Goal: Task Accomplishment & Management: Manage account settings

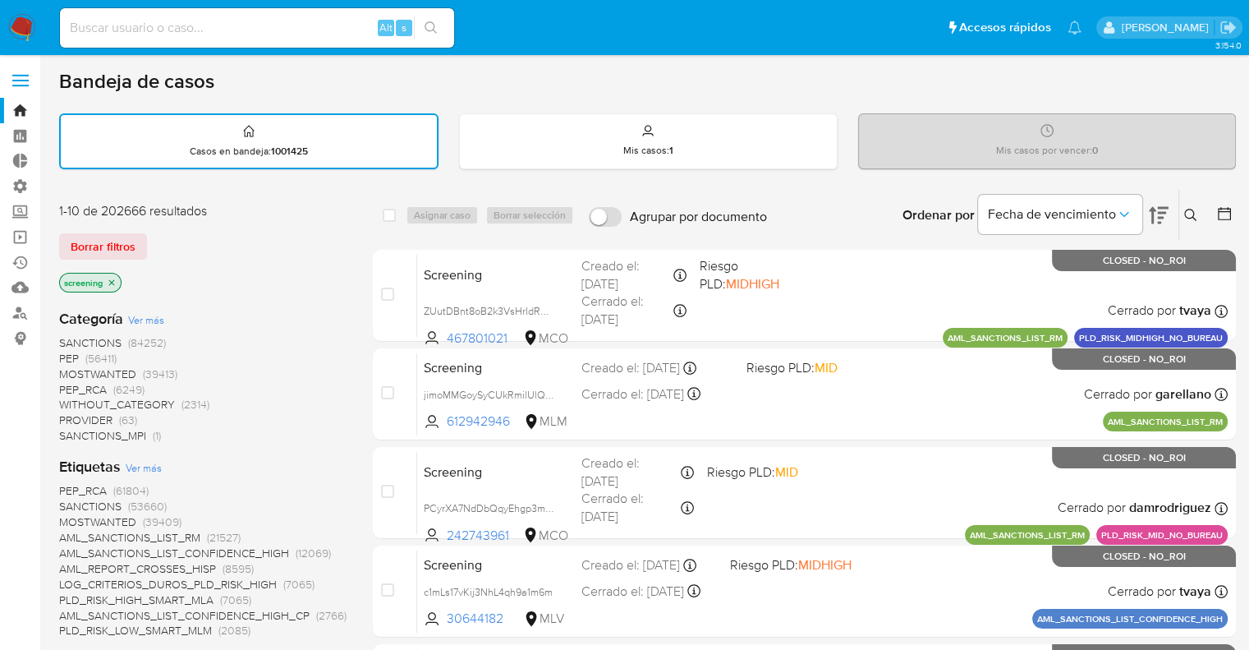
click at [154, 238] on div "Borrar filtros" at bounding box center [190, 246] width 263 height 26
click at [153, 236] on div "Borrar filtros" at bounding box center [190, 246] width 263 height 26
click at [488, 16] on ul "Pausado Ver notificaciones Alt s Accesos rápidos Presiona las siguientes teclas…" at bounding box center [571, 27] width 1038 height 41
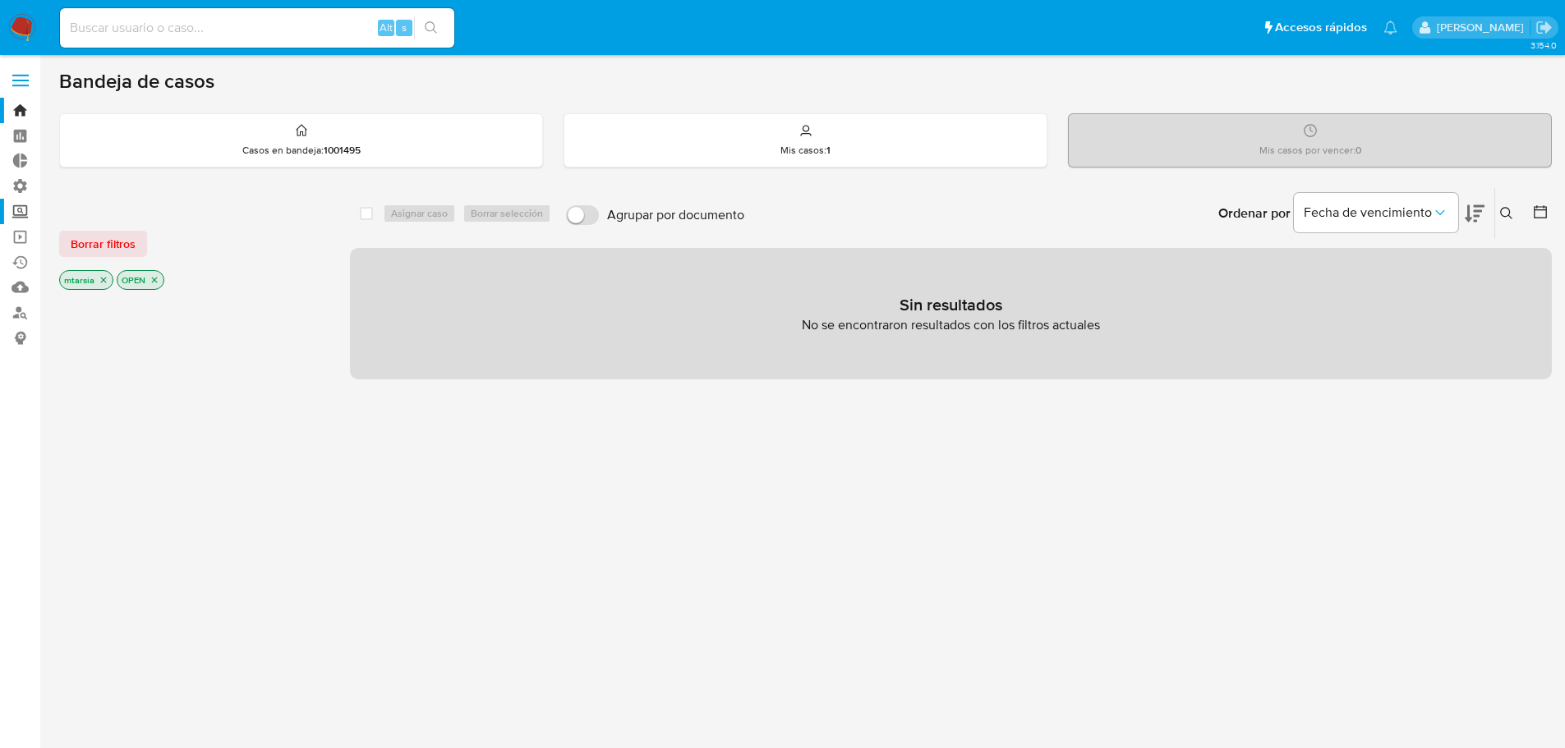
click at [27, 213] on label "Screening" at bounding box center [97, 211] width 195 height 25
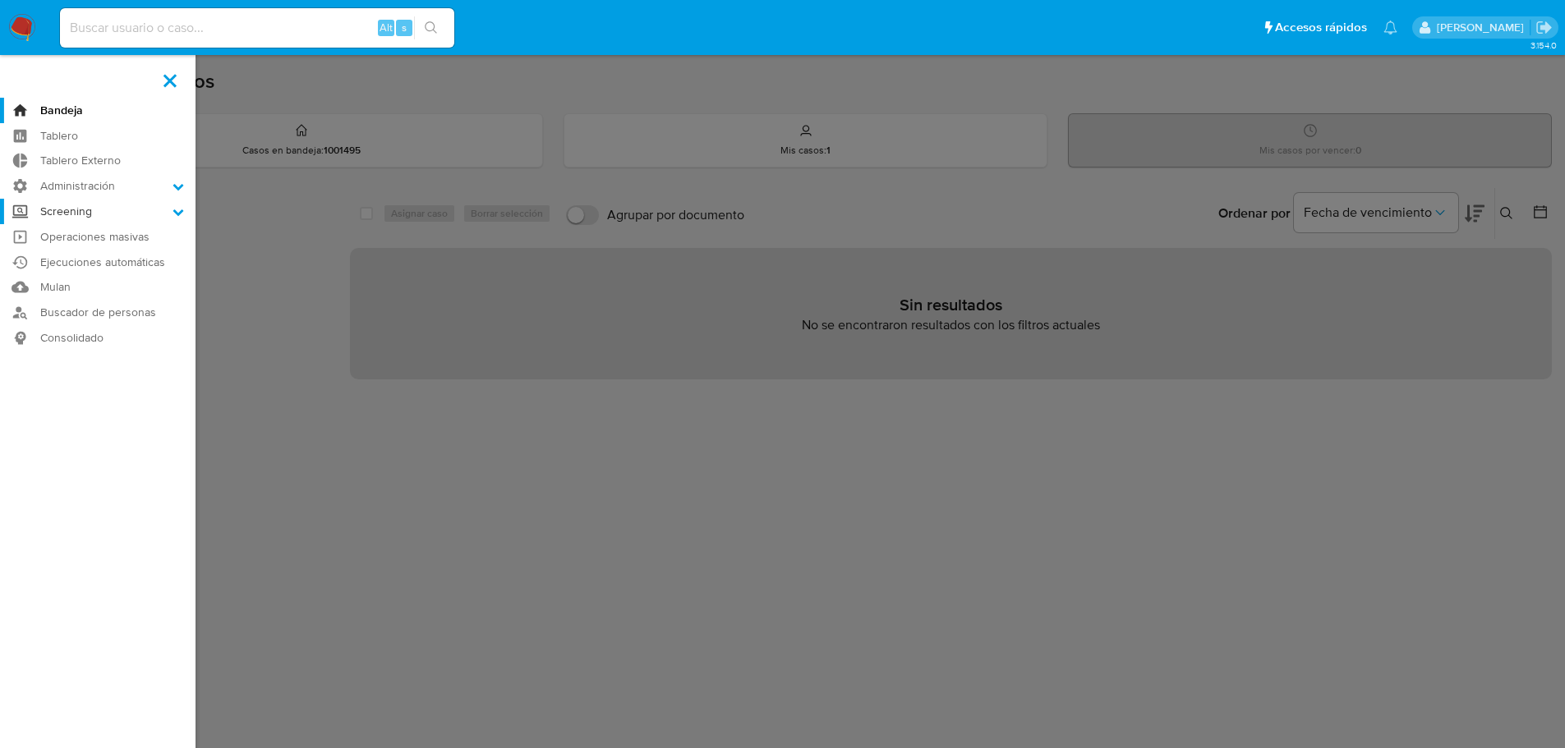
click at [0, 0] on input "Screening" at bounding box center [0, 0] width 0 height 0
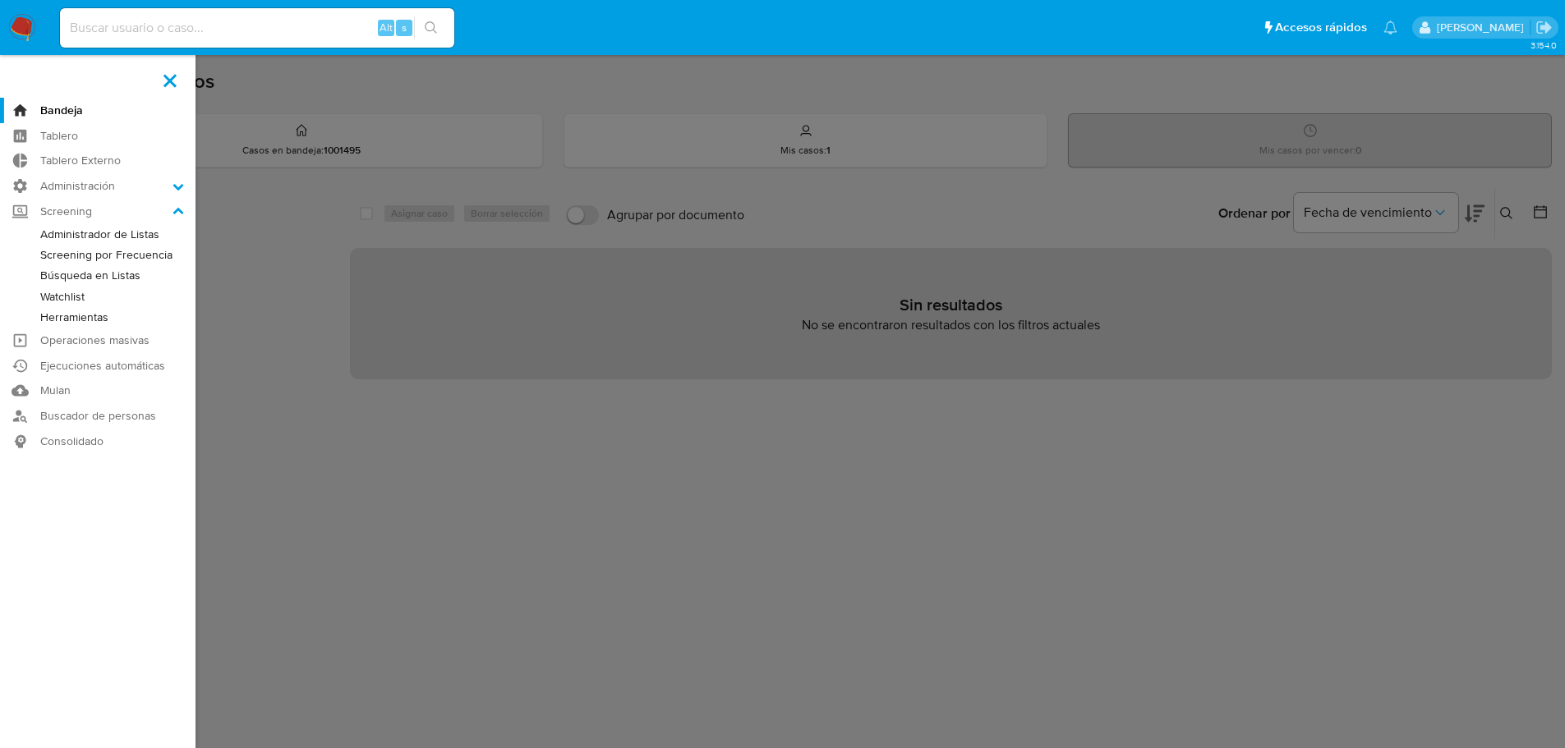
click at [49, 234] on link "Administrador de Listas" at bounding box center [97, 234] width 195 height 21
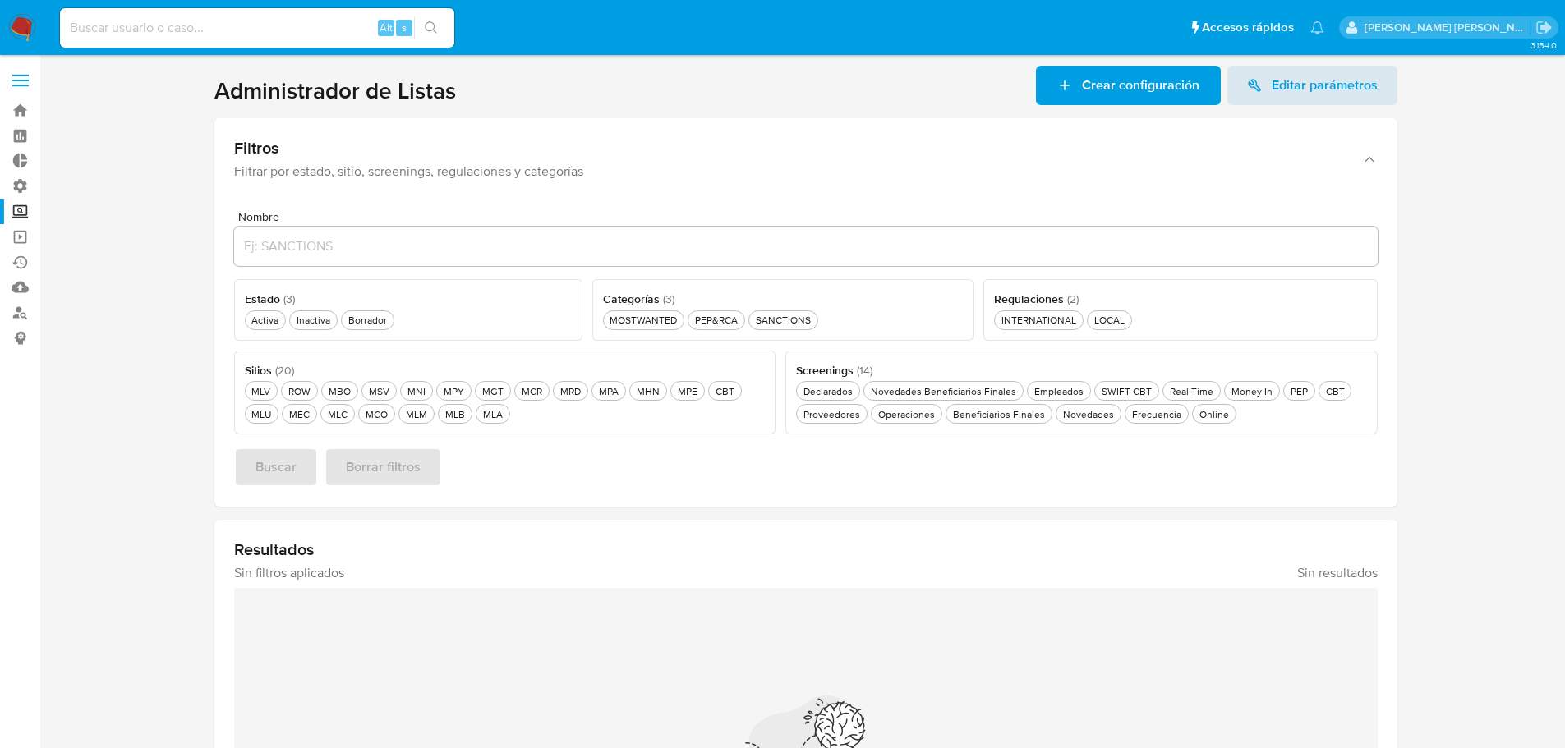
click at [538, 104] on header "Administrador de Listas Crear configuración Editar parámetros" at bounding box center [805, 85] width 1183 height 39
click at [360, 332] on div "Estado ( 3 ) Este campo es requerido Activa Activa Inactiva Inactiva Borrador B…" at bounding box center [408, 310] width 348 height 62
click at [358, 322] on div "Borrador Borrador" at bounding box center [367, 320] width 45 height 14
click at [708, 394] on button "CBT CBT" at bounding box center [725, 391] width 34 height 20
click at [310, 467] on button "Buscar" at bounding box center [276, 467] width 84 height 39
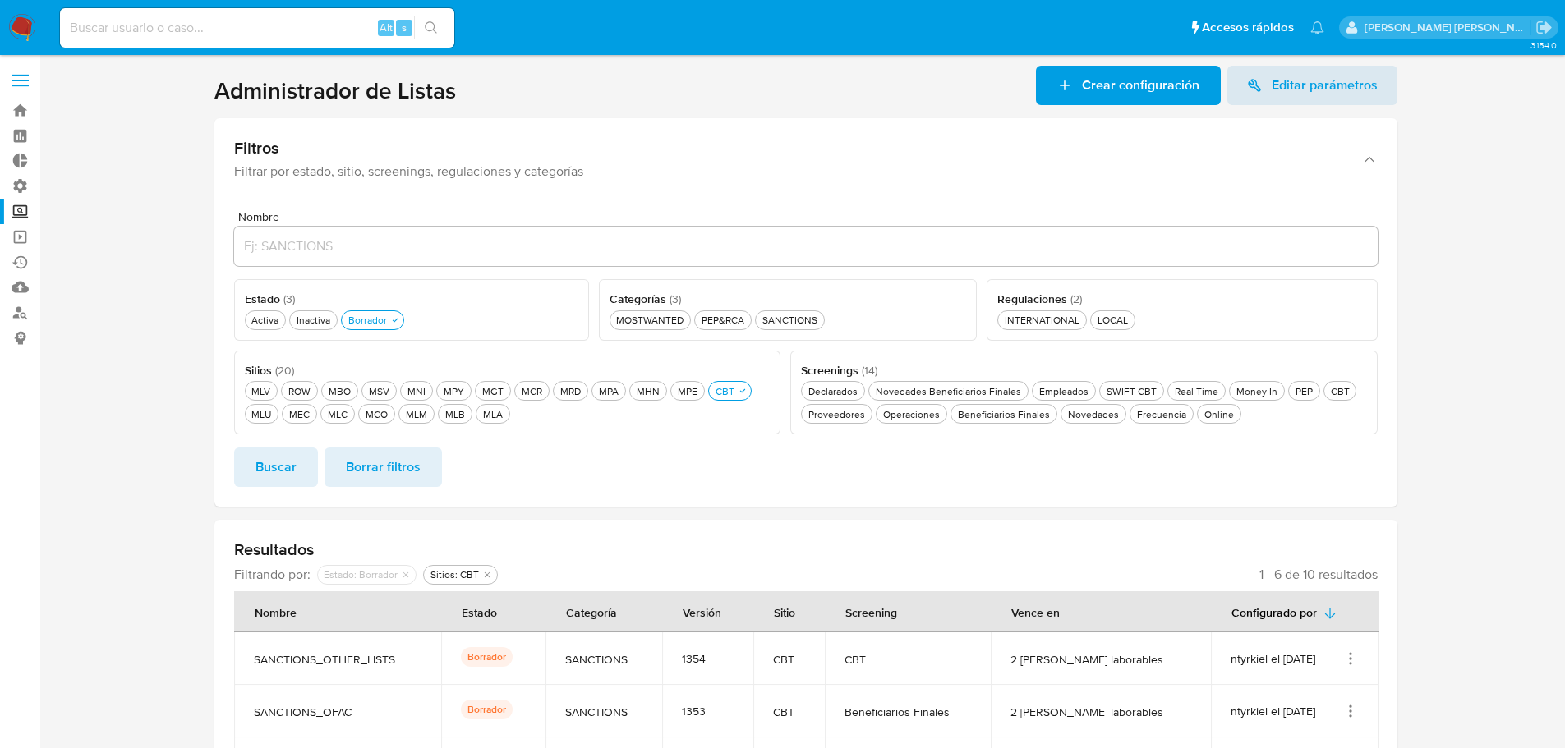
click at [180, 421] on section at bounding box center [805, 536] width 1492 height 941
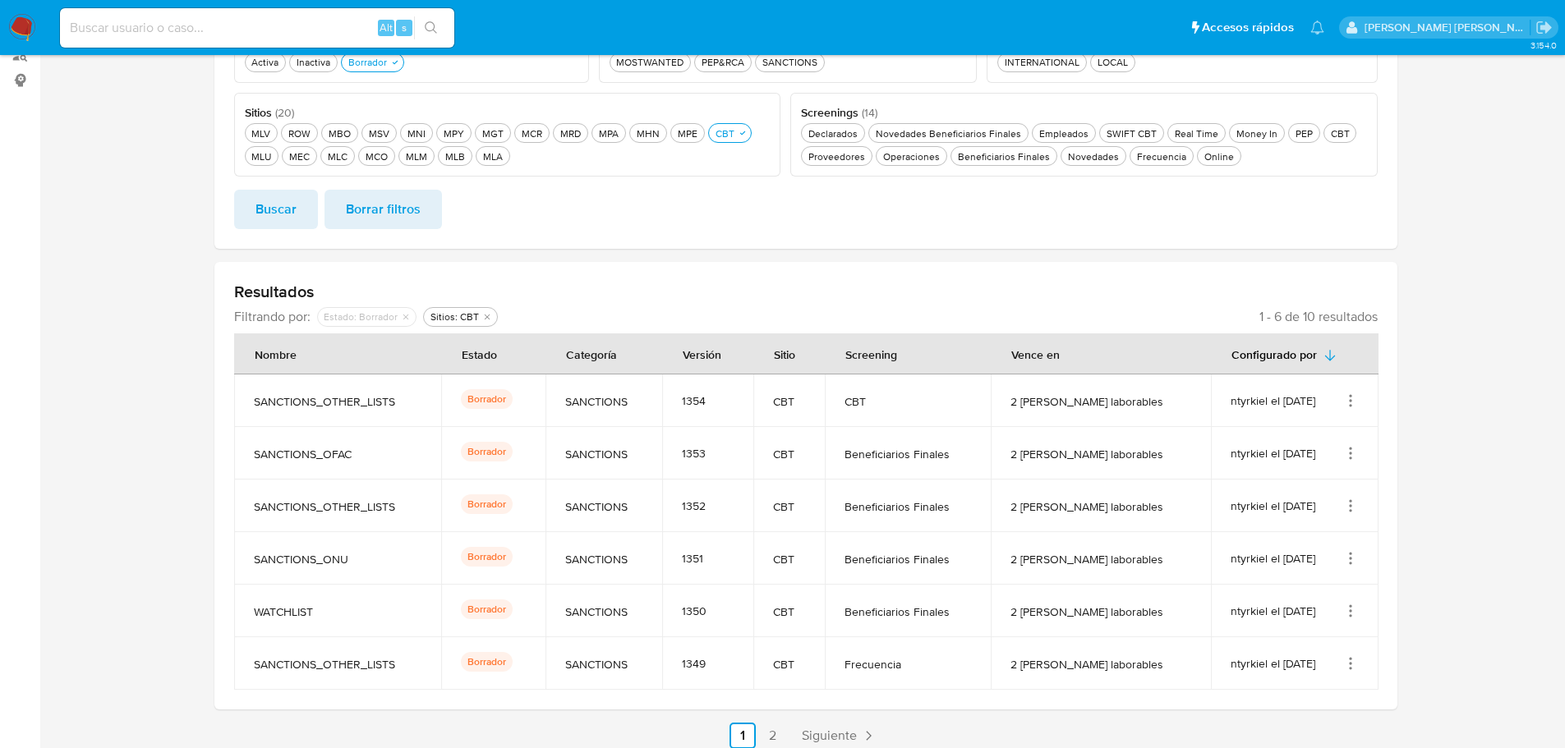
scroll to position [269, 0]
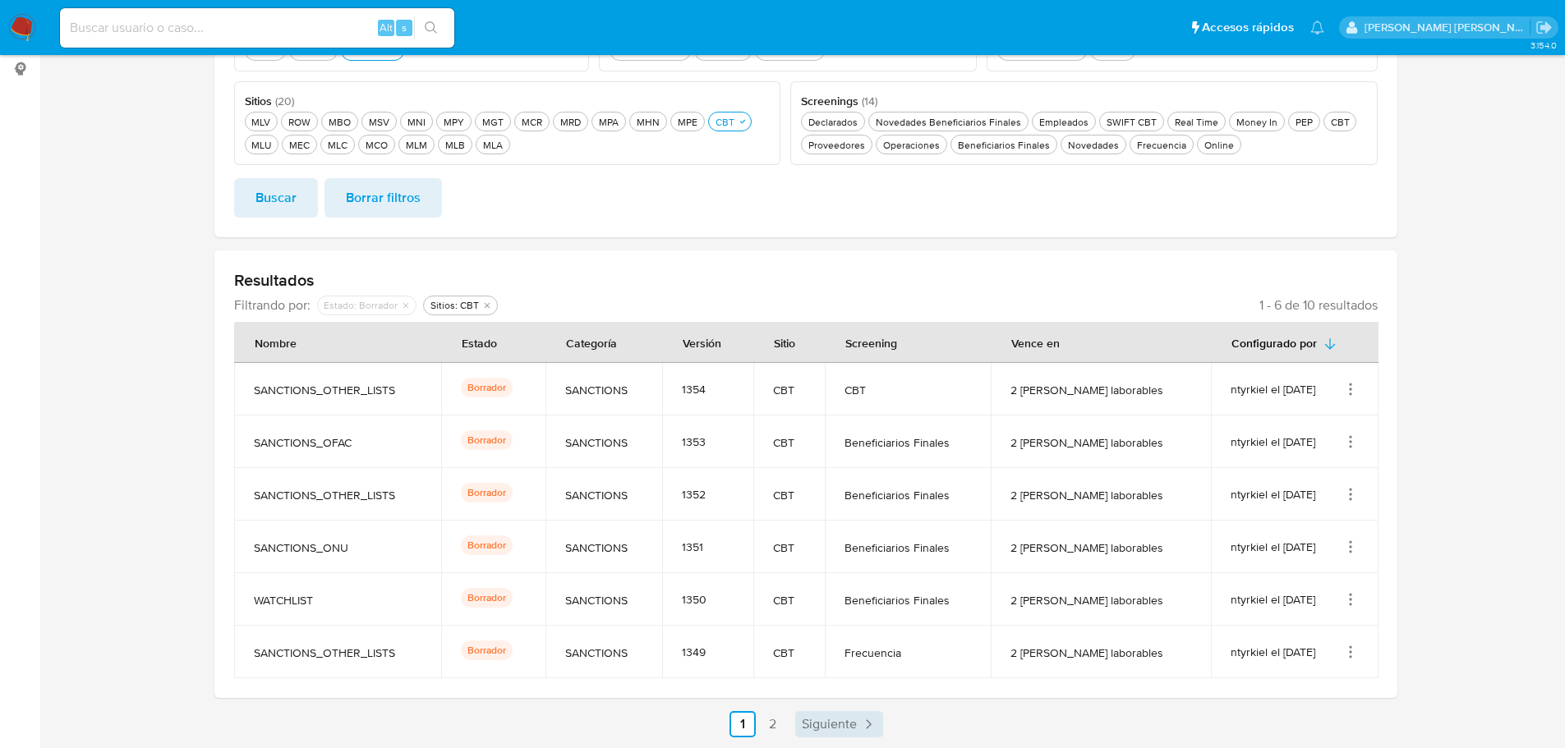
click at [809, 726] on span "Siguiente" at bounding box center [829, 724] width 55 height 13
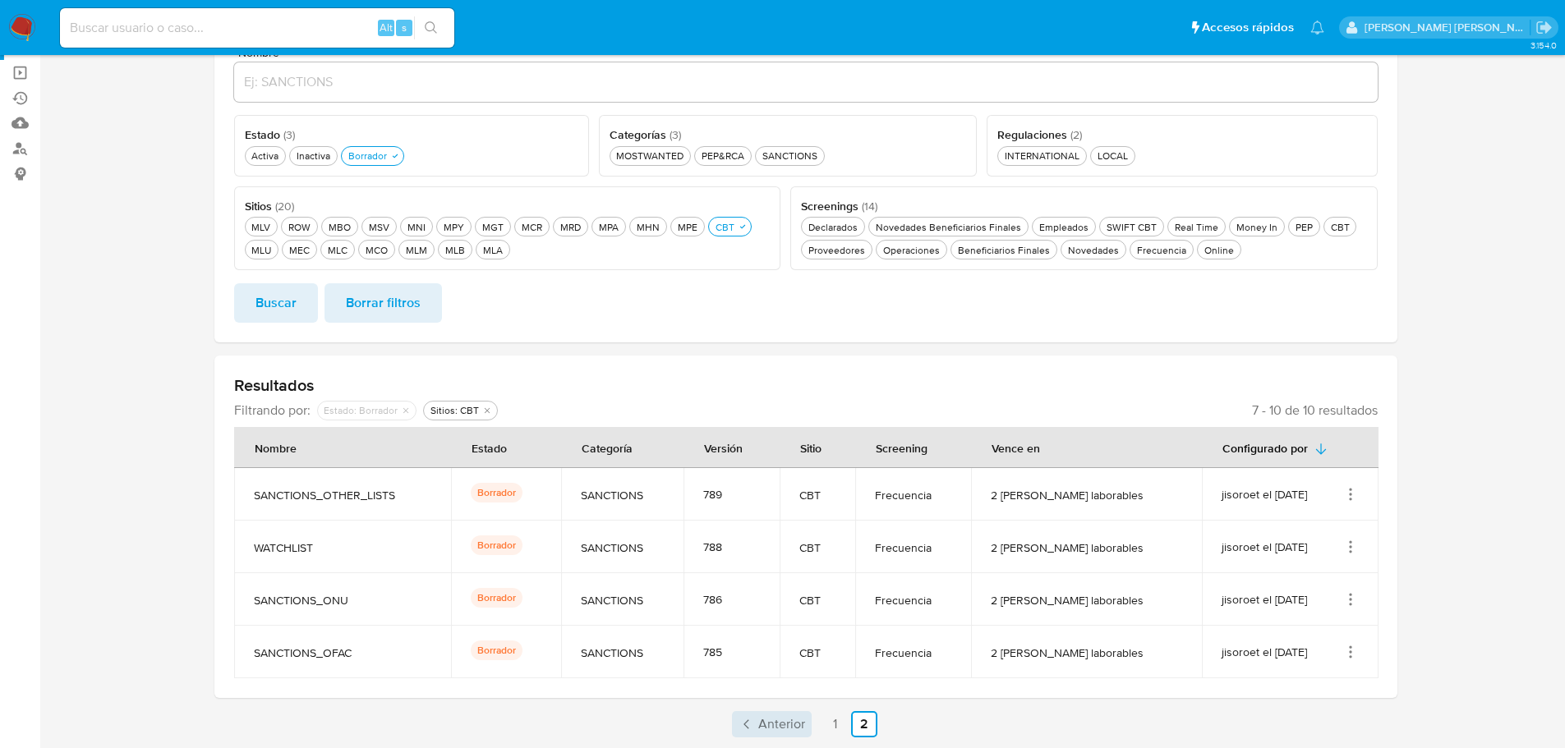
click at [786, 726] on span "Anterior" at bounding box center [781, 724] width 47 height 13
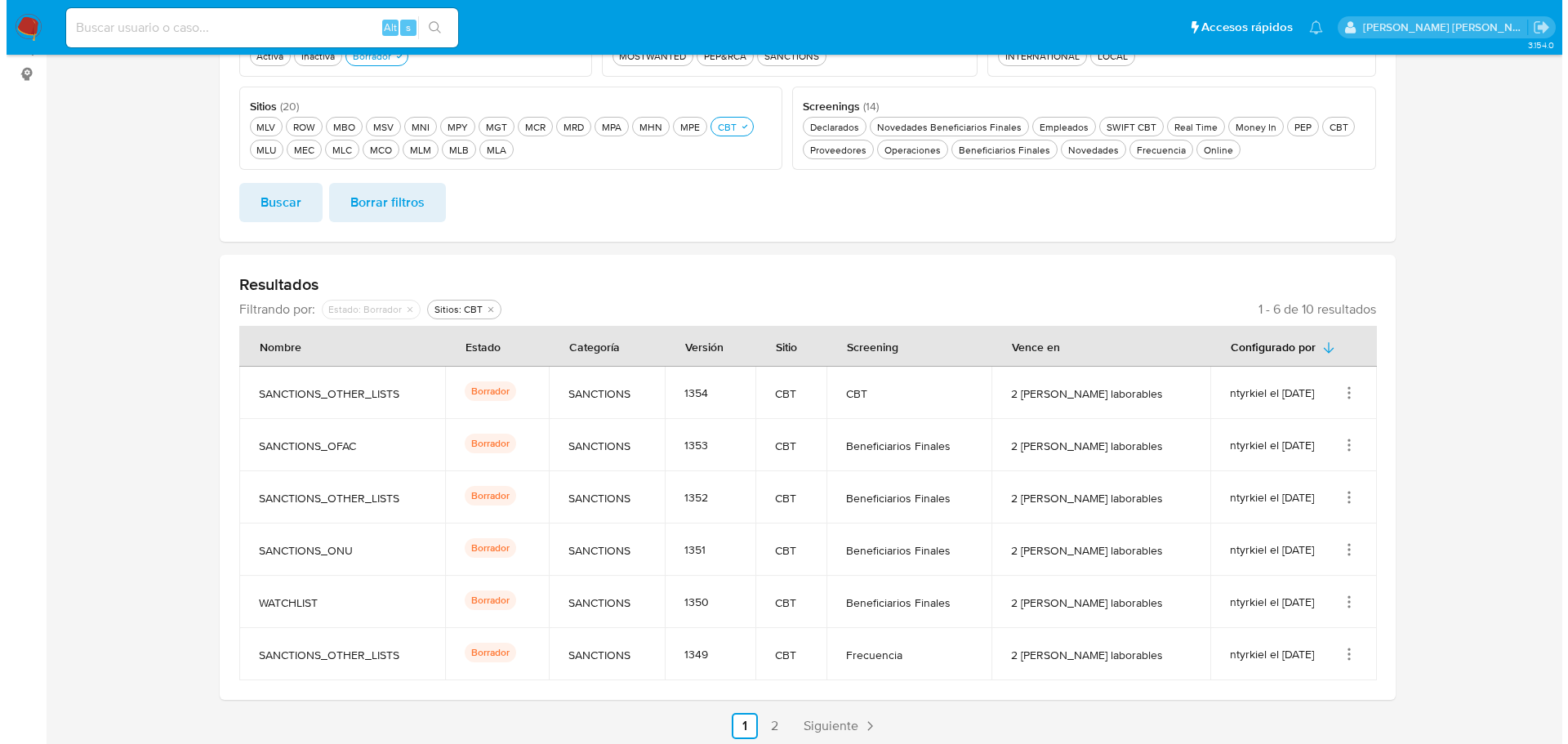
scroll to position [268, 0]
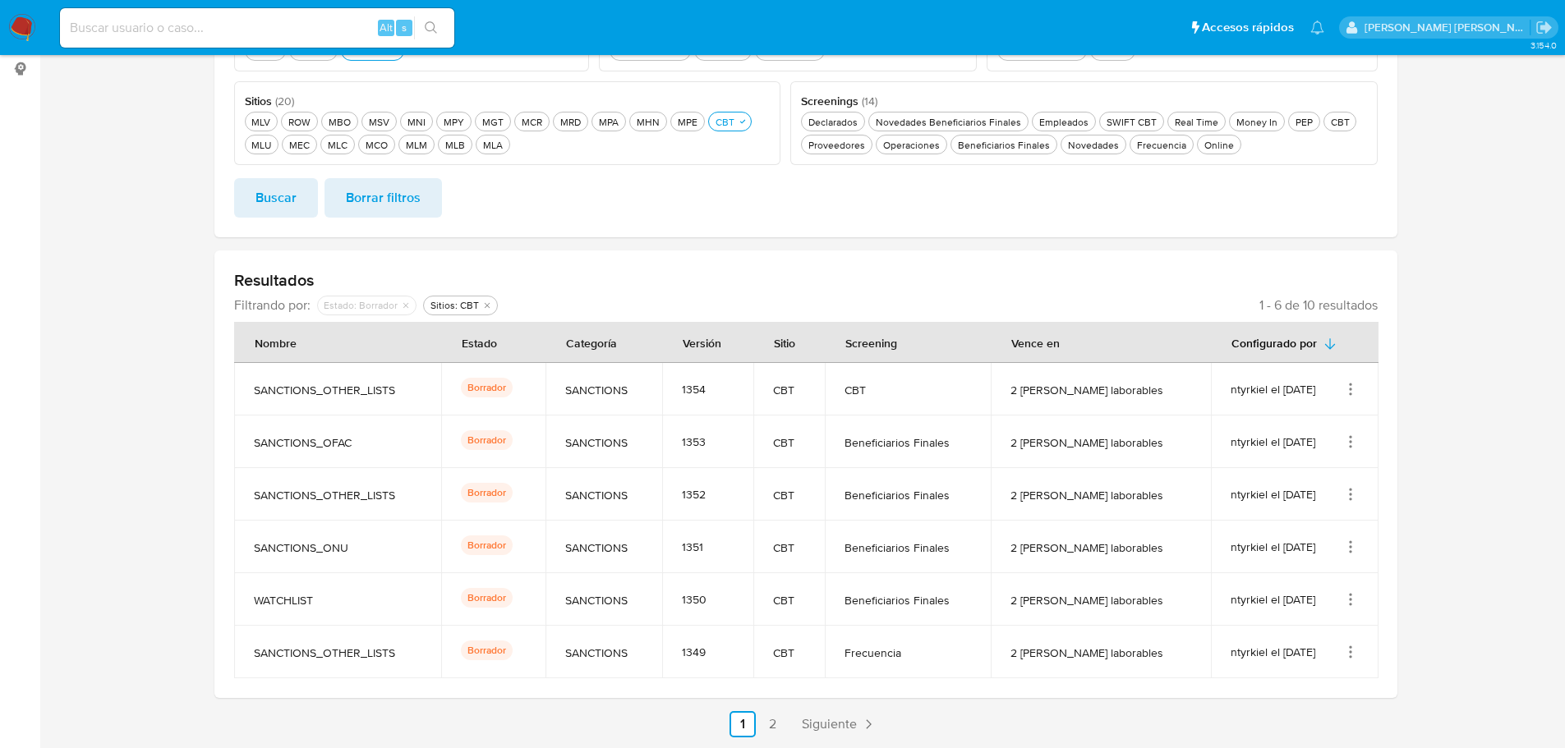
click at [1349, 648] on icon "Acciones" at bounding box center [1350, 652] width 16 height 16
click at [1304, 565] on button "Activar" at bounding box center [1285, 570] width 148 height 44
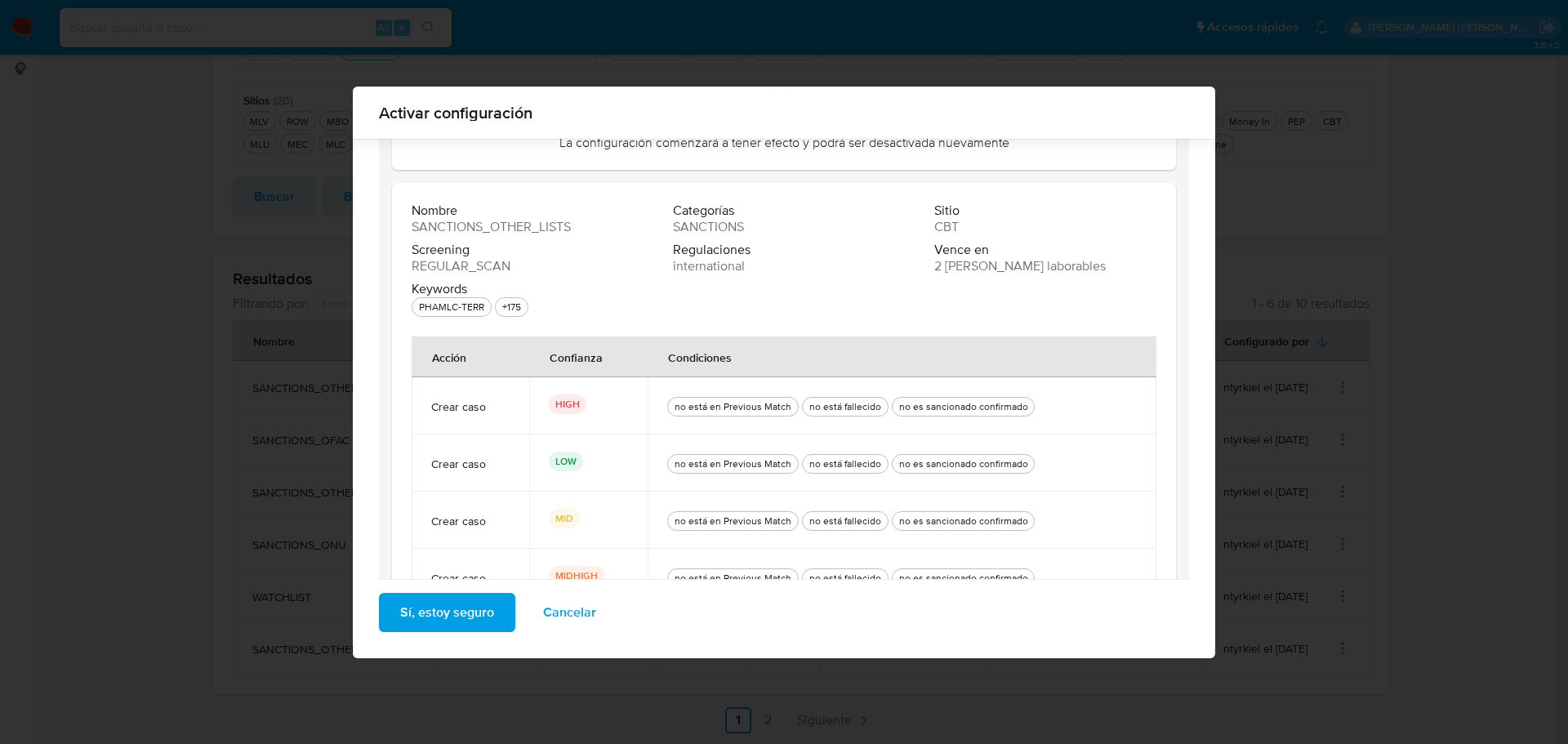
scroll to position [134, 0]
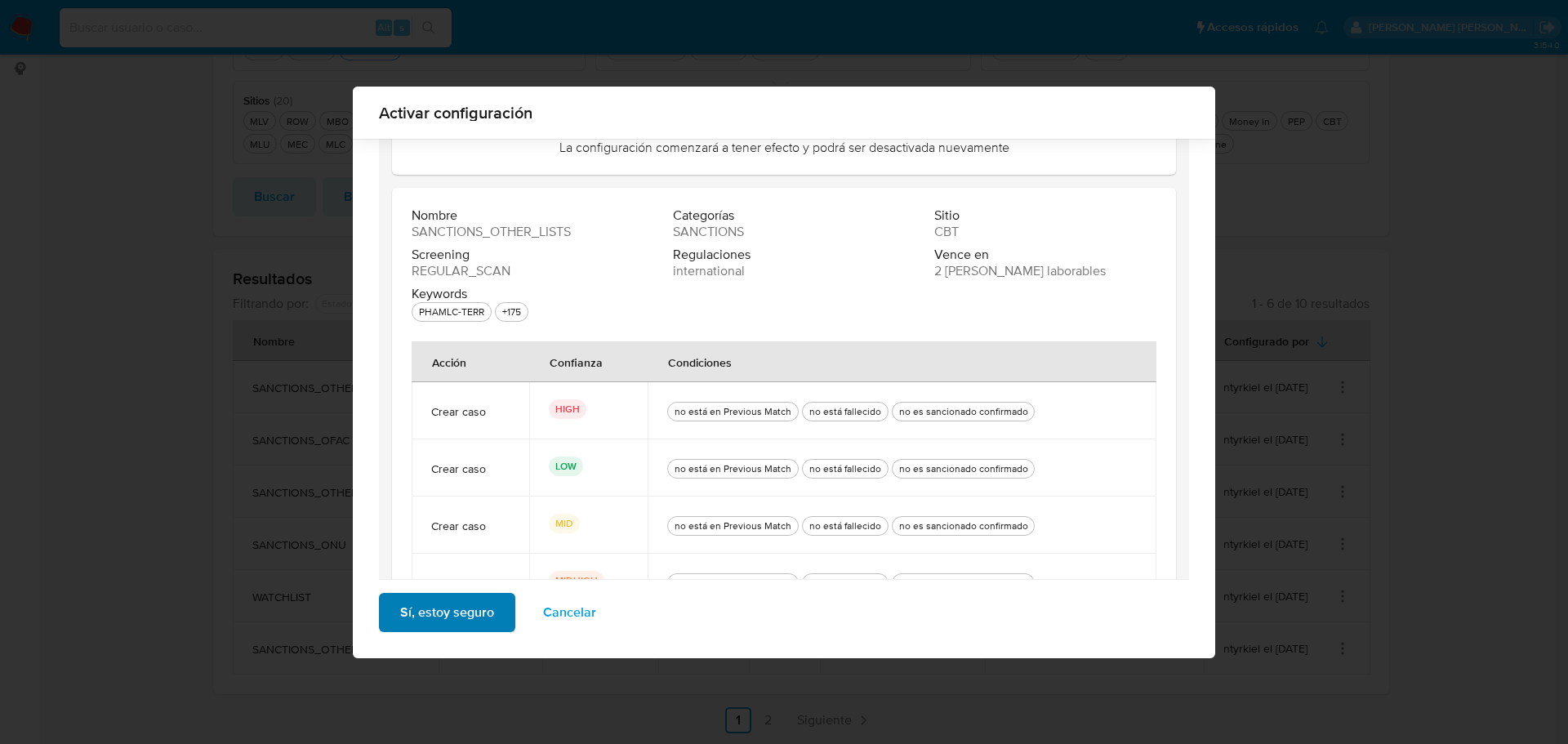
click at [487, 606] on button "Sí, estoy seguro" at bounding box center [446, 612] width 136 height 39
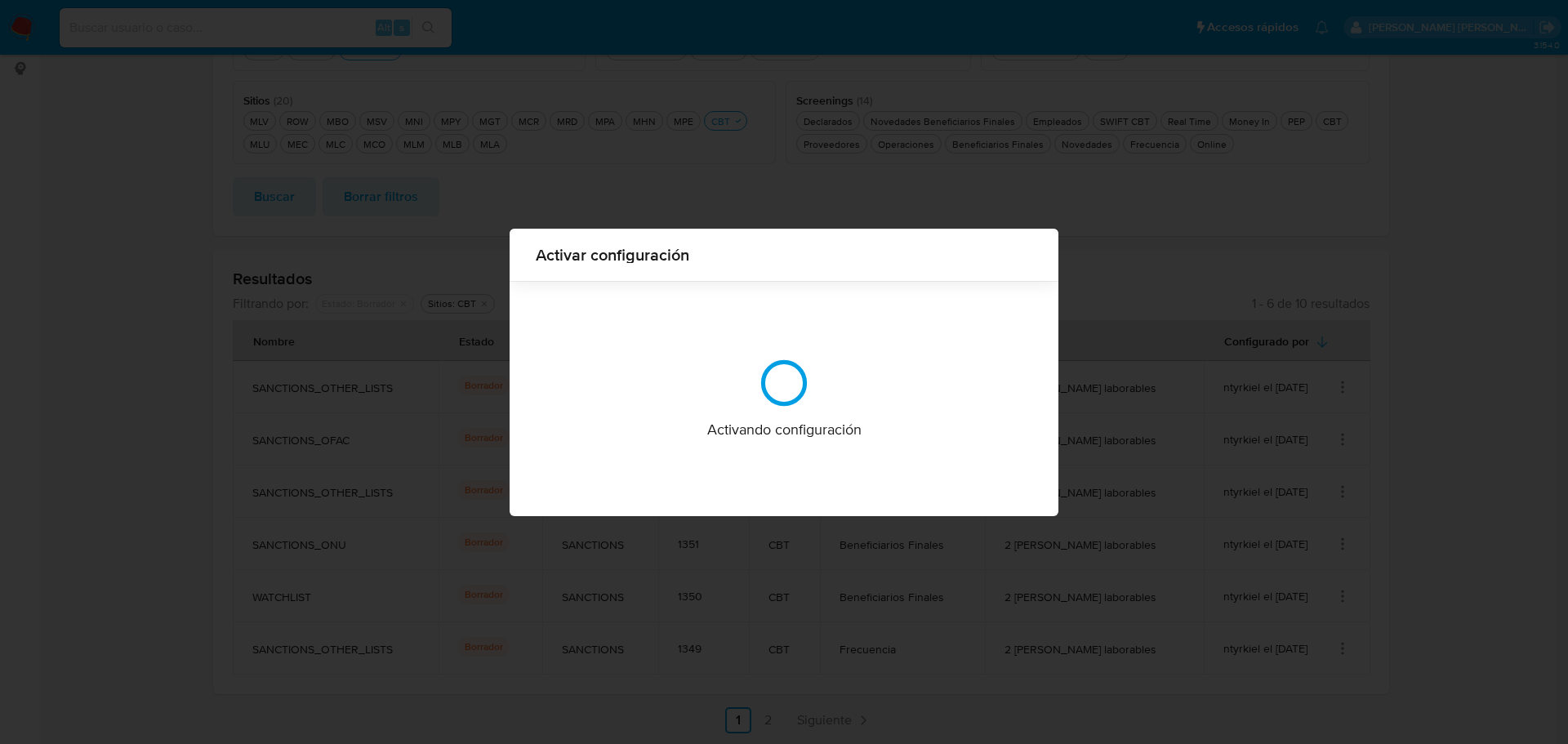
scroll to position [0, 0]
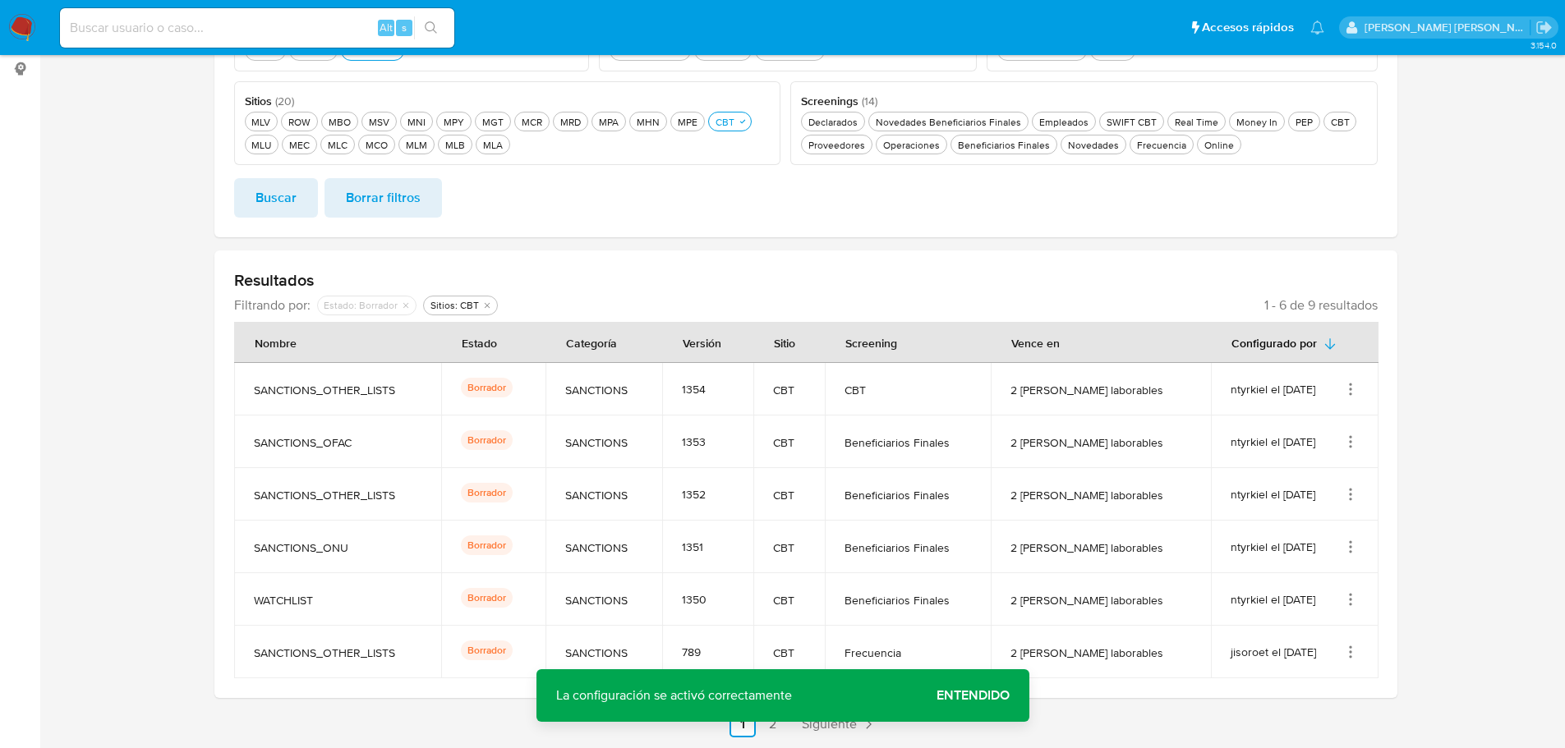
click at [1353, 595] on icon "Acciones" at bounding box center [1350, 599] width 16 height 16
click at [1335, 530] on button "Activar" at bounding box center [1285, 517] width 148 height 44
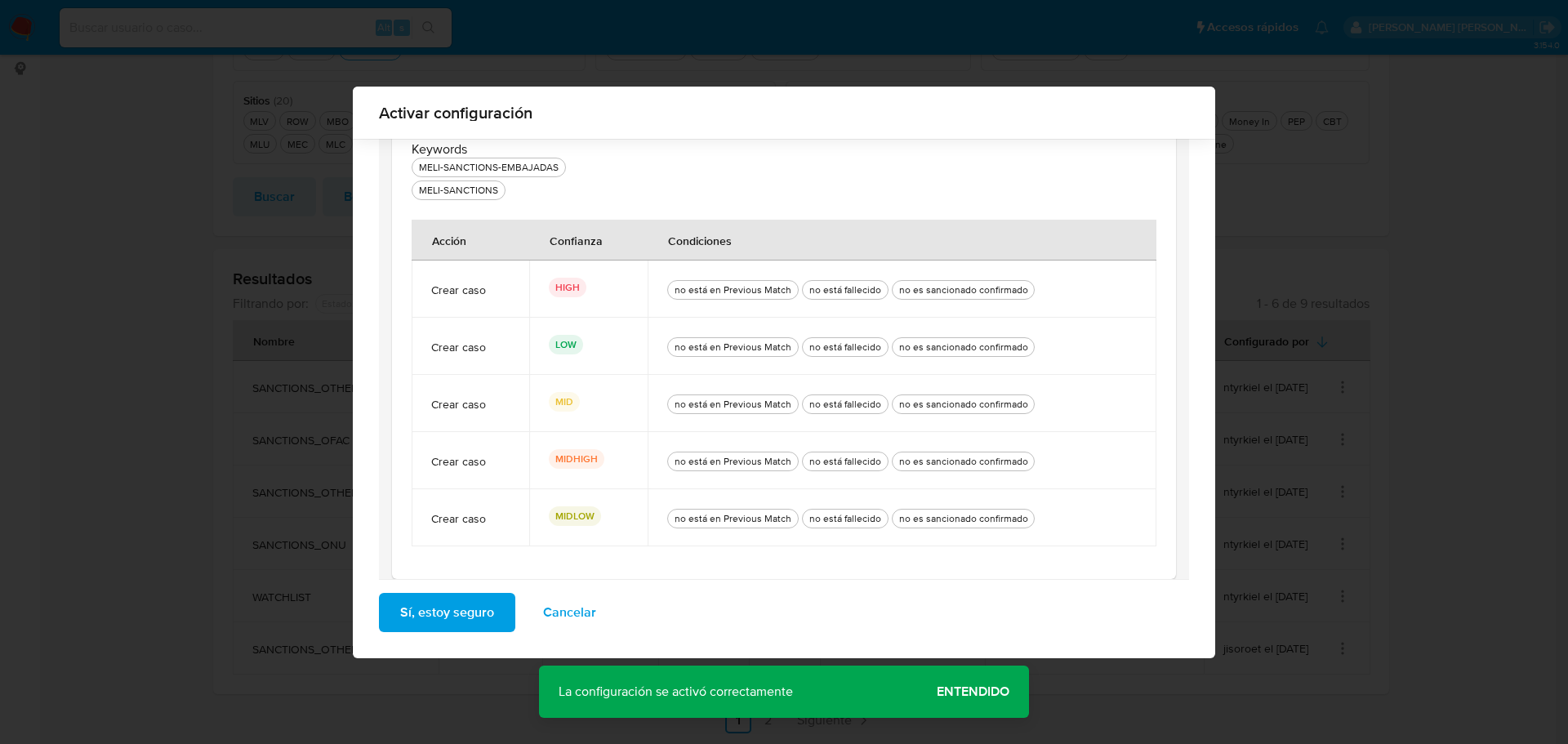
scroll to position [291, 0]
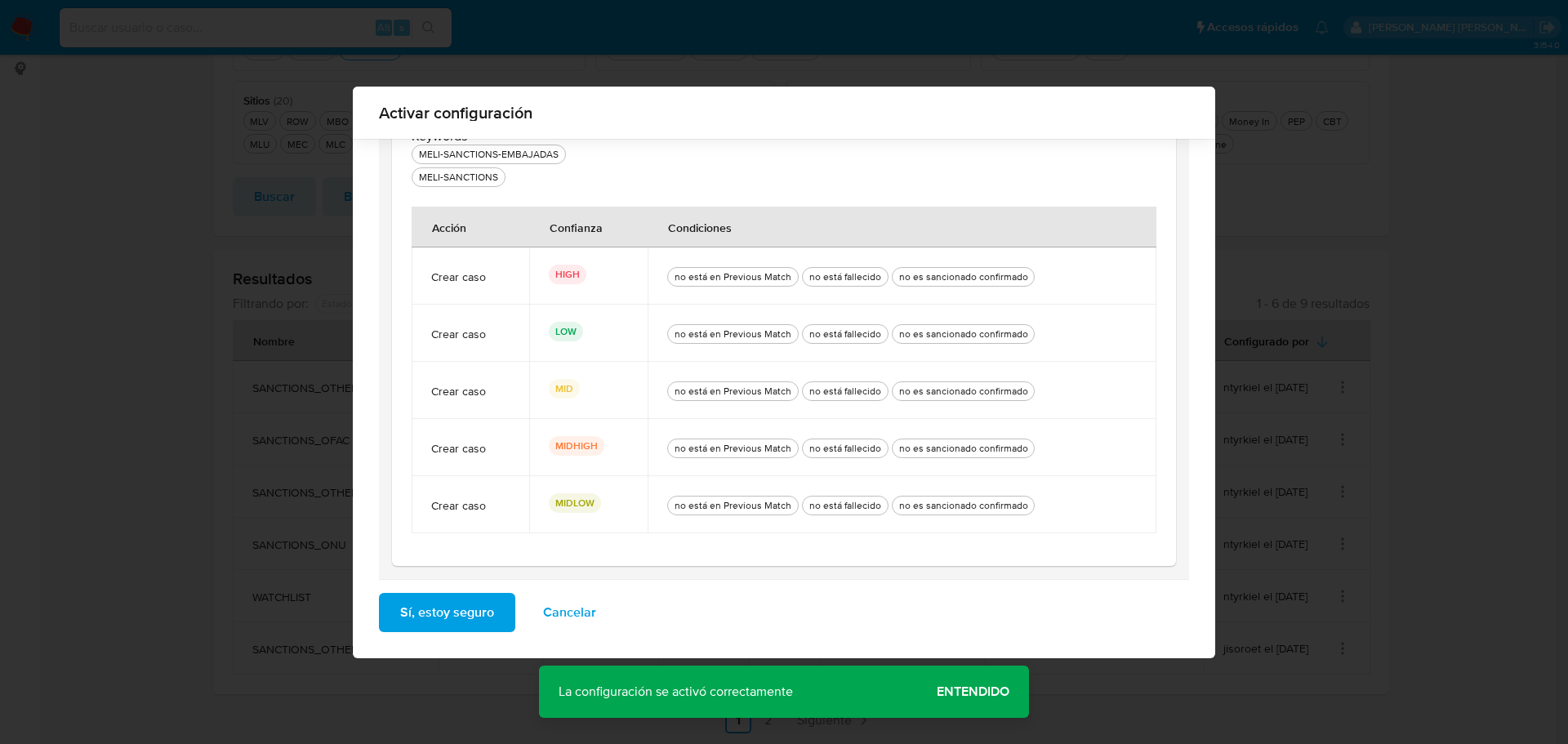
click at [478, 620] on span "Sí, estoy seguro" at bounding box center [446, 613] width 93 height 36
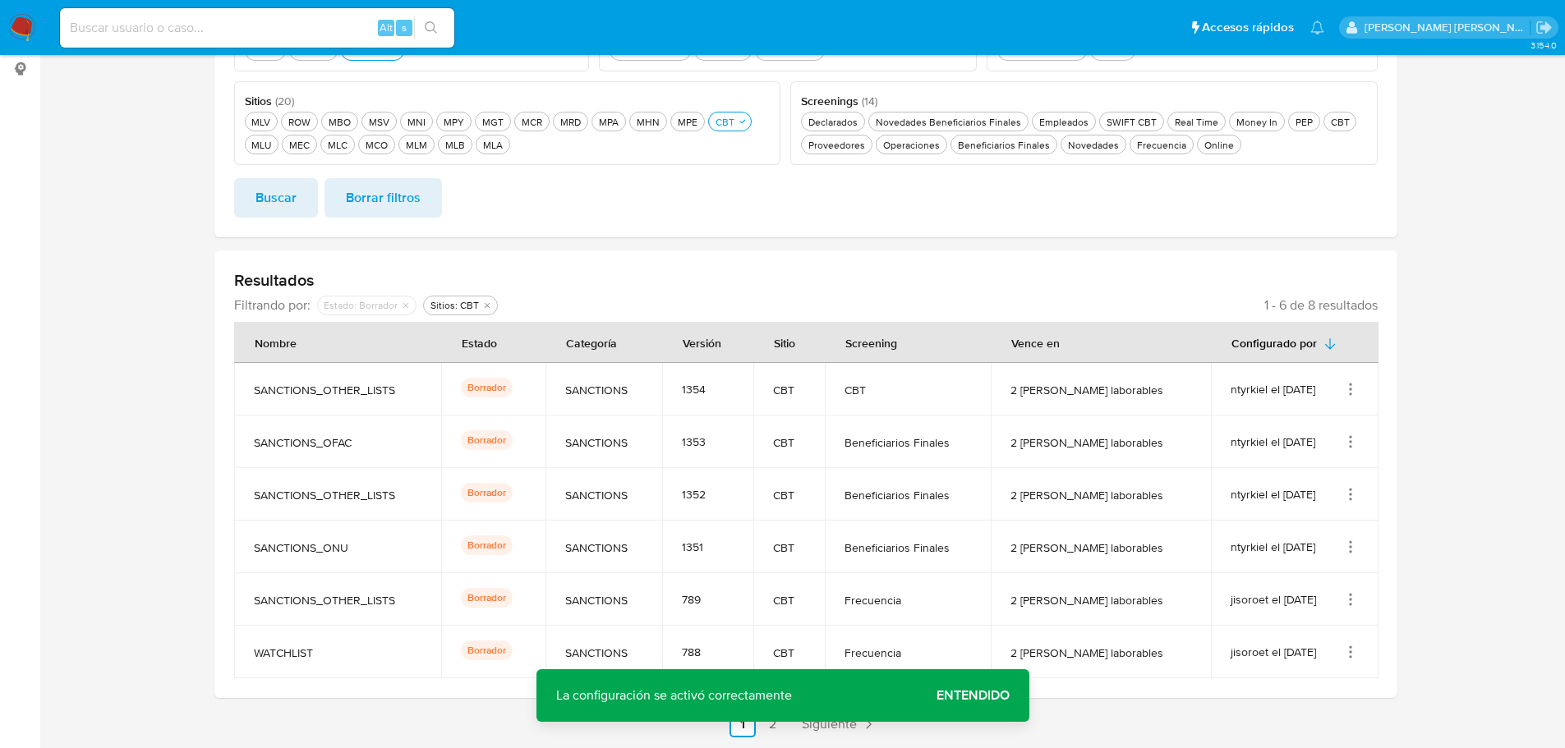
click at [1355, 540] on icon "Acciones" at bounding box center [1350, 547] width 16 height 16
click at [1340, 473] on button "Activar" at bounding box center [1285, 465] width 148 height 44
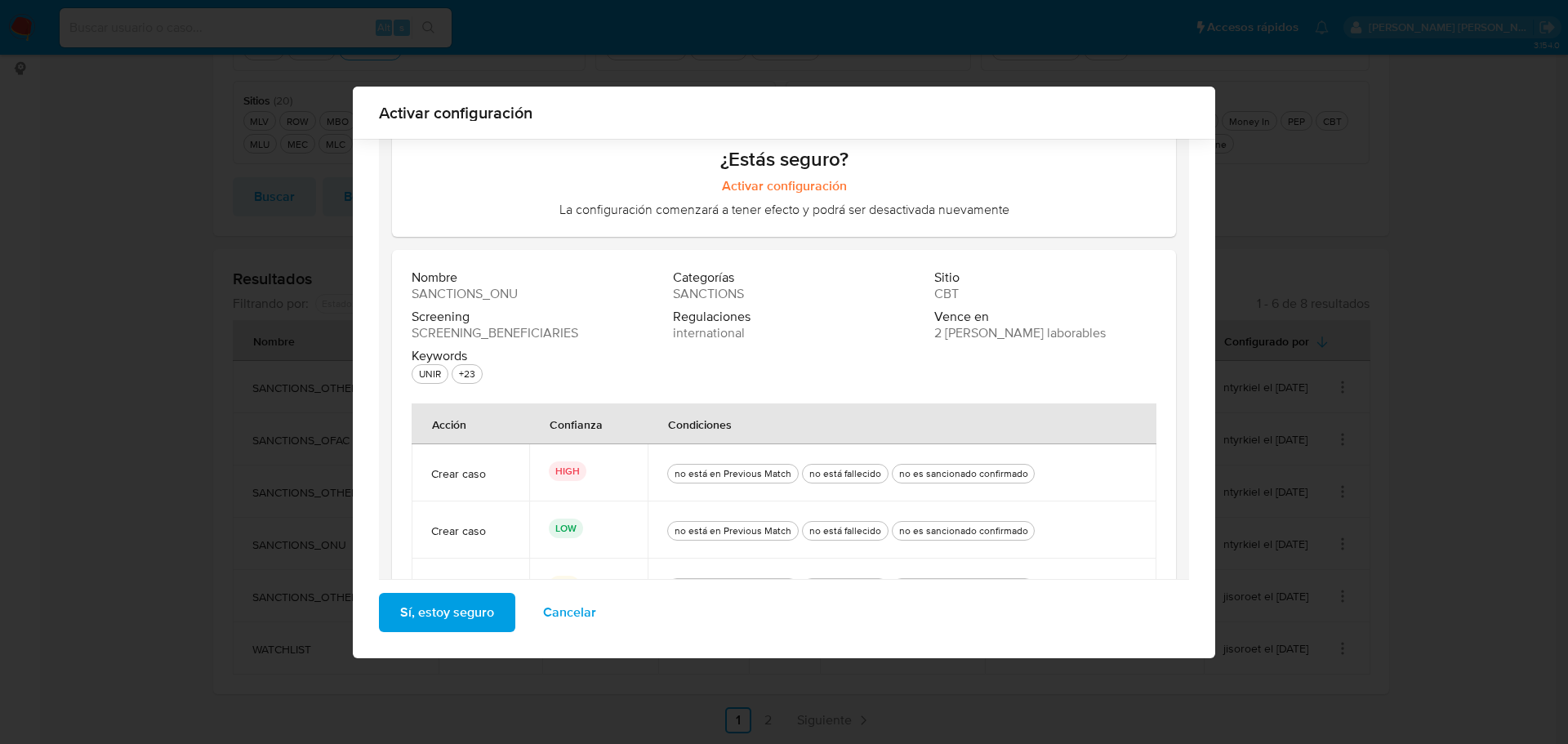
scroll to position [232, 0]
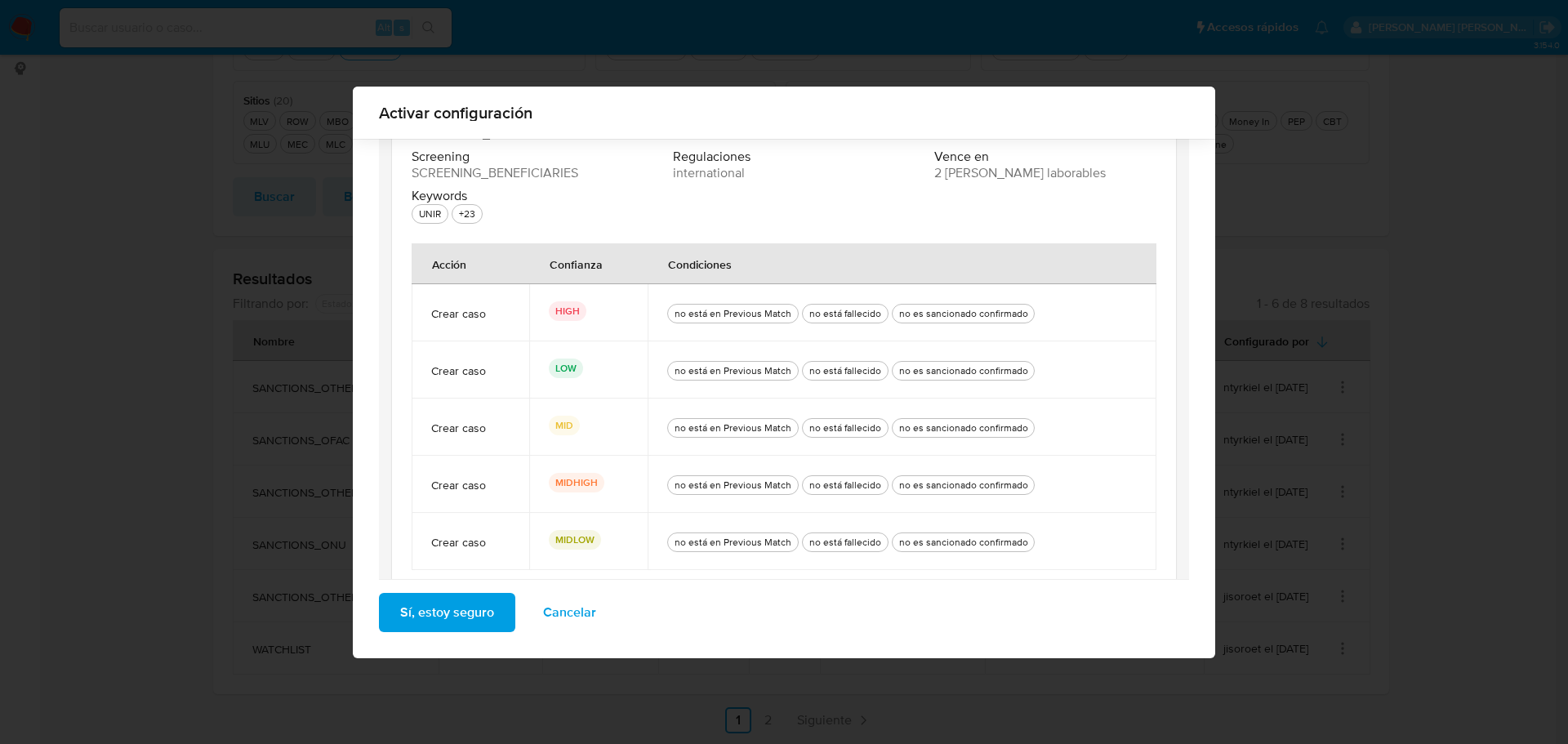
click at [496, 609] on button "Sí, estoy seguro" at bounding box center [446, 612] width 136 height 39
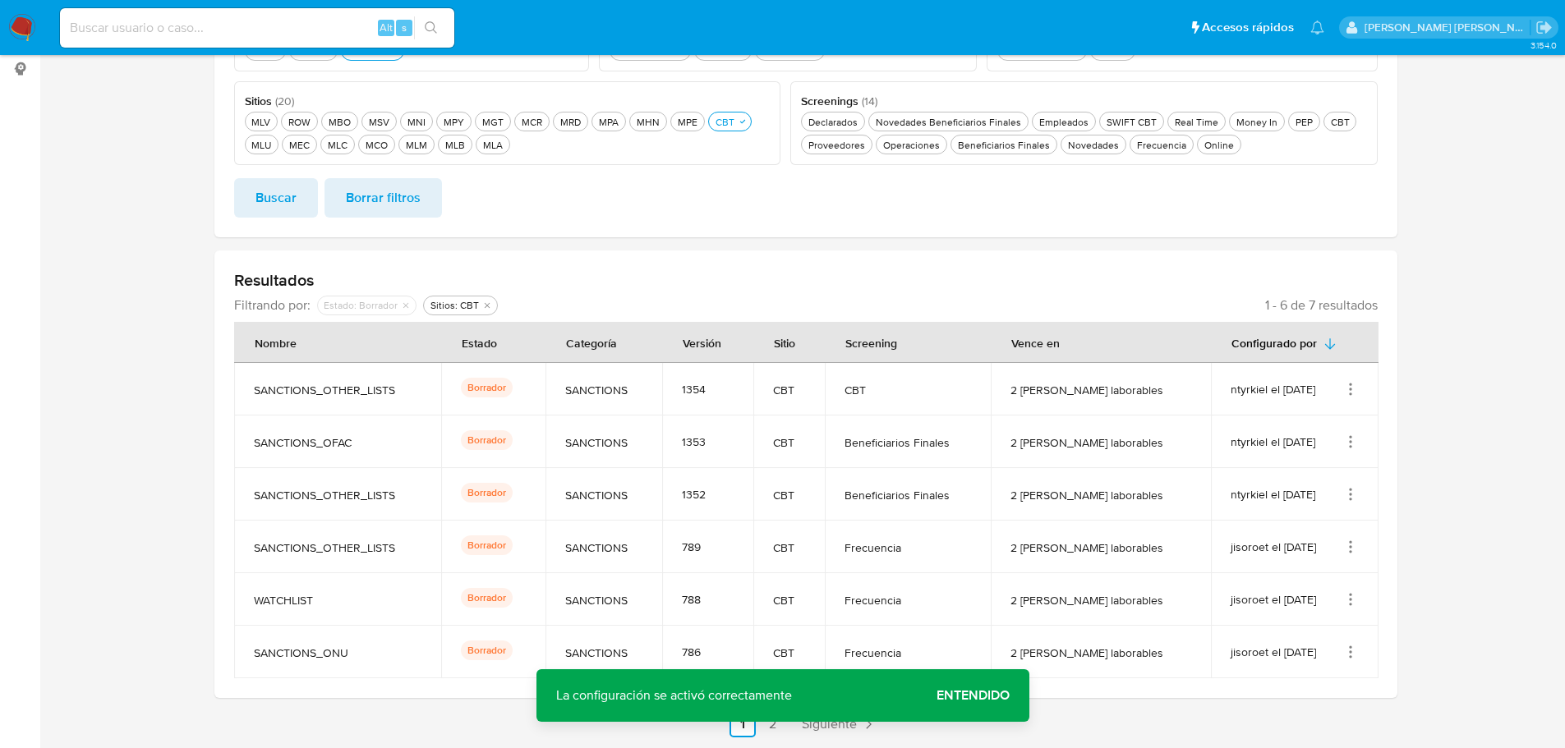
click at [1352, 492] on icon "Acciones" at bounding box center [1350, 494] width 16 height 16
click at [1339, 614] on button "Activar" at bounding box center [1285, 620] width 148 height 44
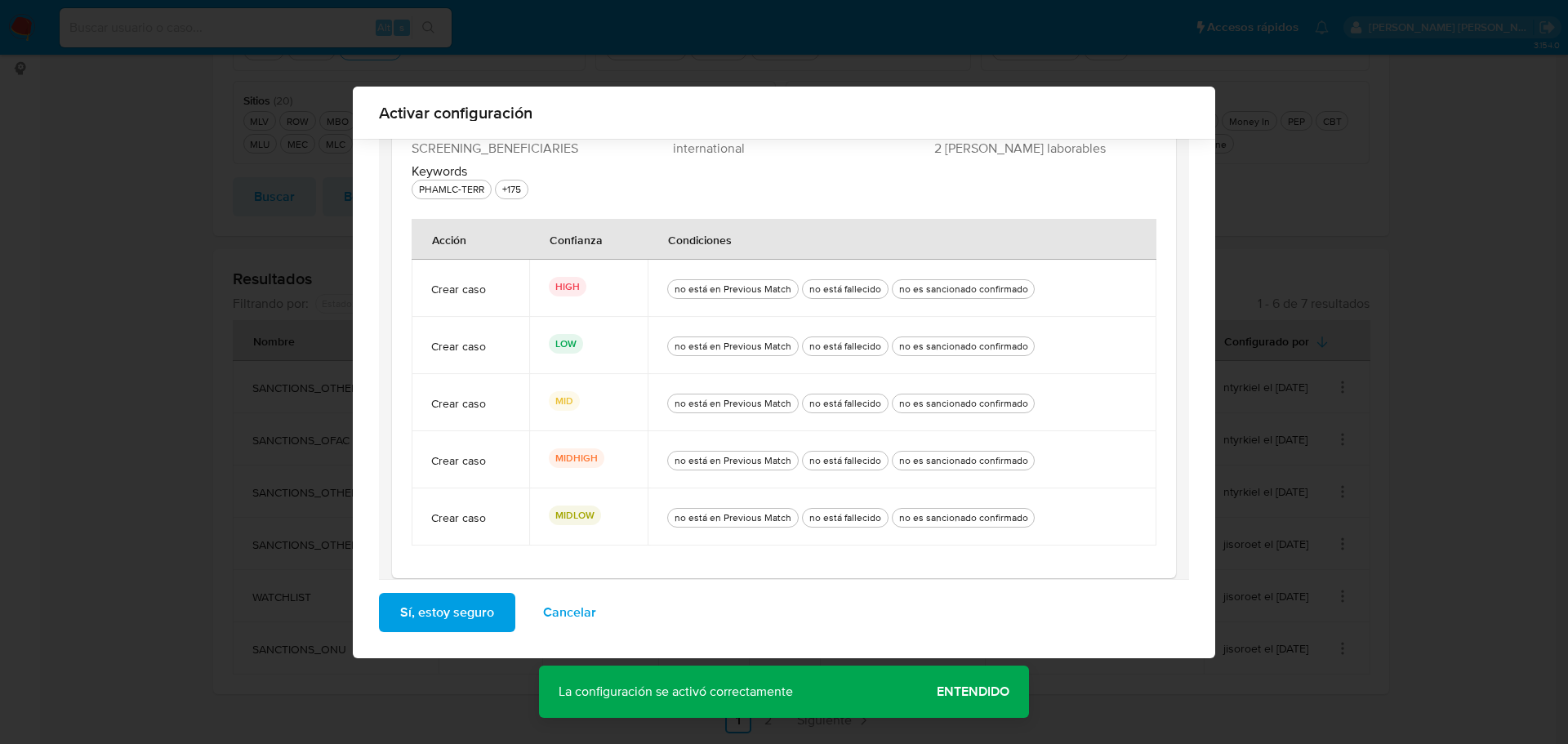
scroll to position [269, 0]
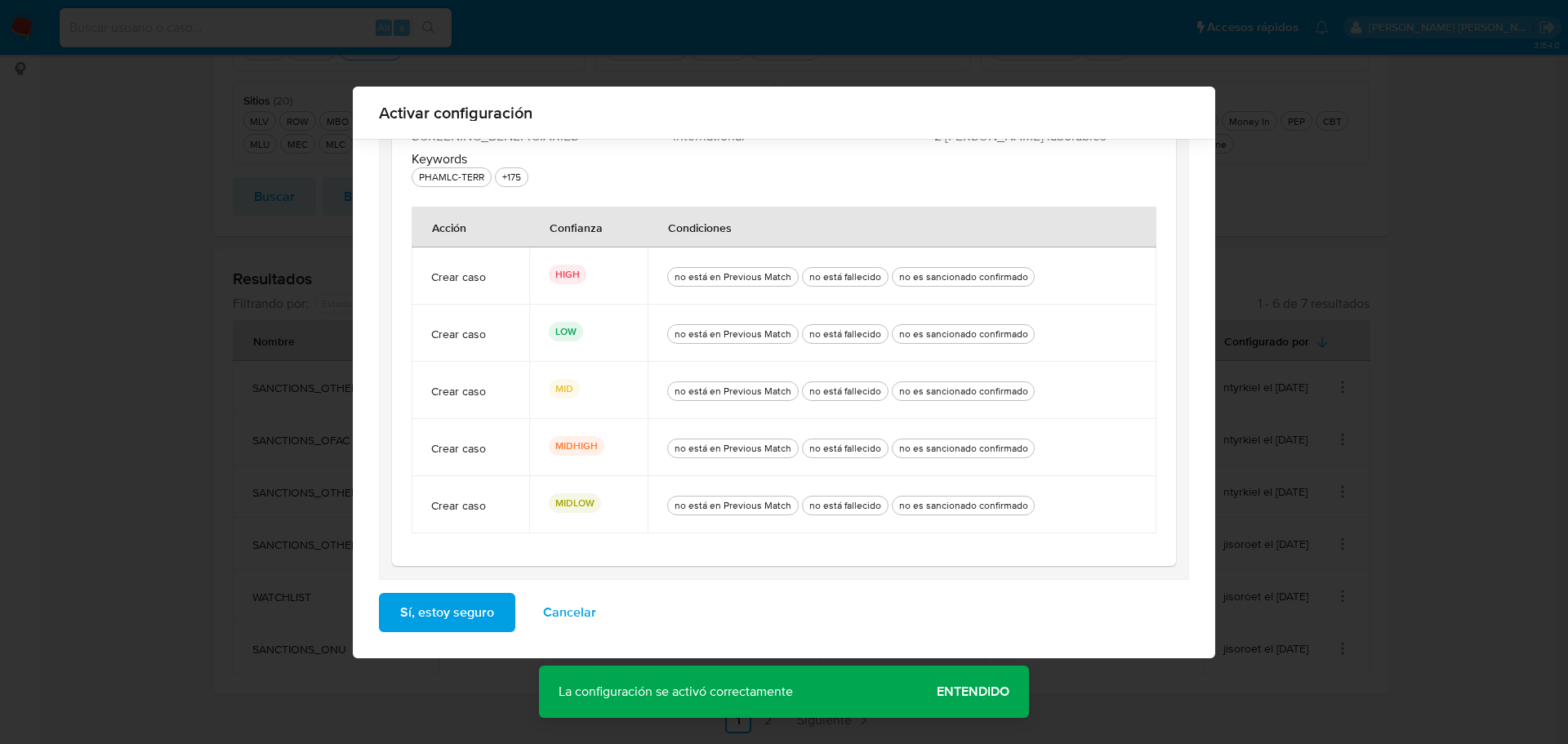
click at [482, 612] on span "Sí, estoy seguro" at bounding box center [446, 613] width 93 height 36
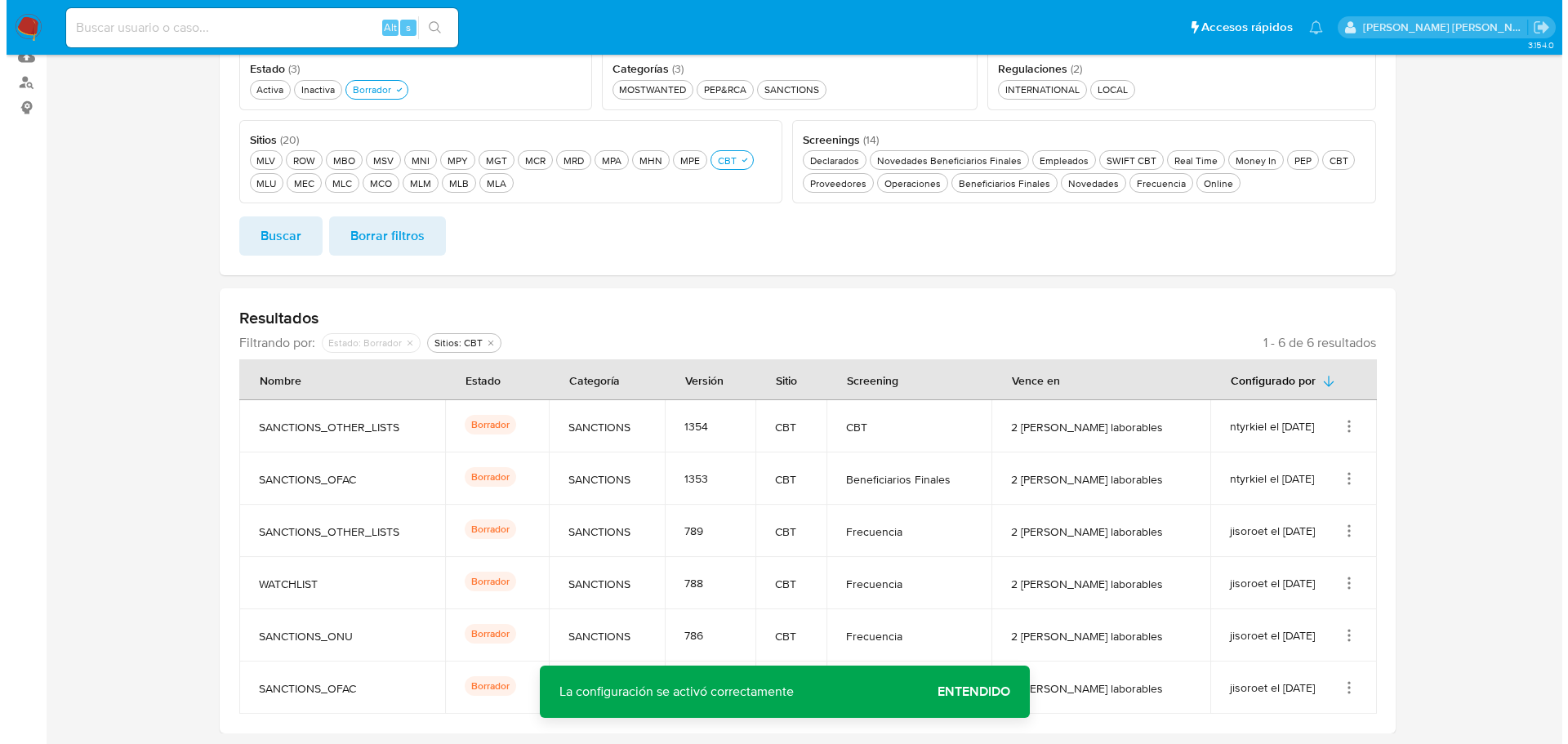
scroll to position [229, 0]
click at [1345, 474] on icon "Acciones" at bounding box center [1342, 478] width 16 height 16
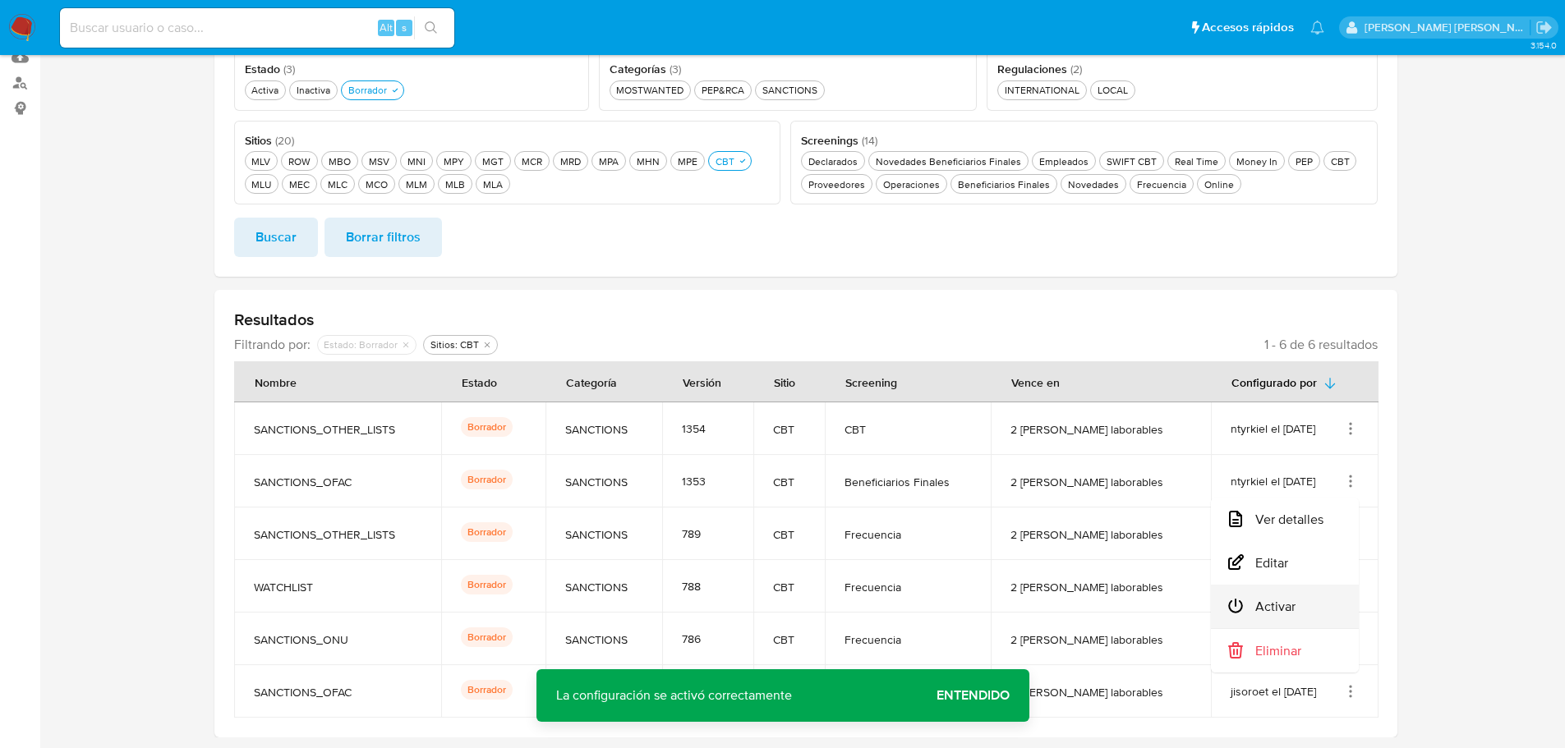
click at [1336, 601] on button "Activar" at bounding box center [1285, 607] width 148 height 44
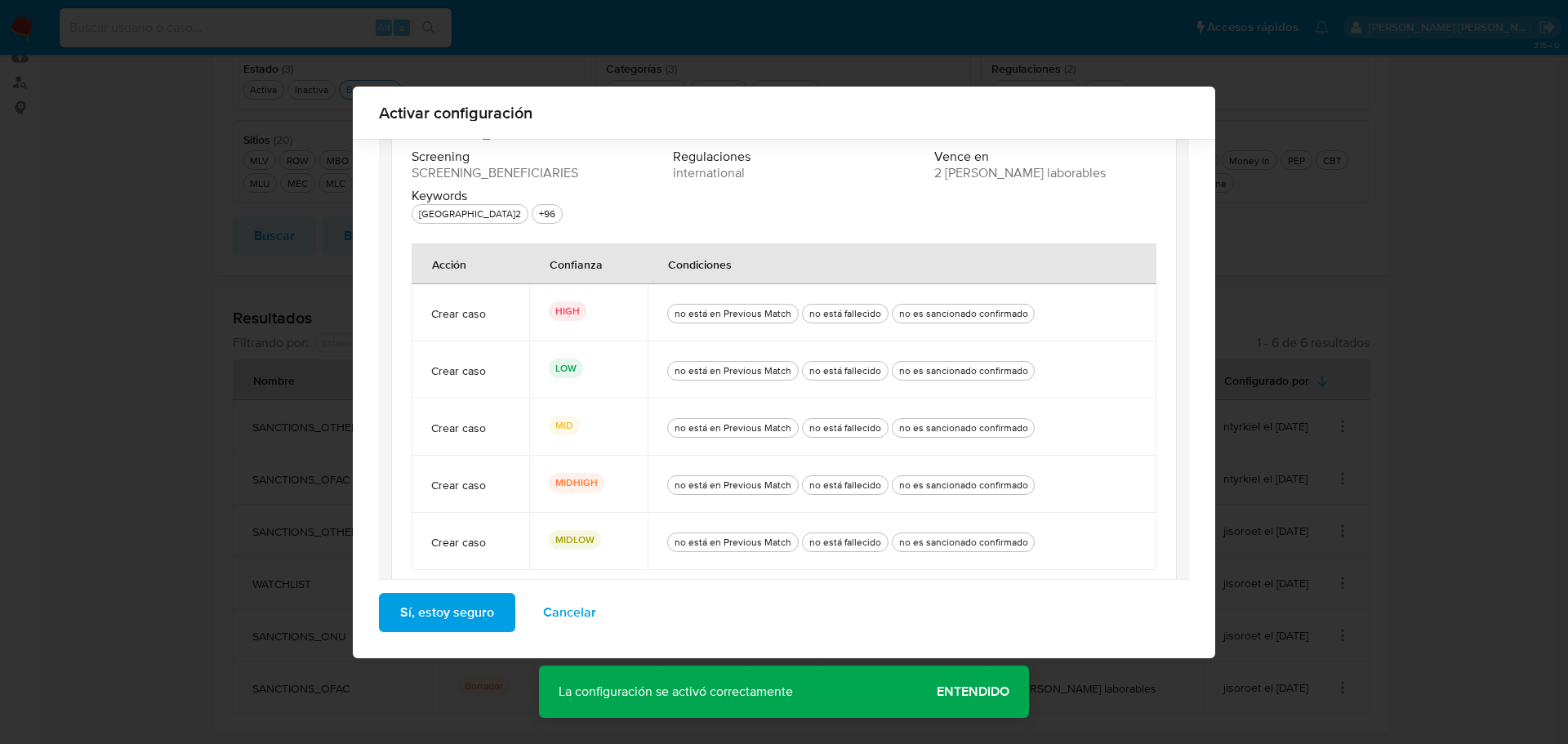
scroll to position [269, 0]
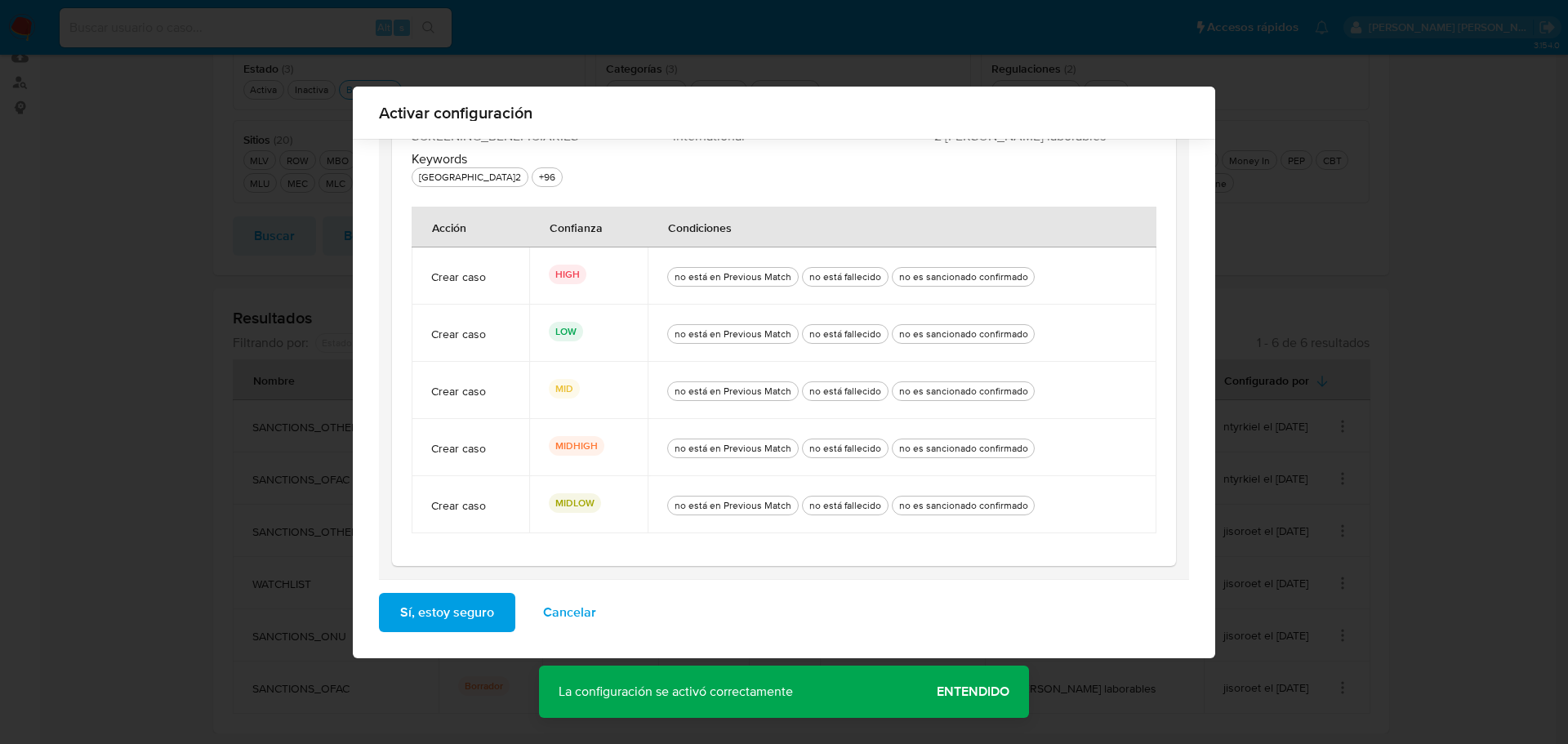
click at [482, 609] on span "Sí, estoy seguro" at bounding box center [446, 613] width 93 height 36
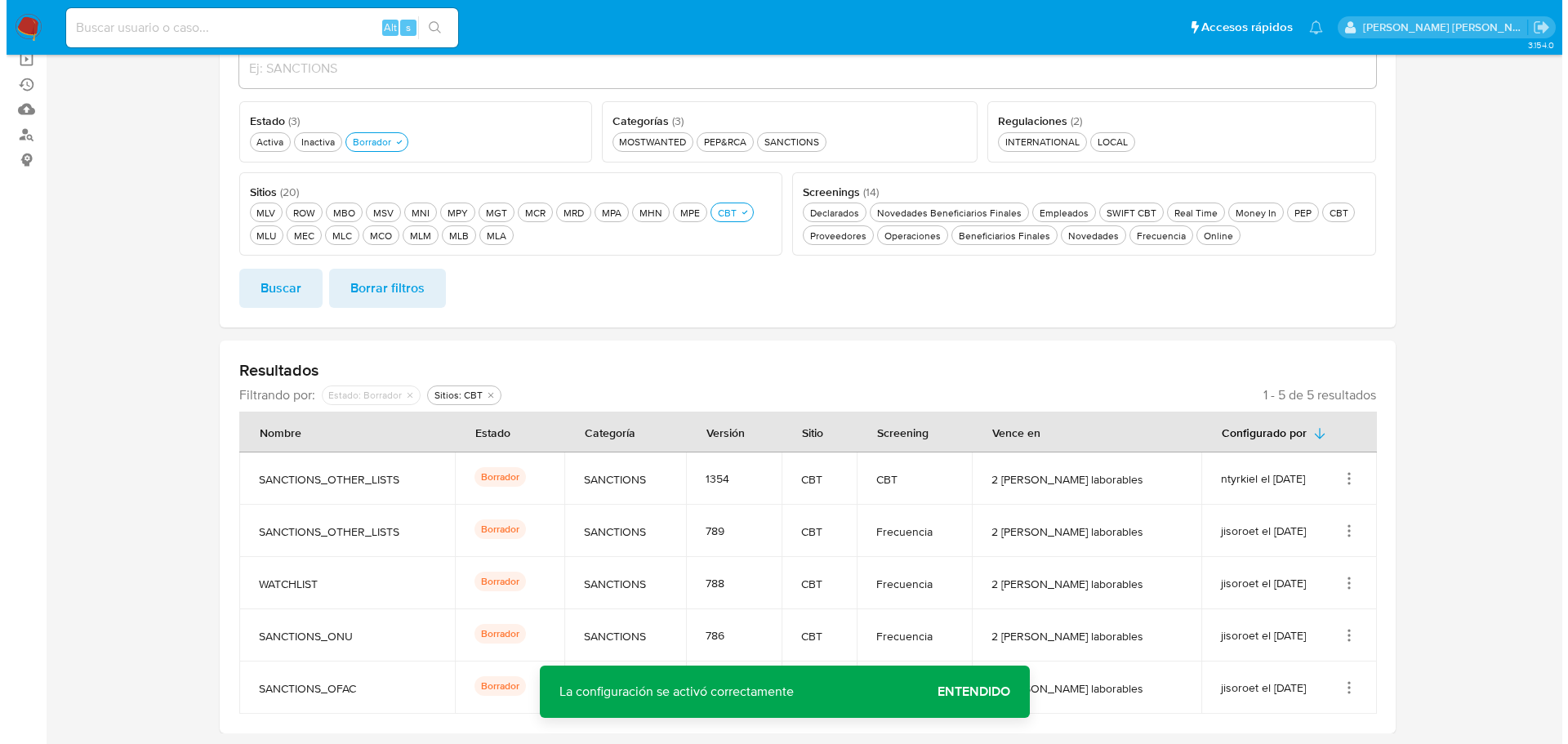
scroll to position [176, 0]
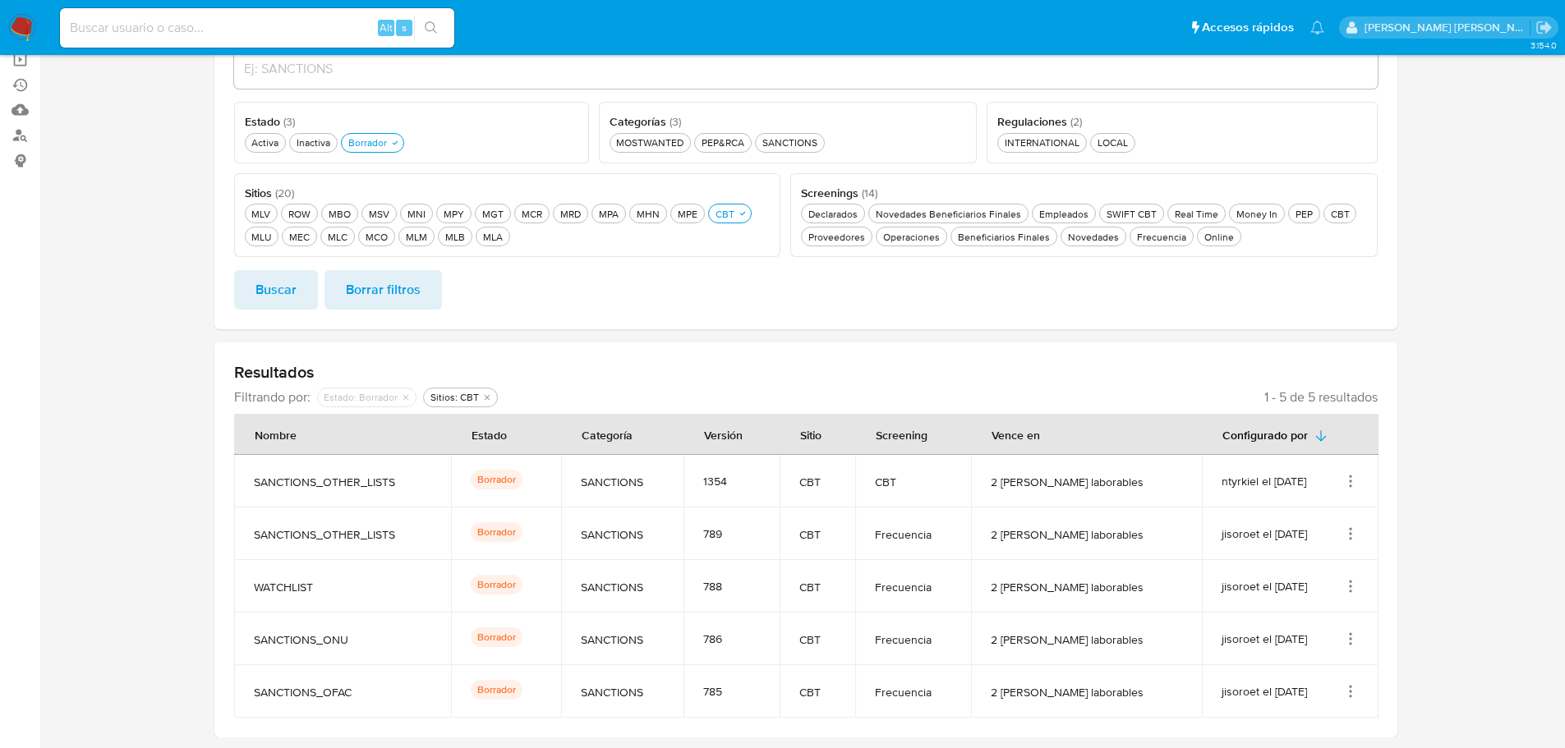
click at [1352, 479] on icon "Acciones" at bounding box center [1350, 481] width 16 height 16
click at [1335, 604] on button "Activar" at bounding box center [1285, 607] width 148 height 44
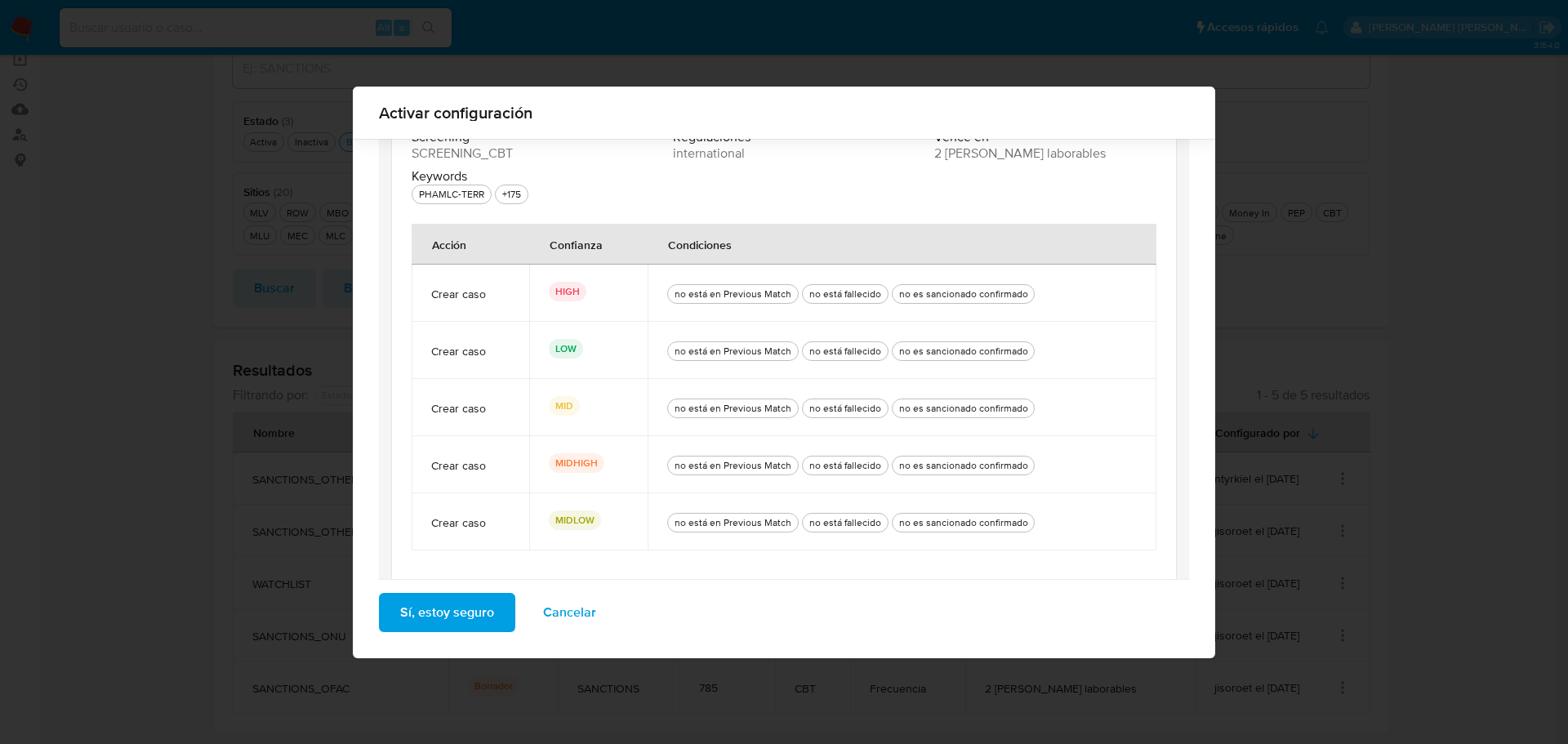
scroll to position [269, 0]
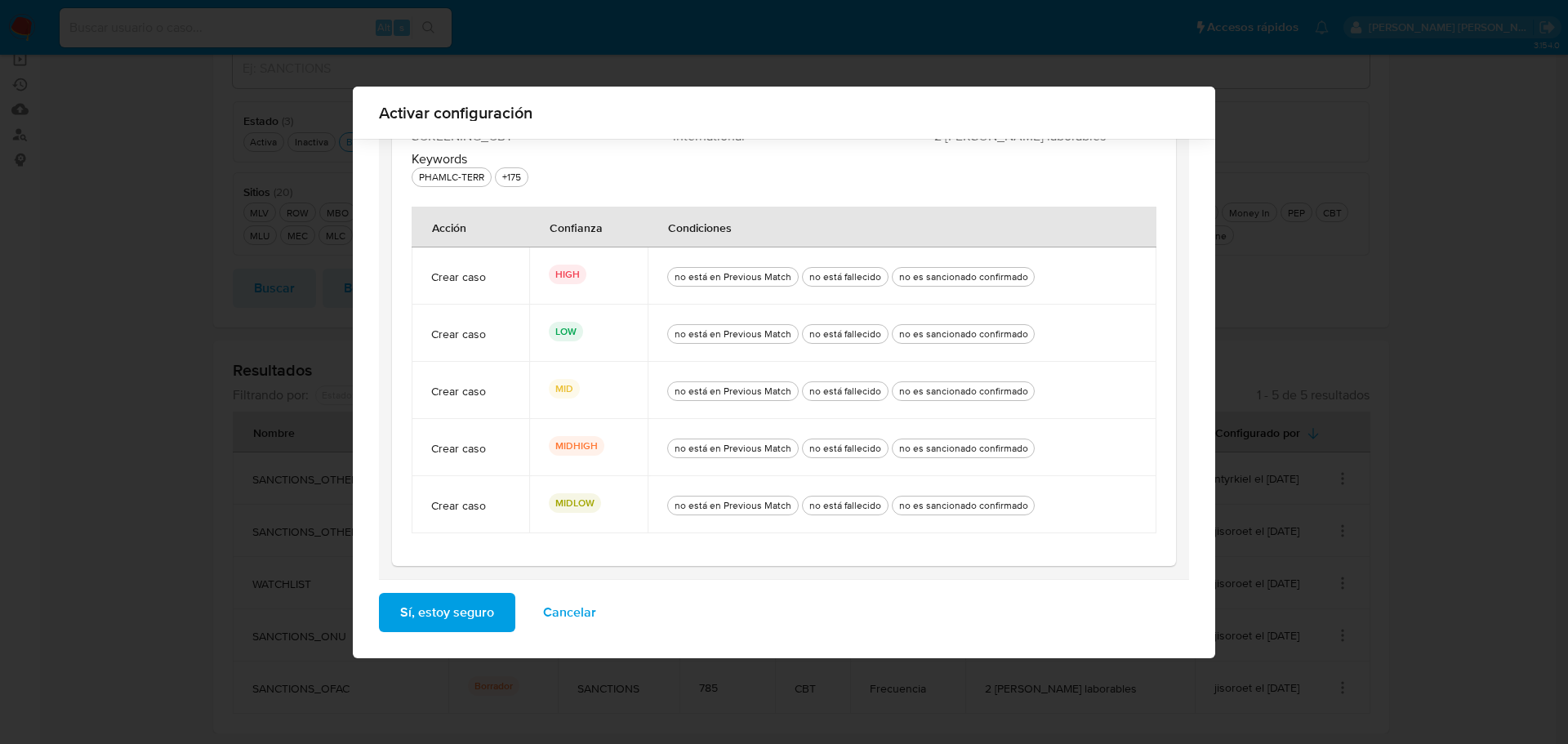
click at [493, 609] on button "Sí, estoy seguro" at bounding box center [446, 612] width 136 height 39
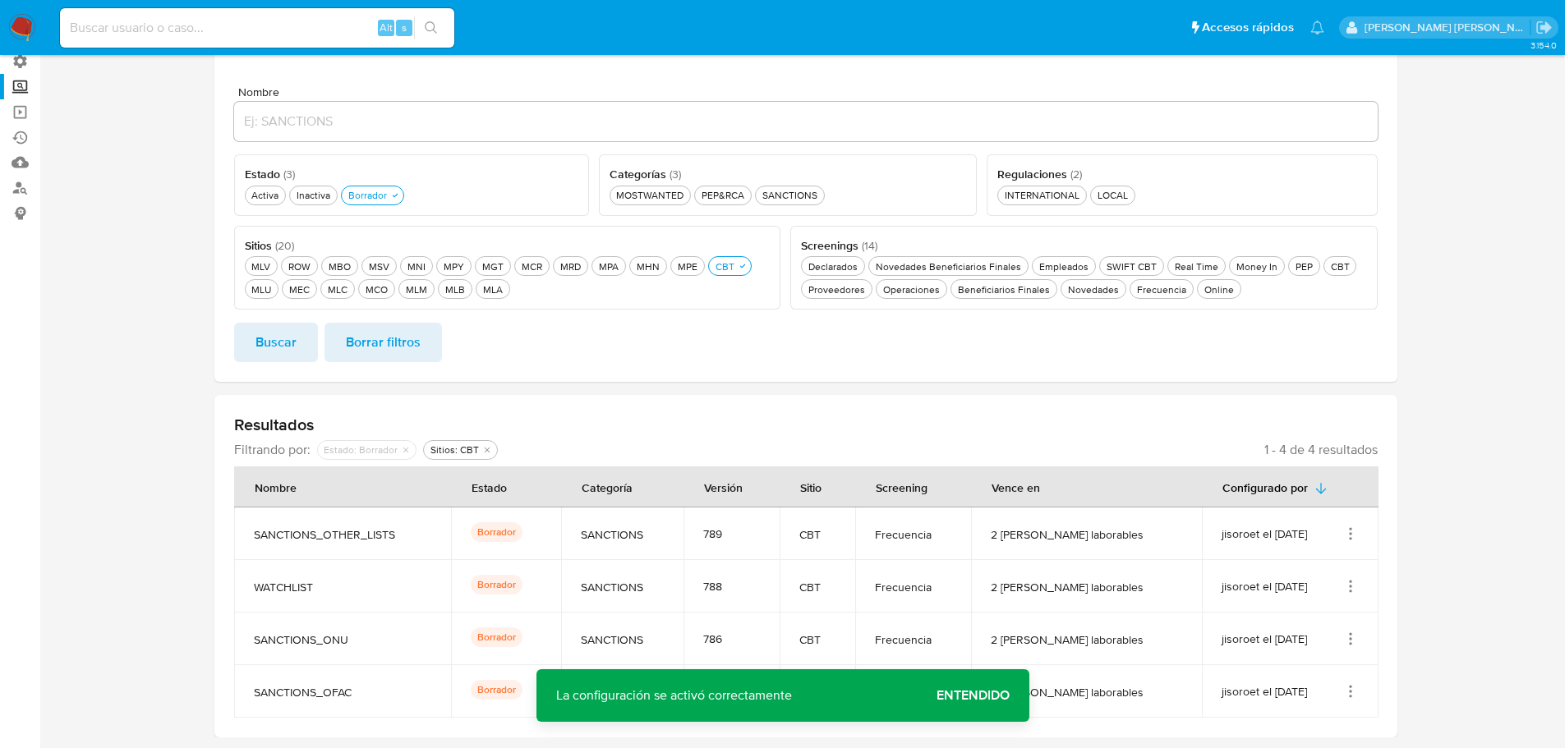
scroll to position [125, 0]
click at [388, 191] on div "Borrador Borrador" at bounding box center [367, 195] width 45 height 14
click at [267, 191] on div "Activa Activa" at bounding box center [265, 195] width 34 height 14
click at [1174, 292] on div "Frecuencia Frecuencia" at bounding box center [1156, 290] width 56 height 14
click at [1322, 266] on div "CBT CBT" at bounding box center [1334, 267] width 25 height 14
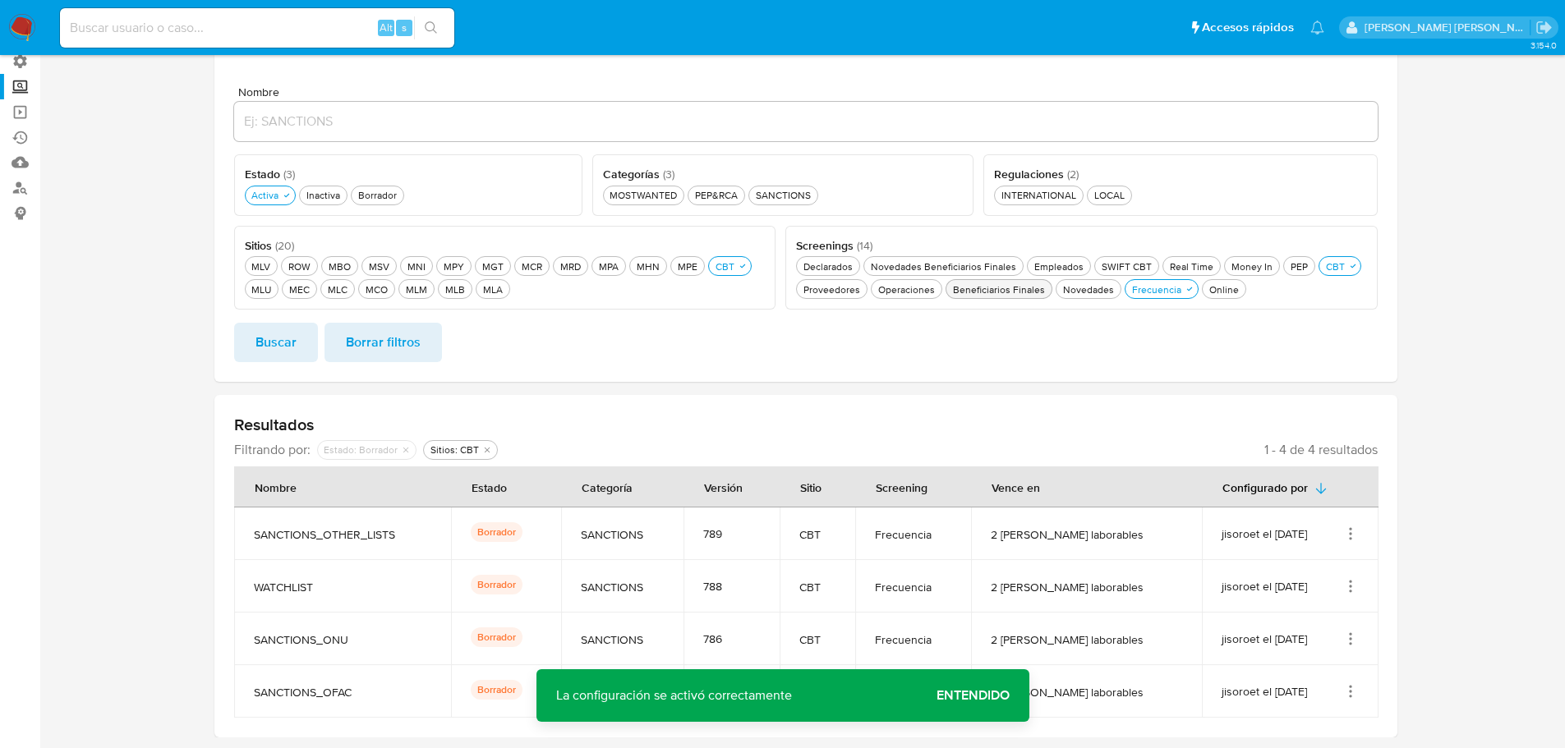
click at [995, 291] on div "Beneficiarios Finales Beneficiarios Finales" at bounding box center [998, 290] width 99 height 14
click at [292, 340] on span "Buscar" at bounding box center [275, 342] width 41 height 36
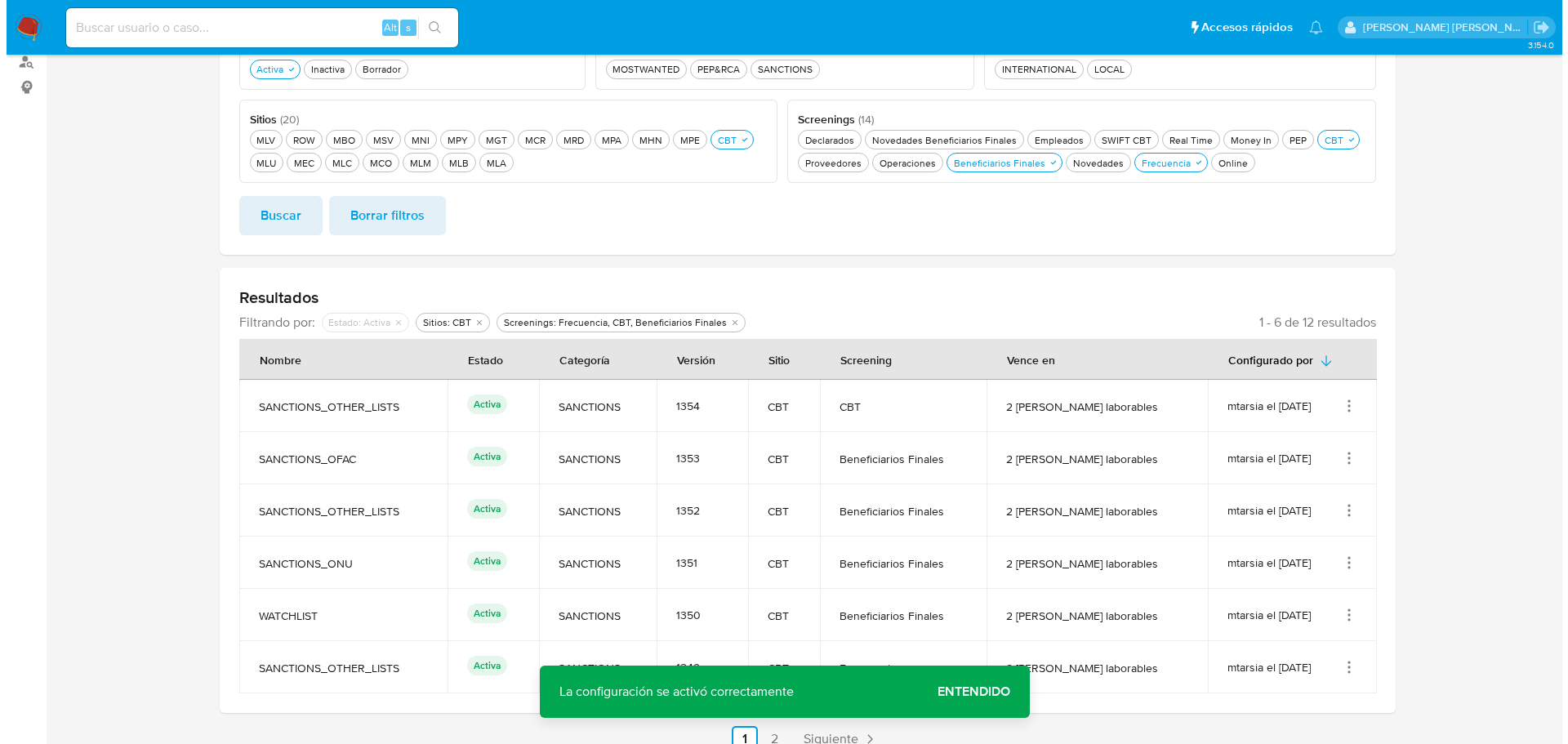
scroll to position [268, 0]
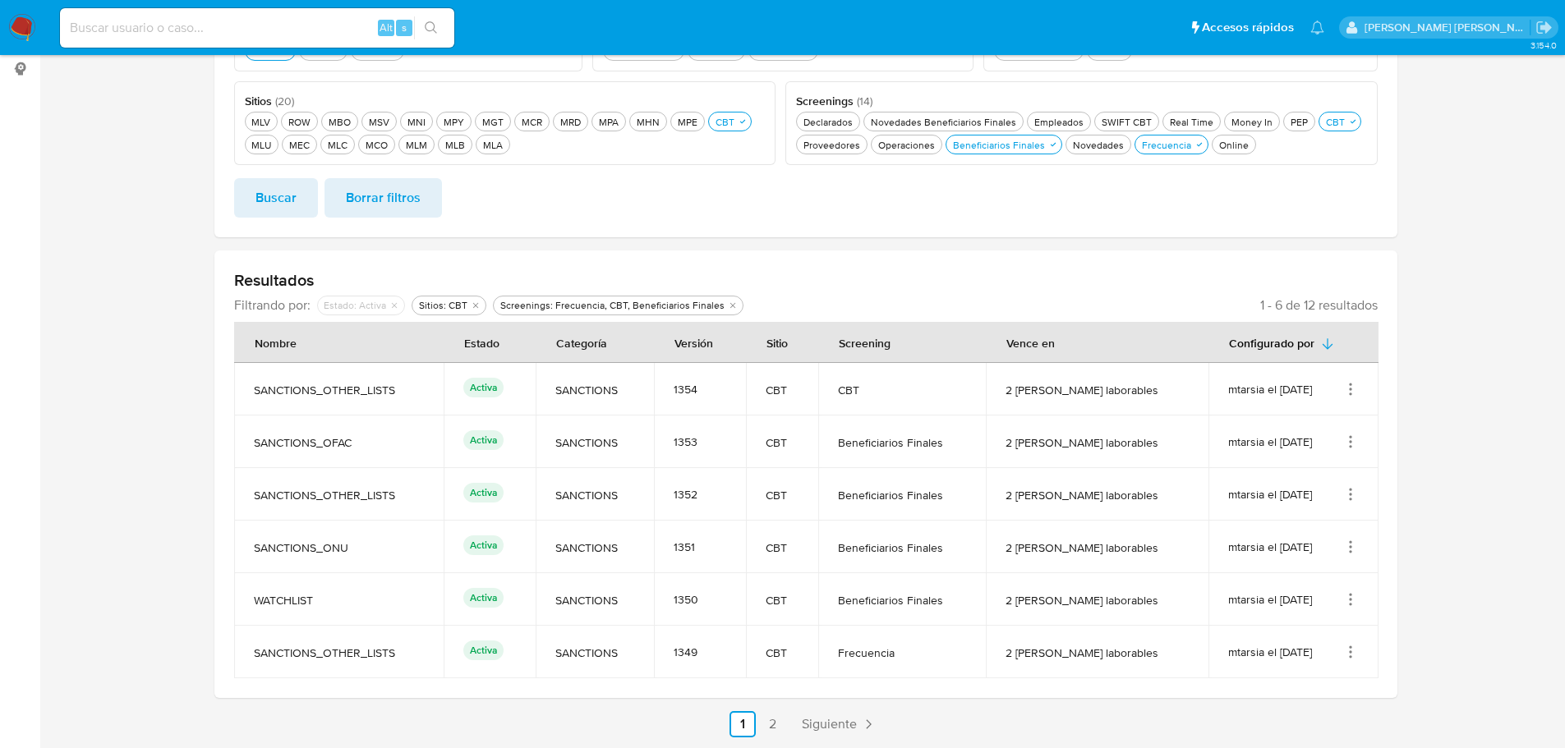
click at [1348, 389] on icon "Acciones" at bounding box center [1350, 389] width 16 height 16
click at [1344, 418] on button "Ver detalles" at bounding box center [1285, 428] width 148 height 44
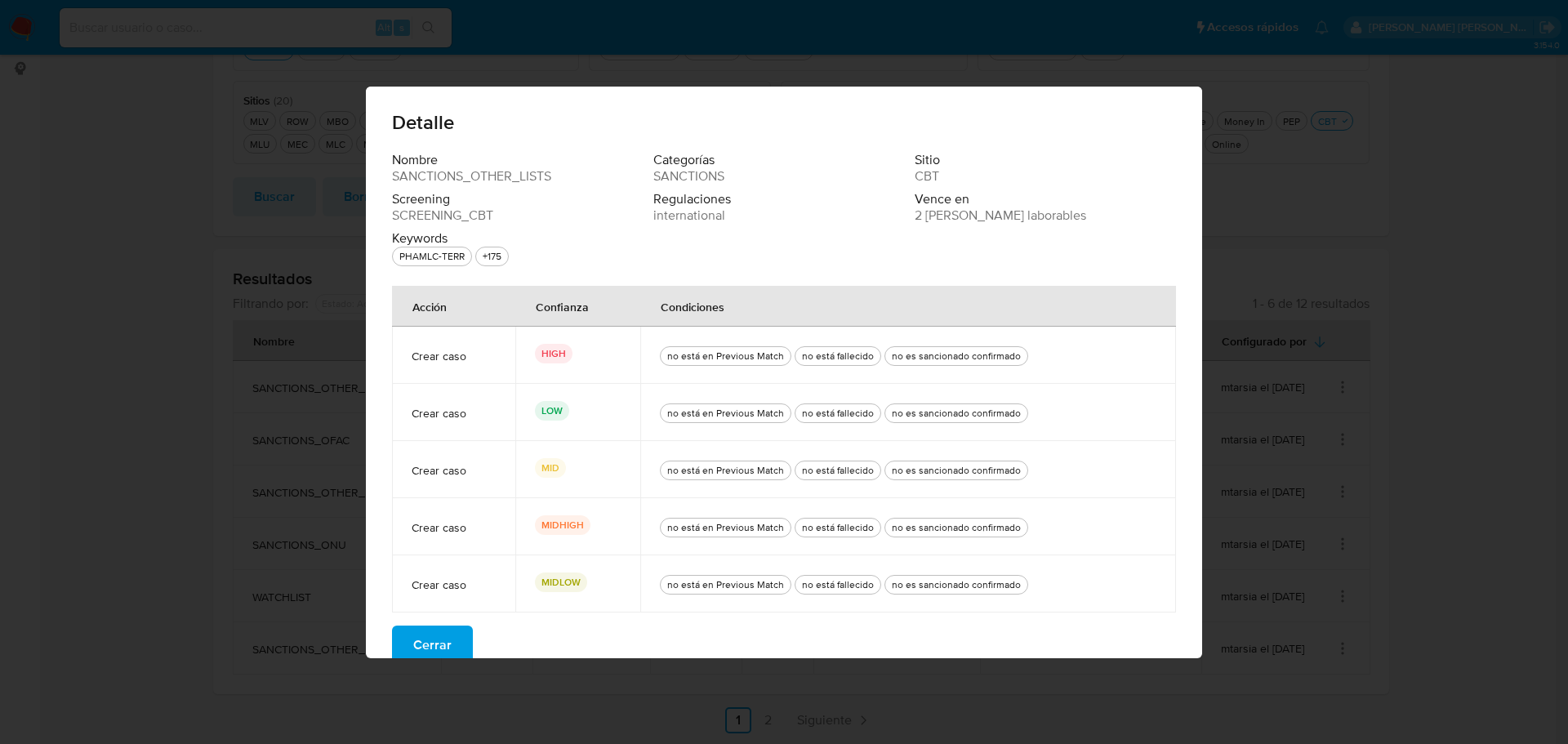
click at [454, 629] on button "Cerrar" at bounding box center [432, 645] width 81 height 39
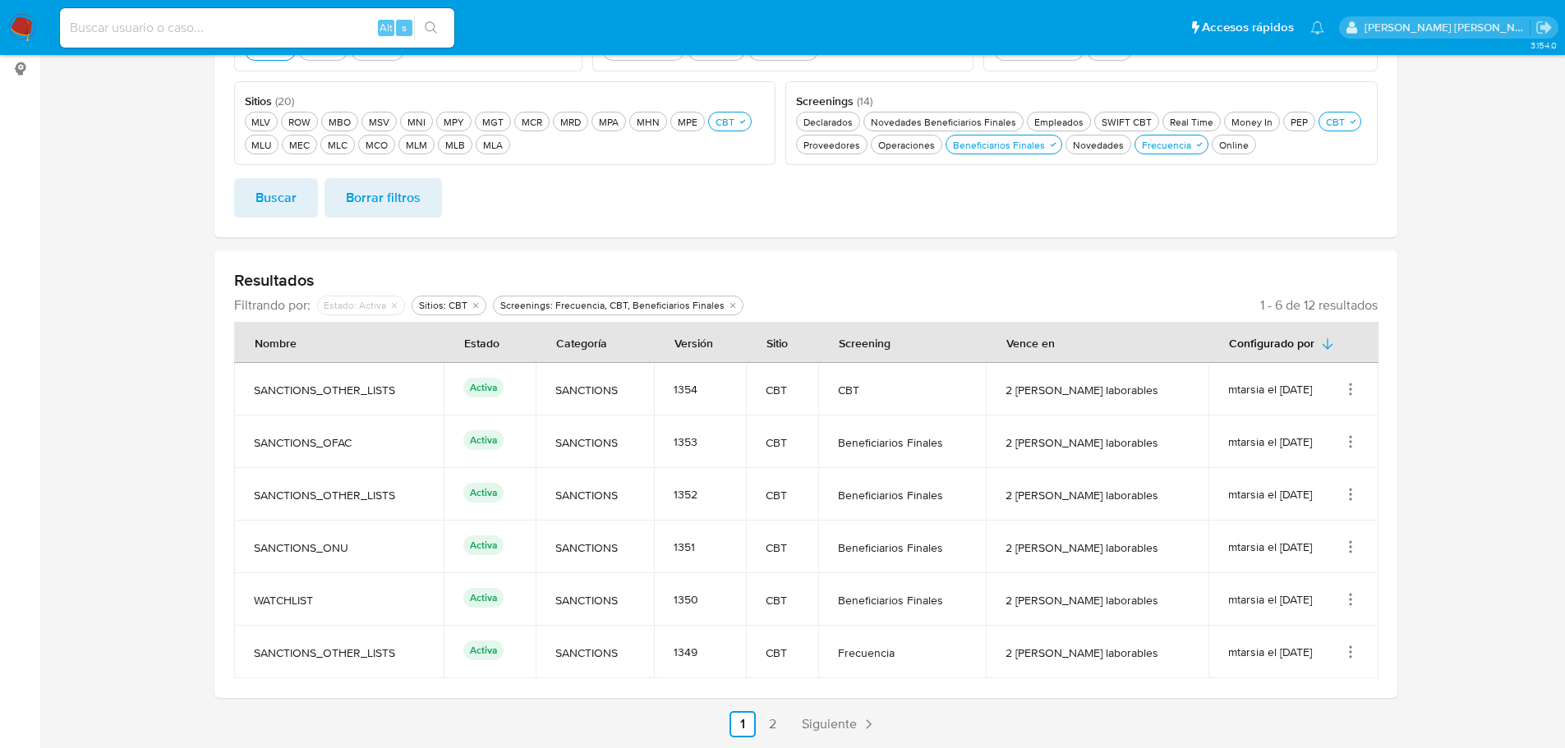
click at [1352, 436] on icon "Acciones" at bounding box center [1350, 442] width 16 height 16
click at [1340, 472] on button "Ver detalles" at bounding box center [1285, 480] width 148 height 44
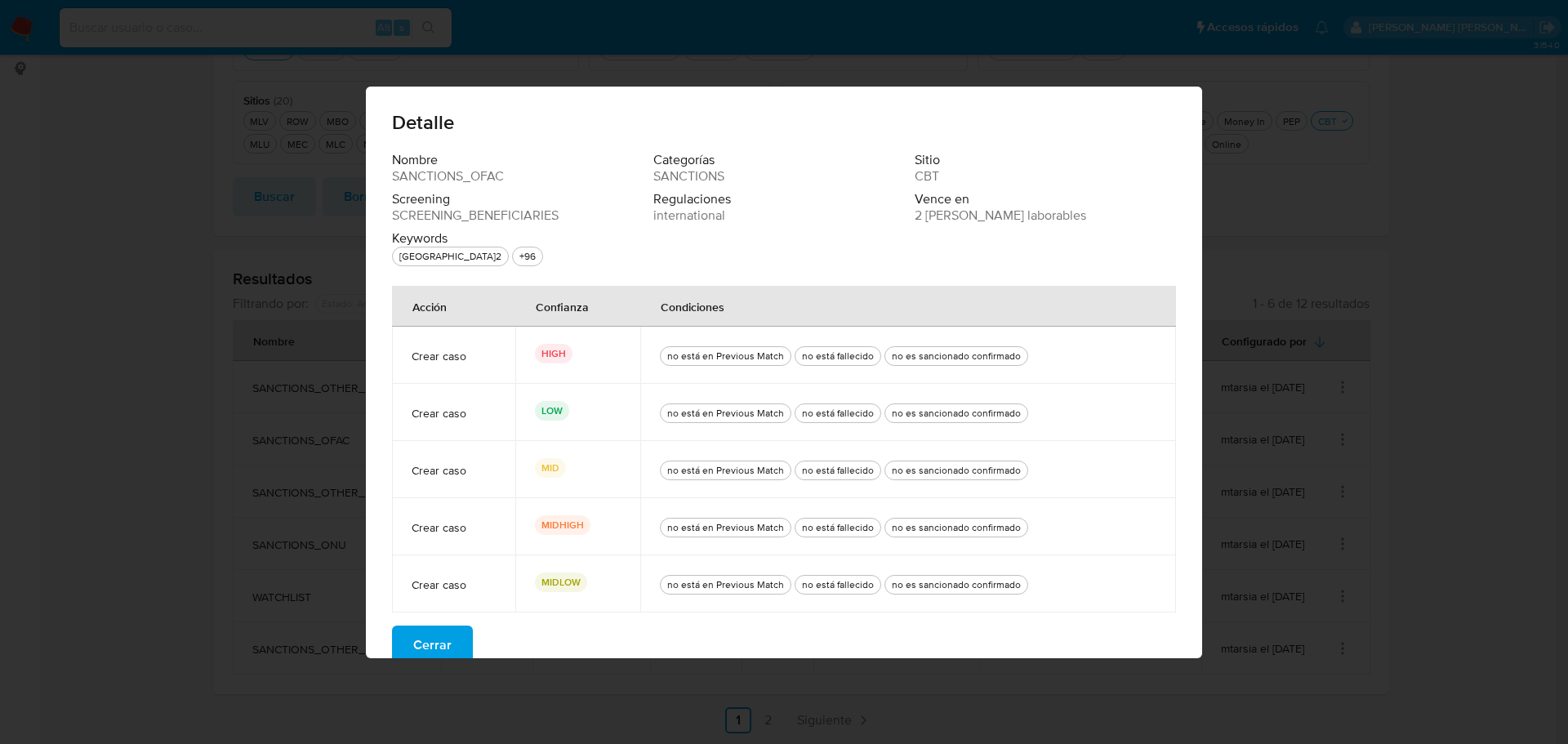
click at [449, 639] on button "Cerrar" at bounding box center [432, 645] width 81 height 39
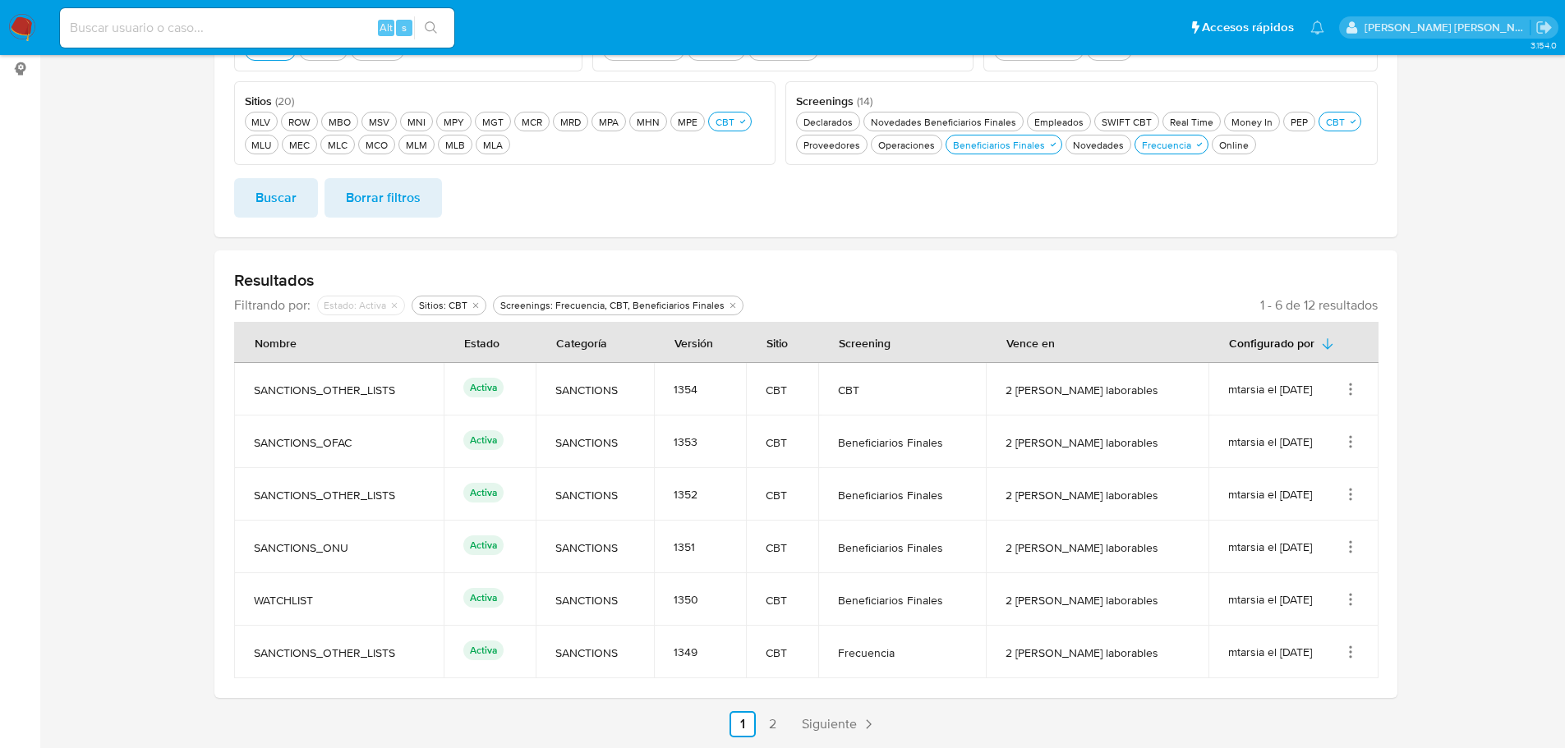
click at [1354, 492] on icon "Acciones" at bounding box center [1350, 494] width 16 height 16
click at [1338, 517] on button "Ver detalles" at bounding box center [1285, 533] width 148 height 44
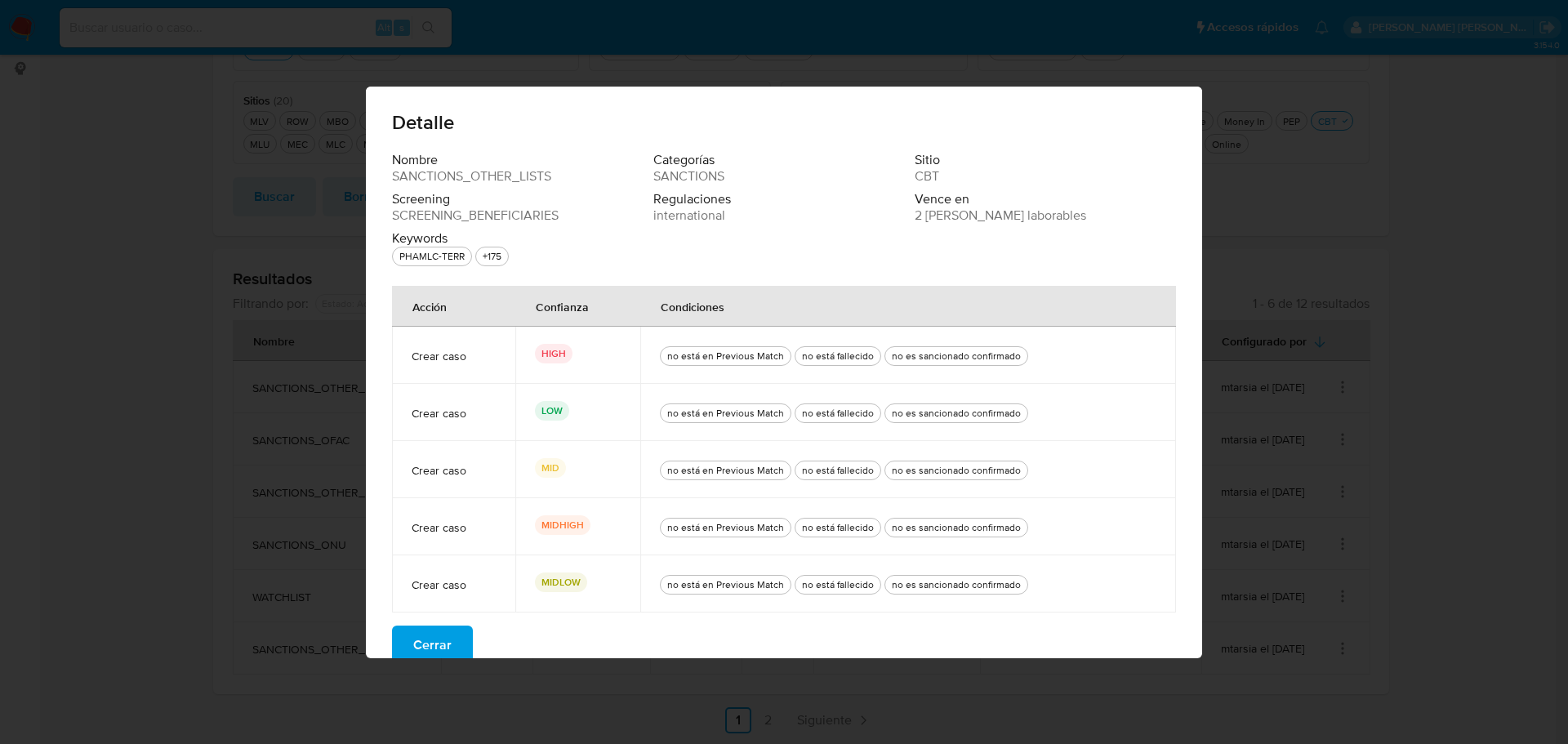
click at [453, 645] on button "Cerrar" at bounding box center [432, 645] width 81 height 39
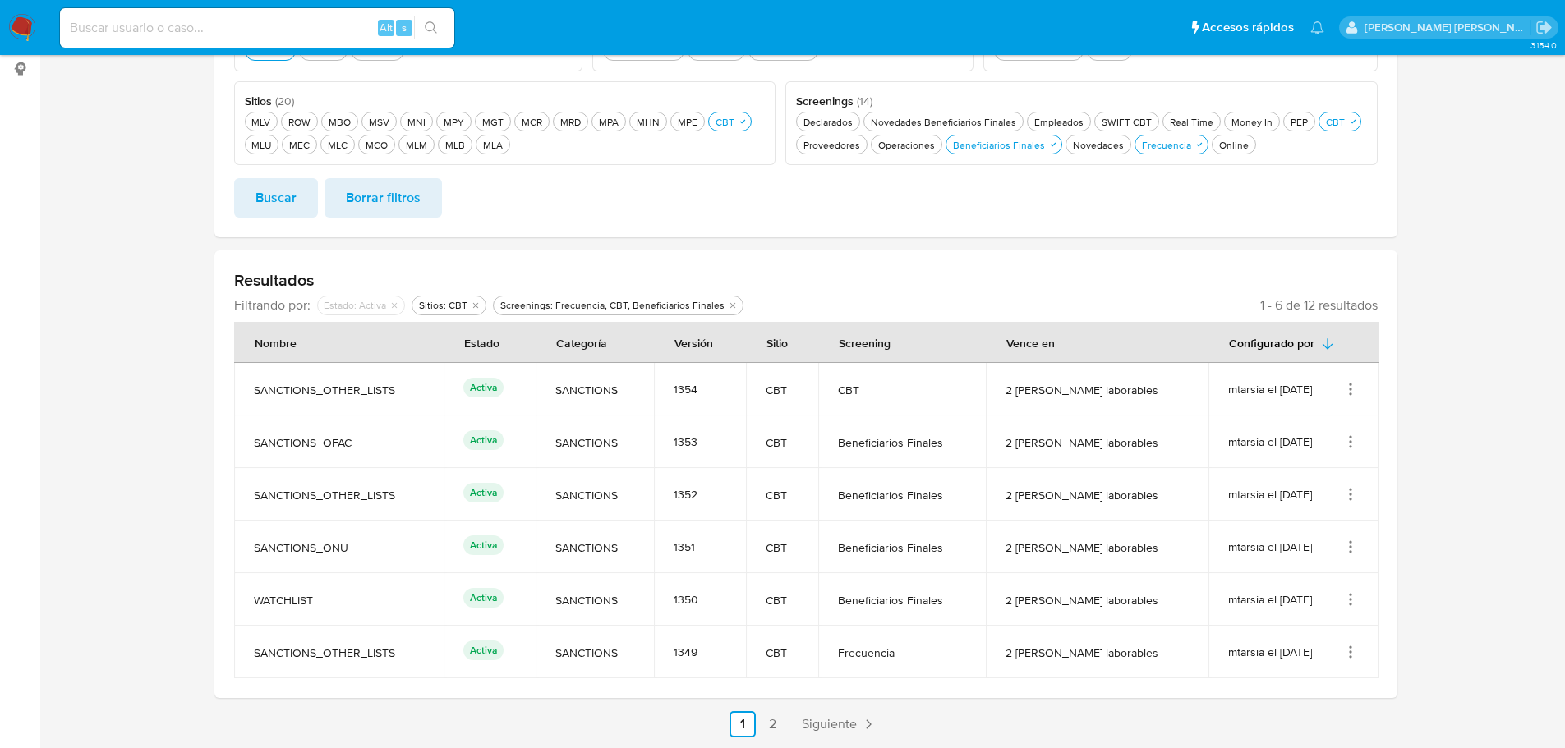
click at [1350, 542] on icon "Acciones" at bounding box center [1350, 543] width 2 height 2
click at [1340, 577] on button "Ver detalles" at bounding box center [1285, 585] width 148 height 44
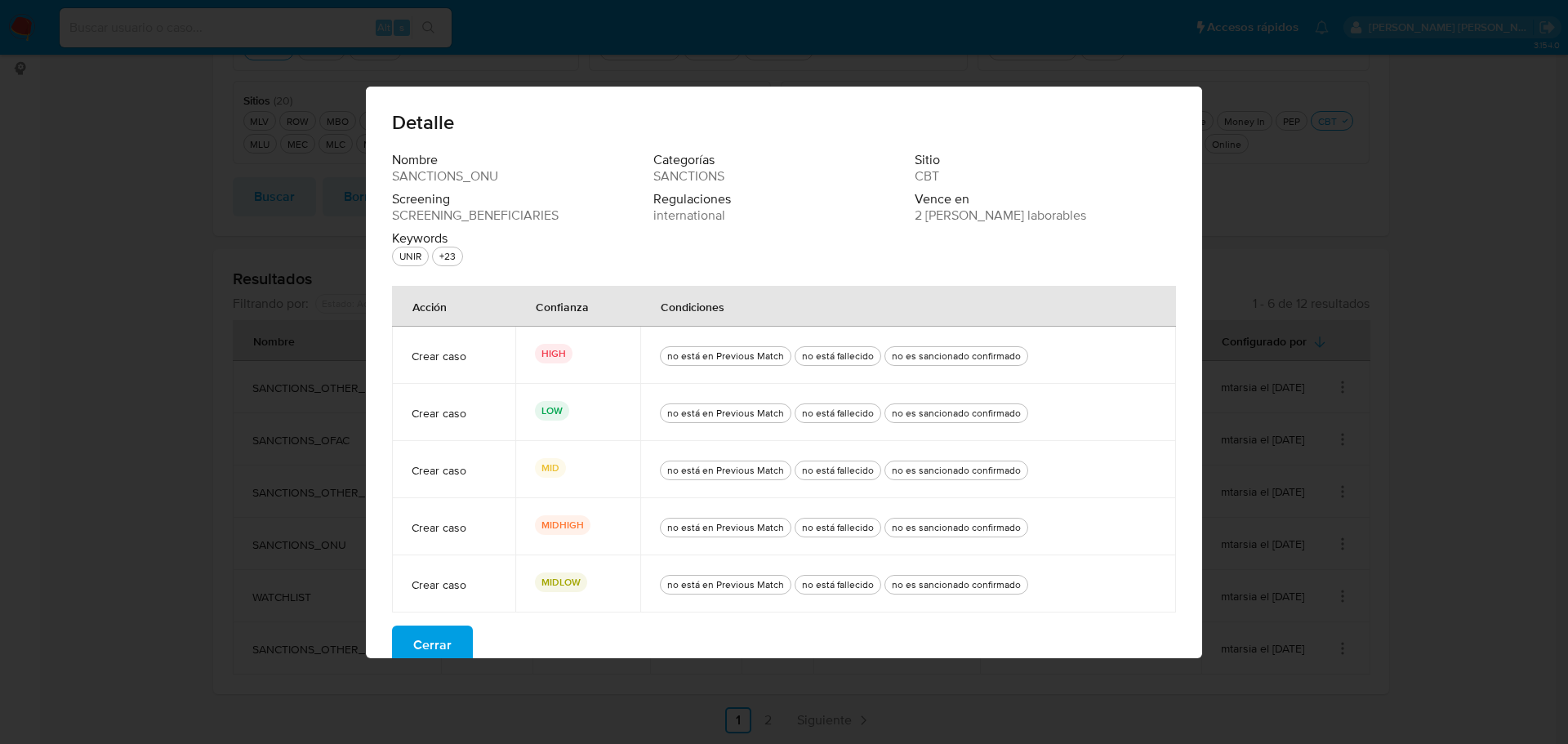
click at [454, 650] on button "Cerrar" at bounding box center [432, 645] width 81 height 39
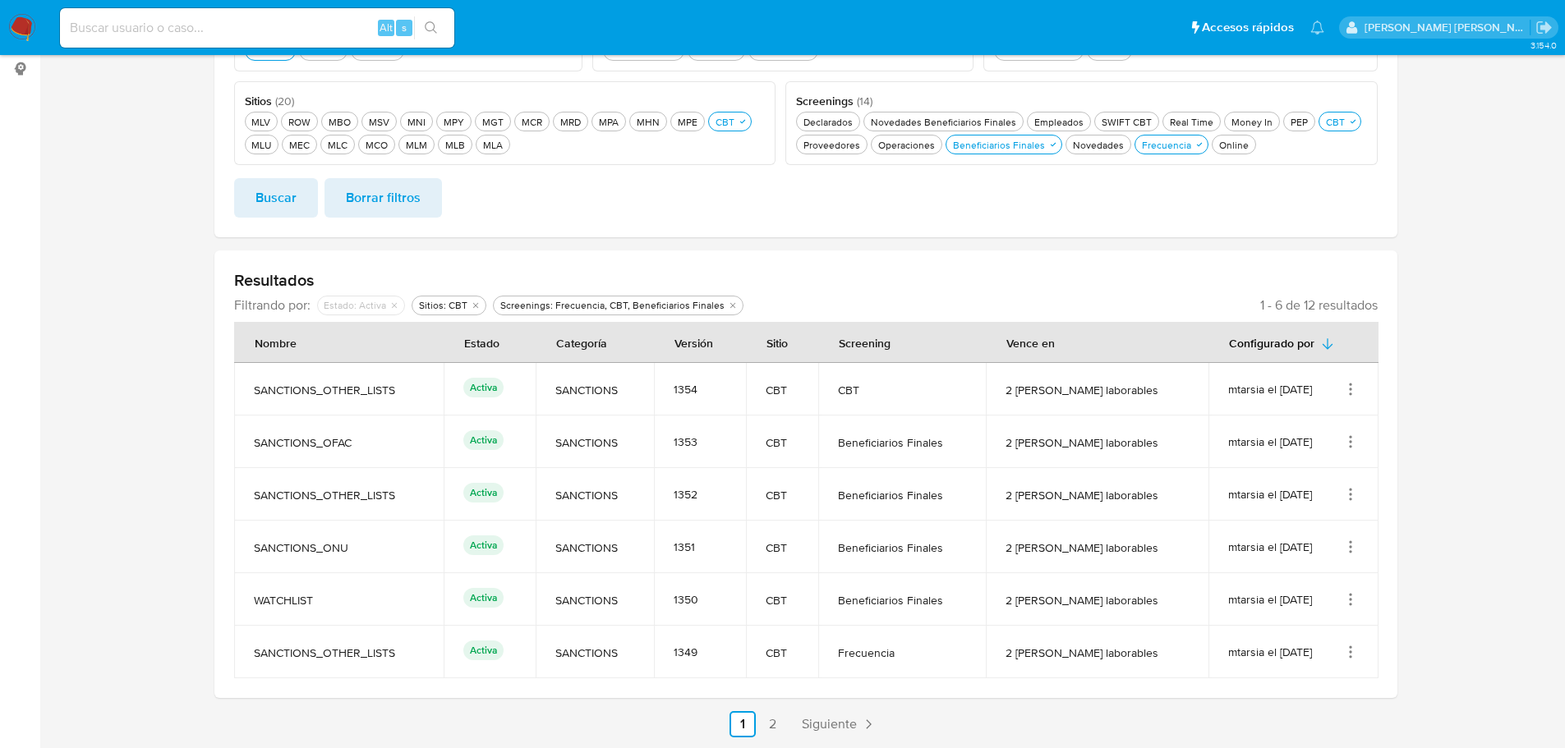
click at [1353, 495] on icon "Acciones" at bounding box center [1350, 494] width 16 height 16
click at [1341, 532] on button "Ver detalles" at bounding box center [1285, 533] width 148 height 44
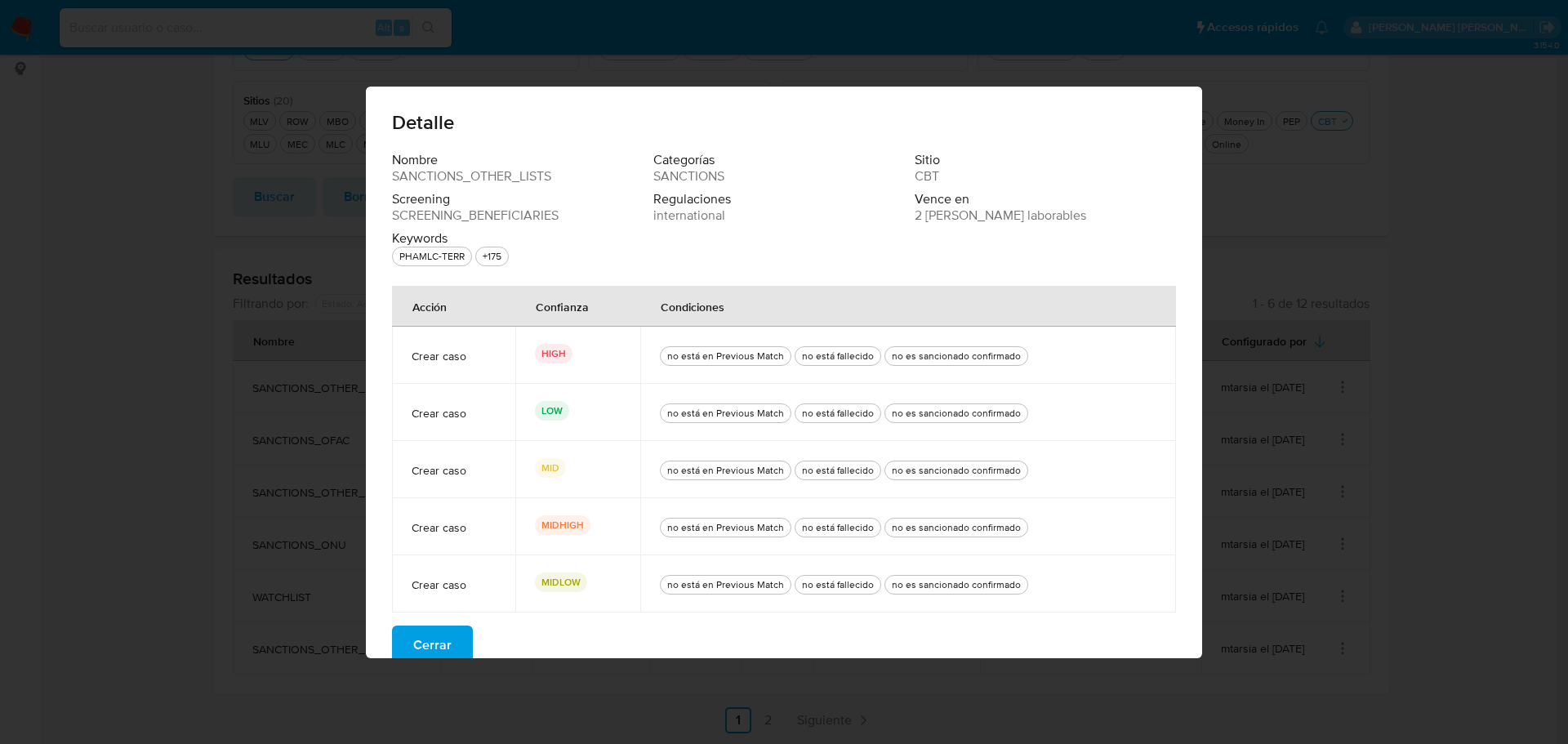
click at [458, 637] on button "Cerrar" at bounding box center [432, 645] width 81 height 39
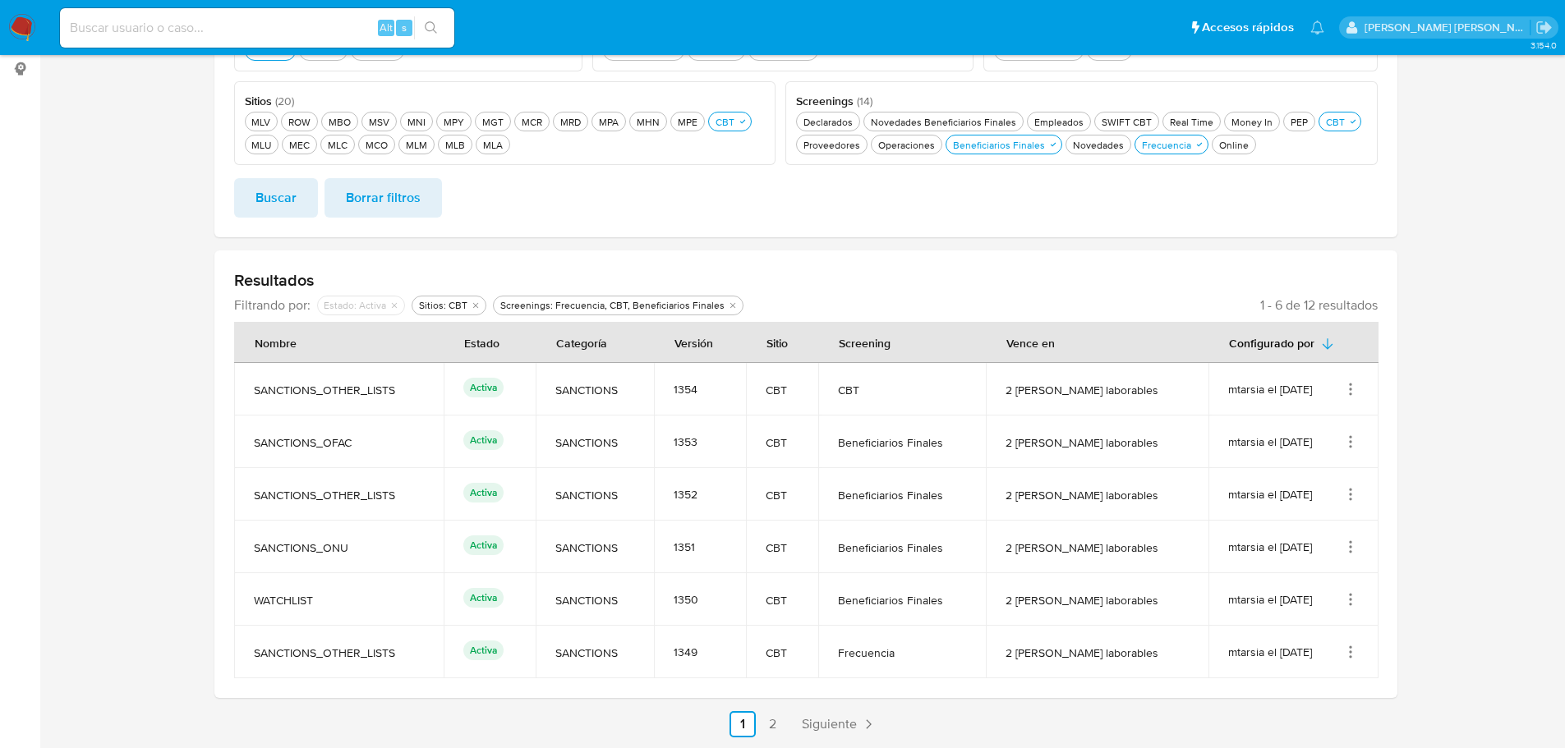
click at [1357, 599] on icon "Acciones" at bounding box center [1350, 599] width 16 height 16
click at [1324, 474] on button "Ver detalles" at bounding box center [1285, 475] width 148 height 44
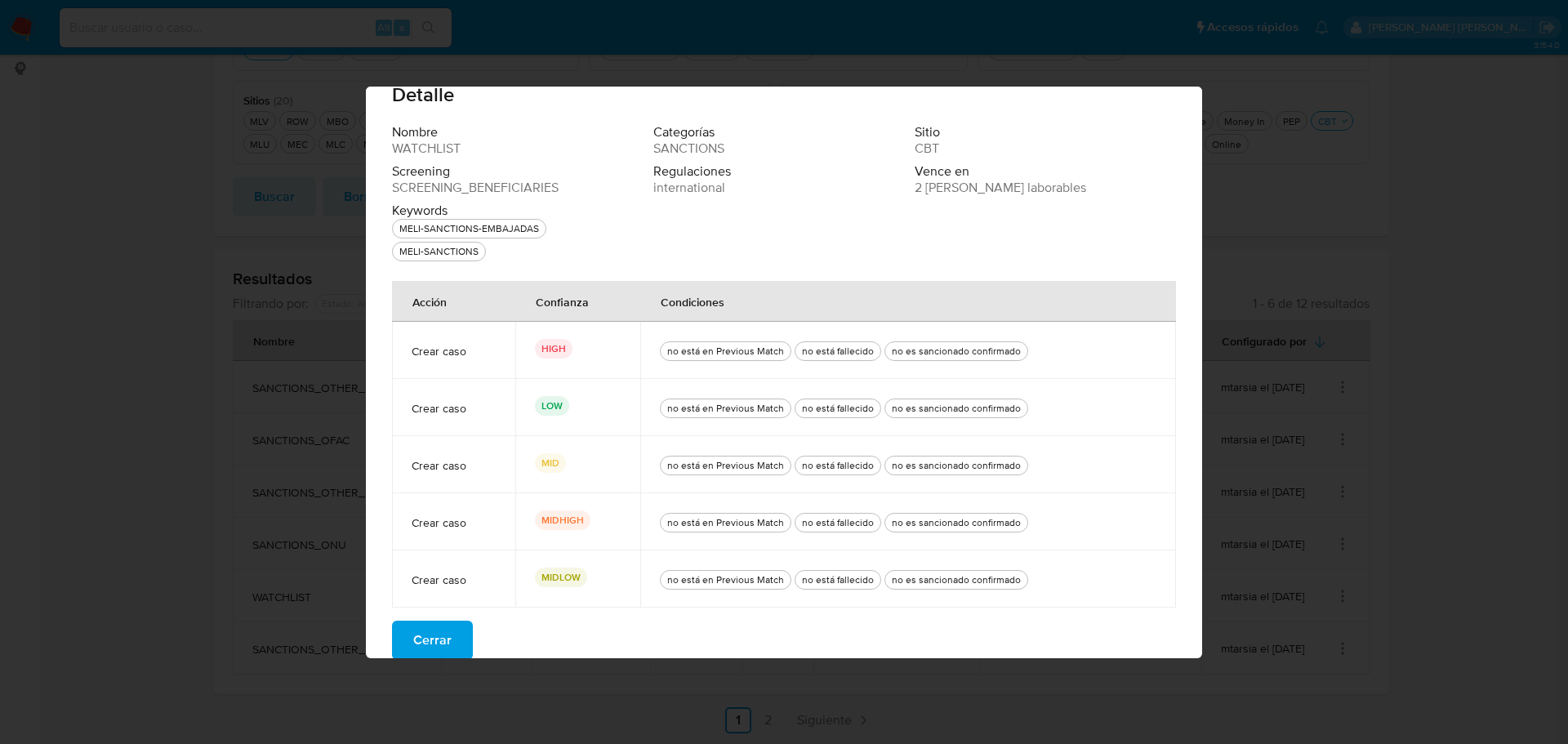
scroll to position [43, 0]
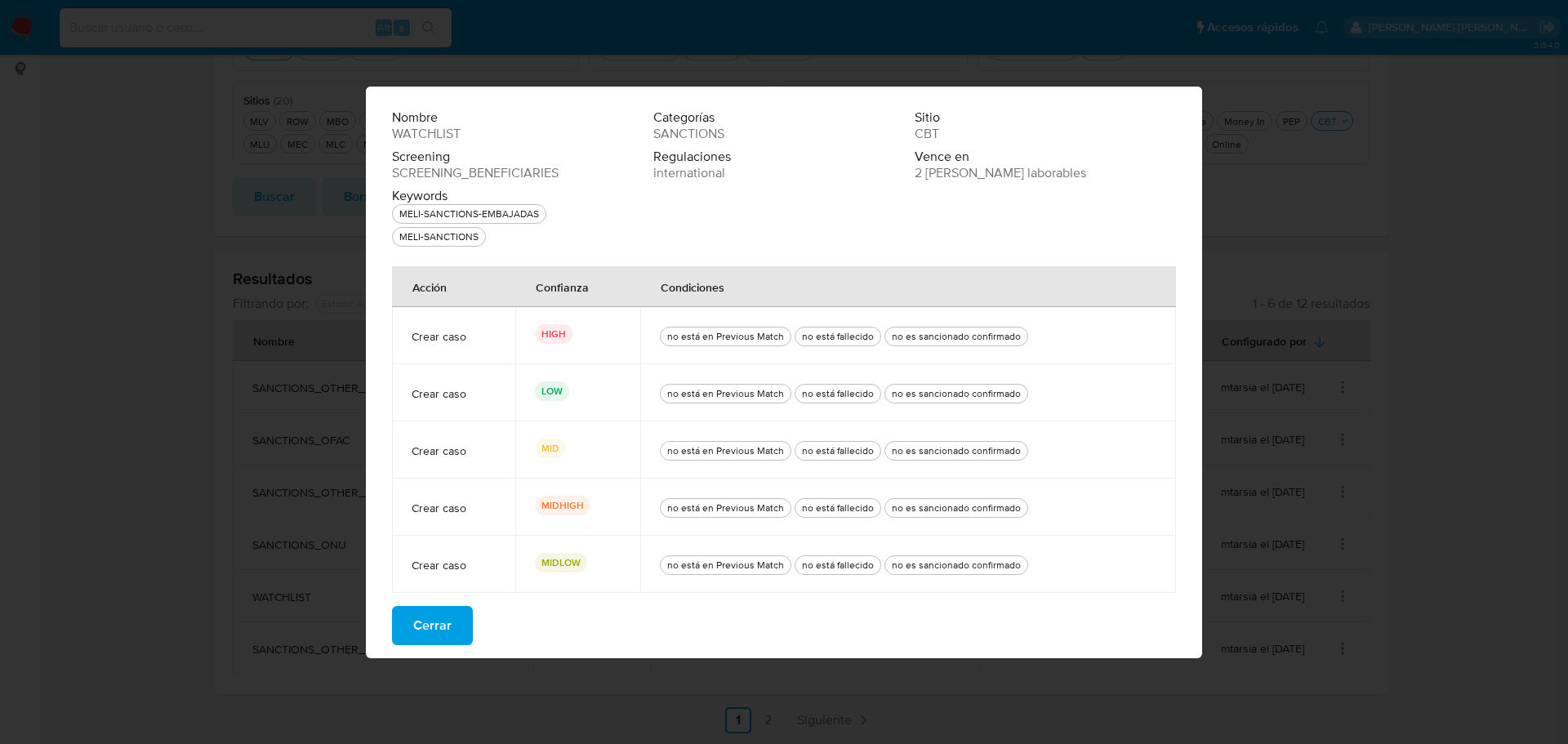
click at [453, 630] on button "Cerrar" at bounding box center [432, 625] width 81 height 39
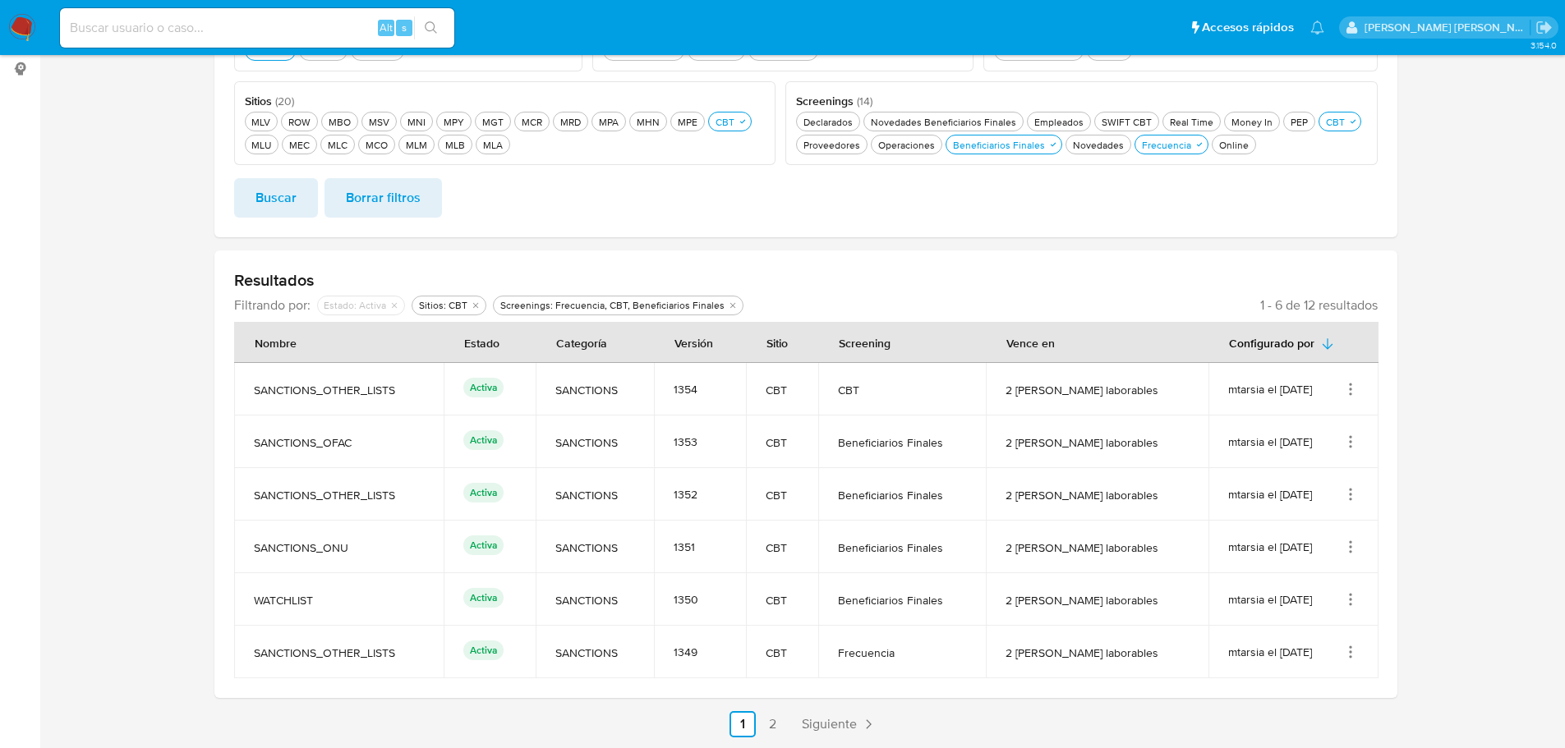
click at [1354, 647] on icon "Acciones" at bounding box center [1350, 652] width 16 height 16
click at [1329, 527] on button "Ver detalles" at bounding box center [1285, 527] width 148 height 44
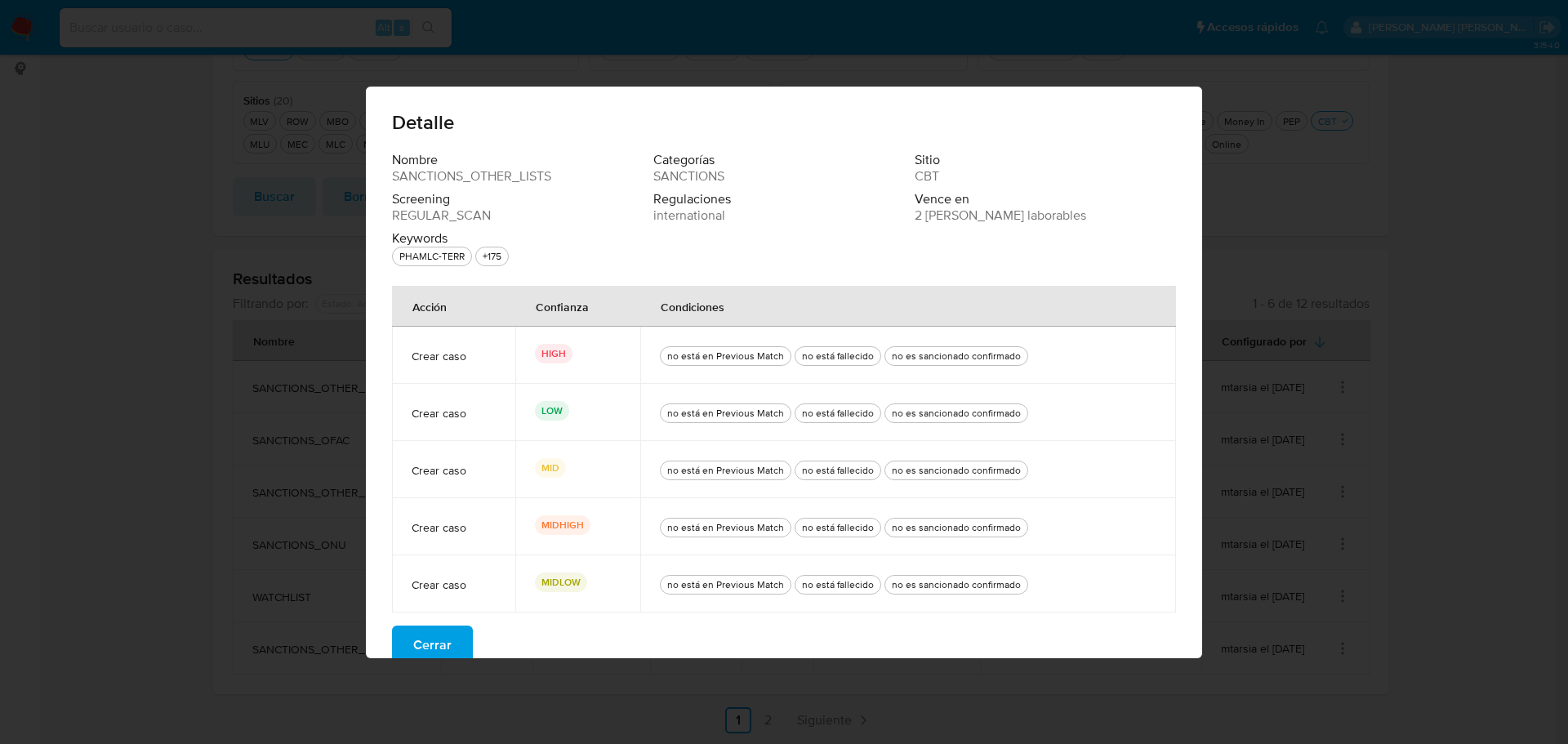
click at [453, 640] on button "Cerrar" at bounding box center [432, 645] width 81 height 39
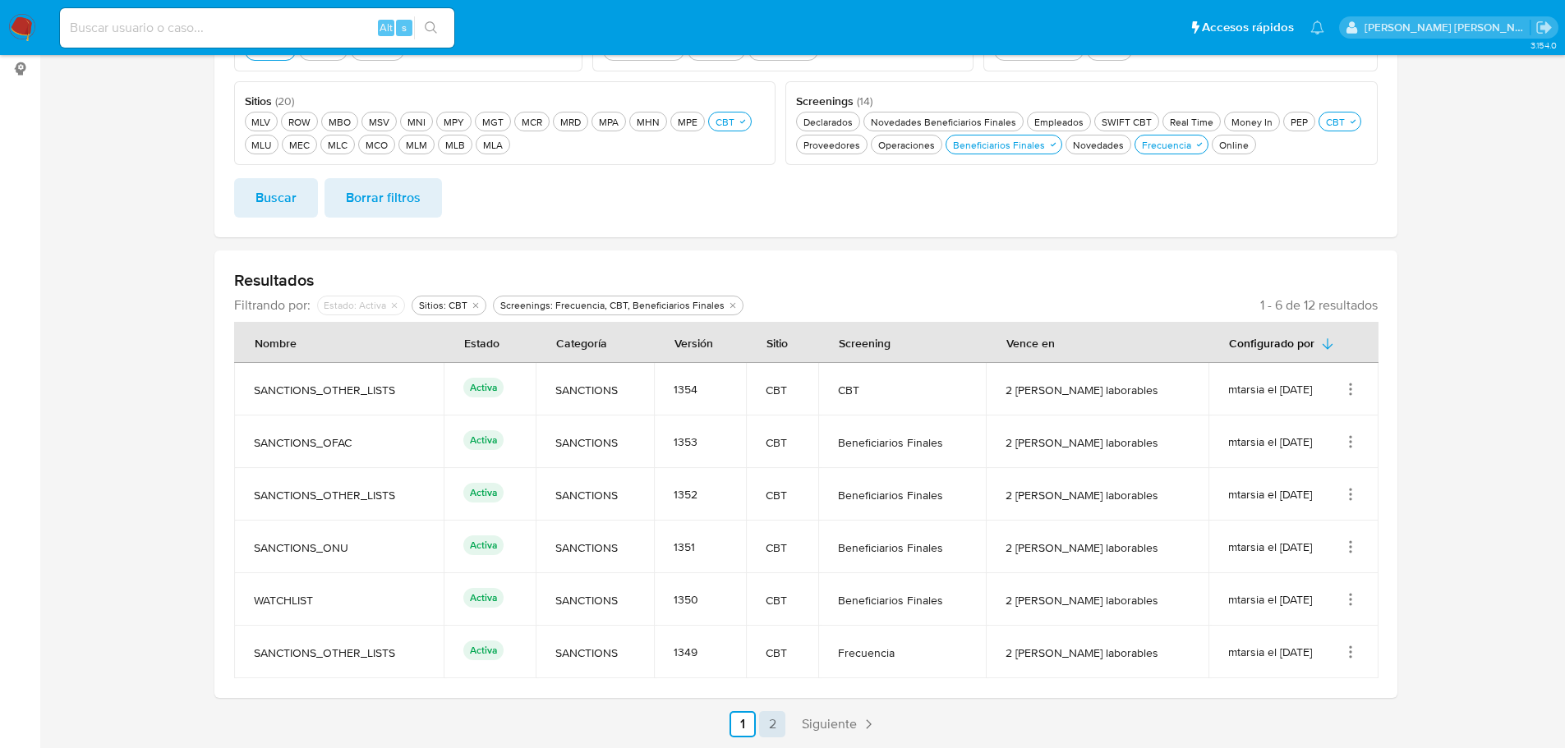
click at [774, 726] on link "2" at bounding box center [772, 724] width 26 height 26
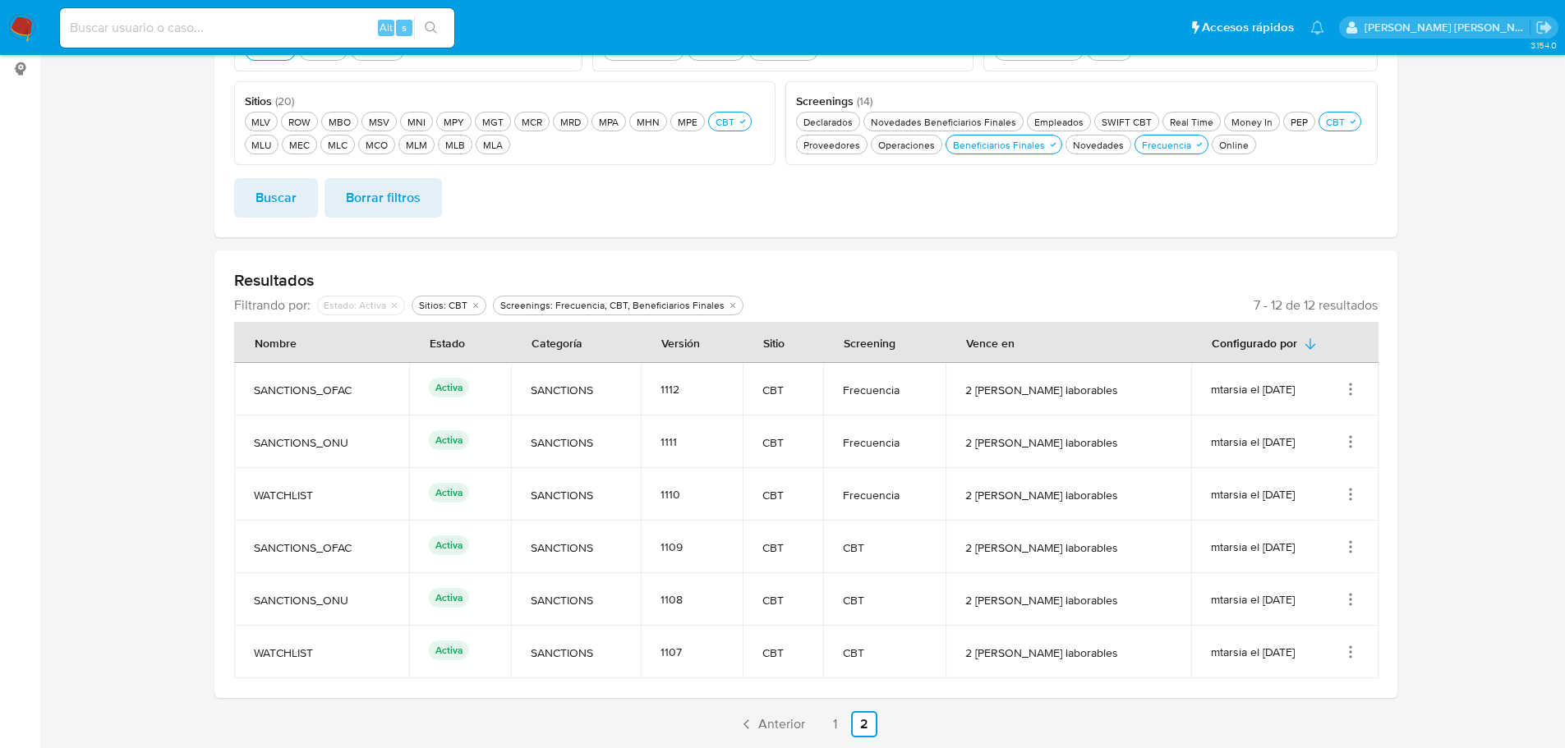
click at [1349, 391] on icon "Acciones" at bounding box center [1350, 389] width 16 height 16
click at [1338, 429] on button "Ver detalles" at bounding box center [1285, 428] width 148 height 44
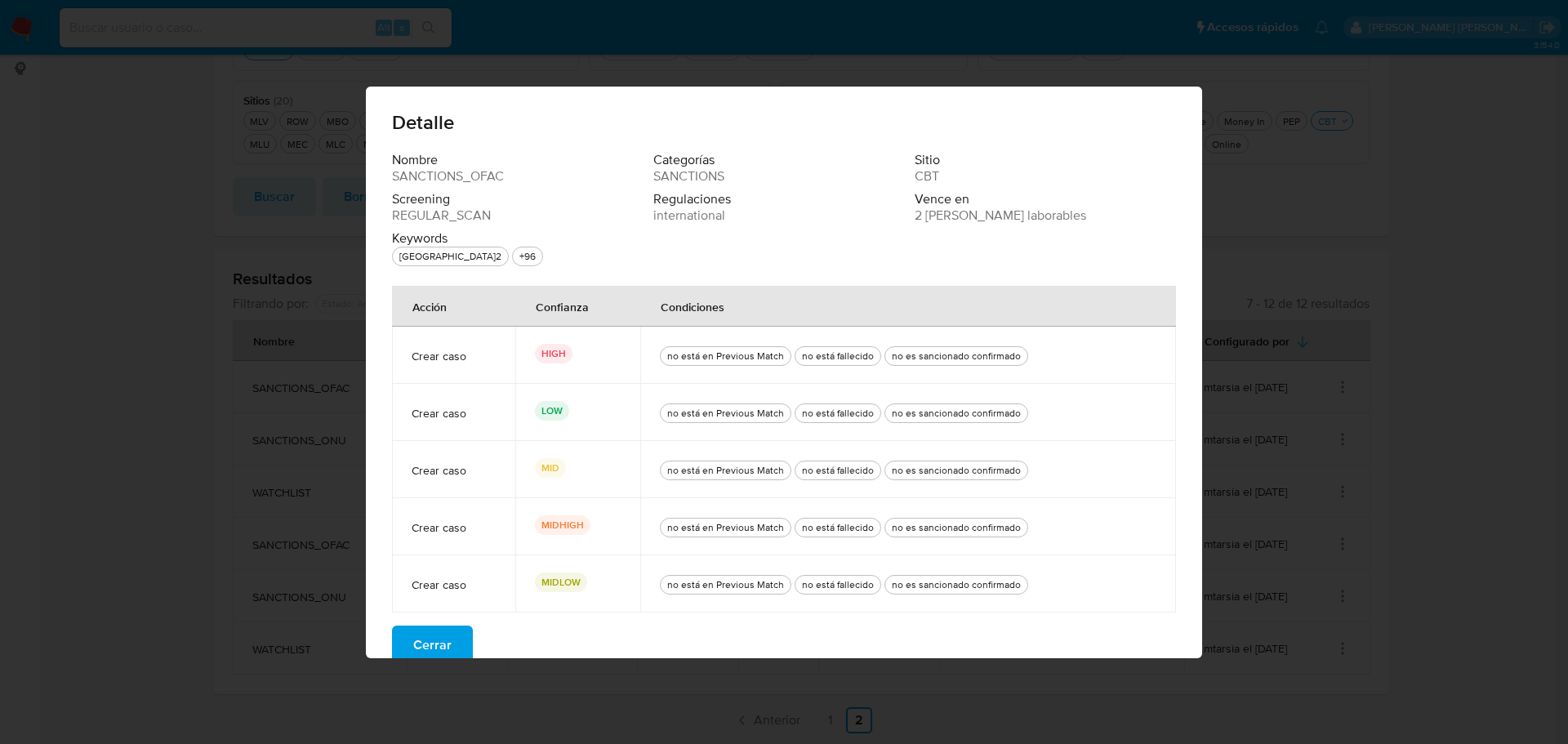
click at [450, 651] on button "Cerrar" at bounding box center [432, 645] width 81 height 39
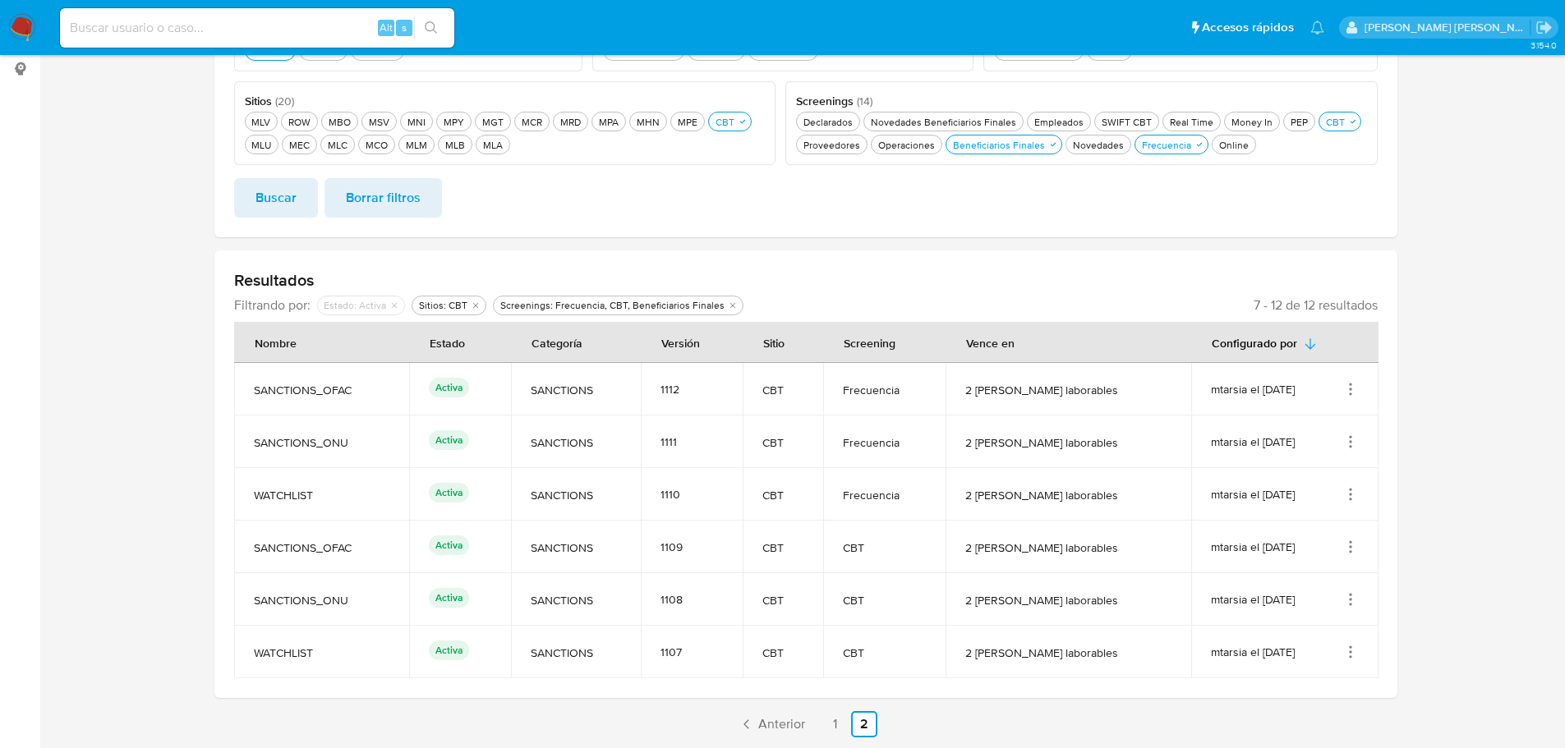
click at [1341, 440] on div "mtarsia el 12/05/2025" at bounding box center [1285, 442] width 148 height 16
click at [1354, 439] on icon "Acciones" at bounding box center [1350, 442] width 16 height 16
click at [1344, 479] on button "Ver detalles" at bounding box center [1285, 480] width 148 height 44
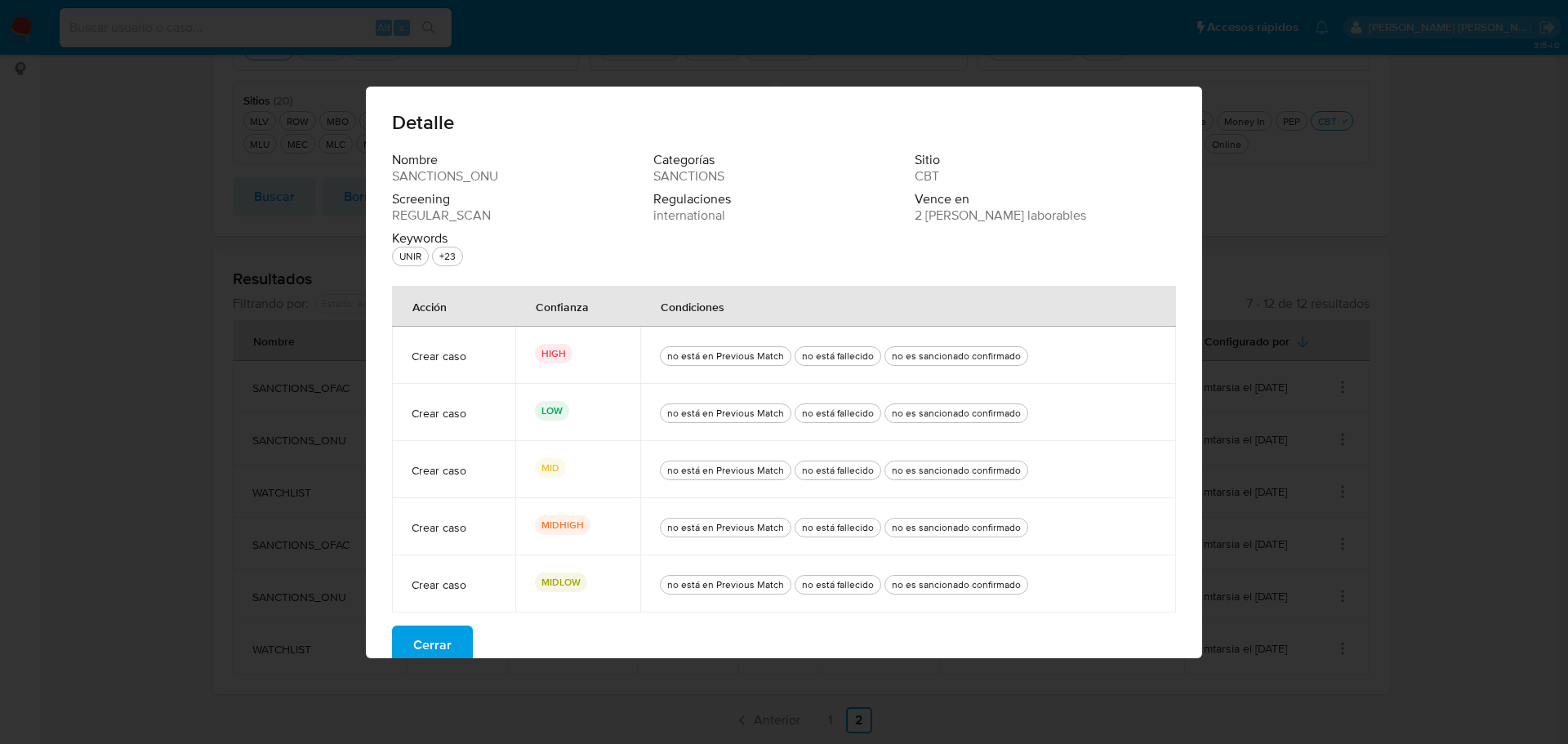
click at [450, 643] on button "Cerrar" at bounding box center [432, 645] width 81 height 39
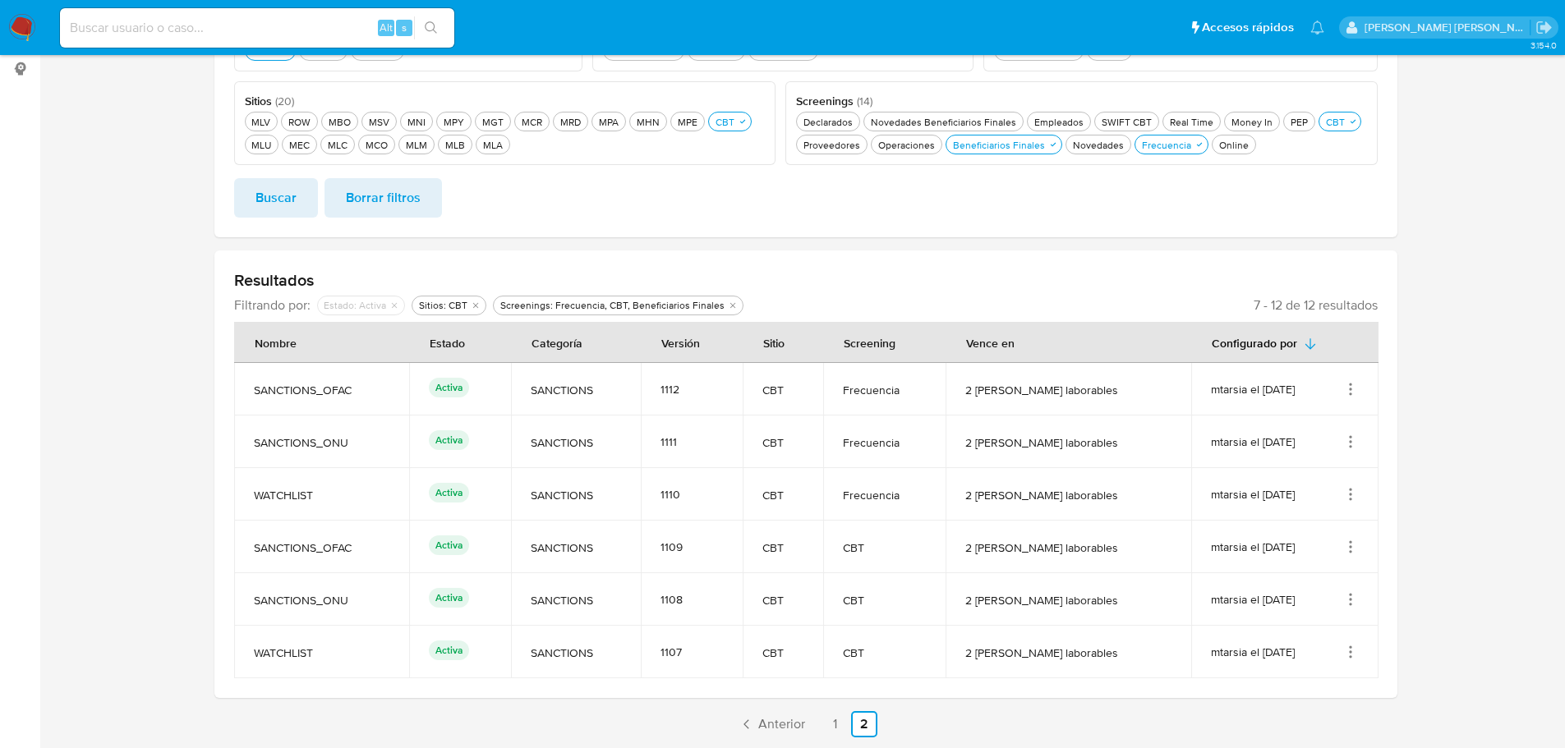
click at [1354, 497] on icon "Acciones" at bounding box center [1350, 494] width 16 height 16
click at [1349, 528] on button "Ver detalles" at bounding box center [1285, 533] width 148 height 44
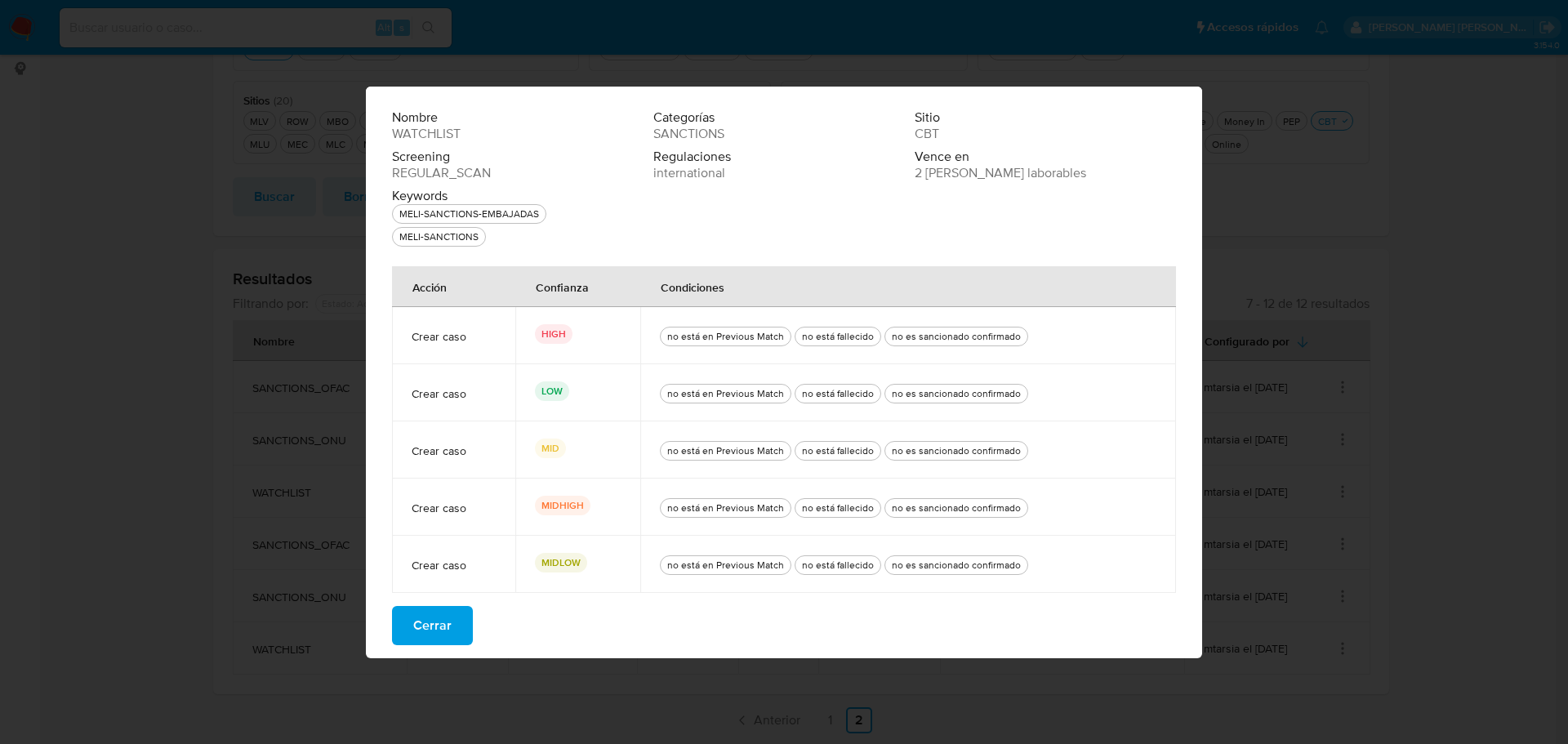
click at [456, 628] on button "Cerrar" at bounding box center [432, 625] width 81 height 39
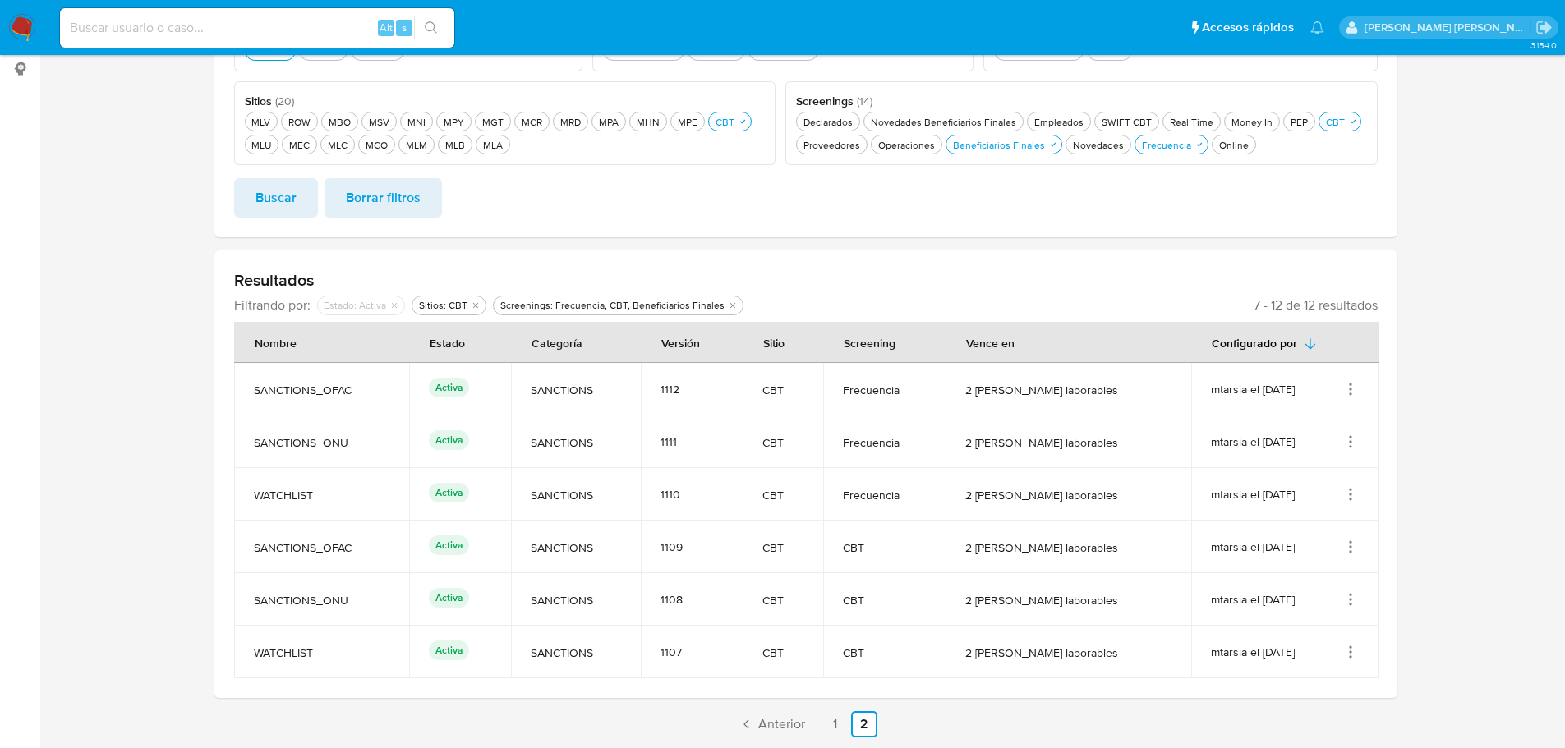
click at [1348, 545] on icon "Acciones" at bounding box center [1350, 547] width 16 height 16
click at [1294, 593] on button "Ver detalles" at bounding box center [1285, 585] width 148 height 44
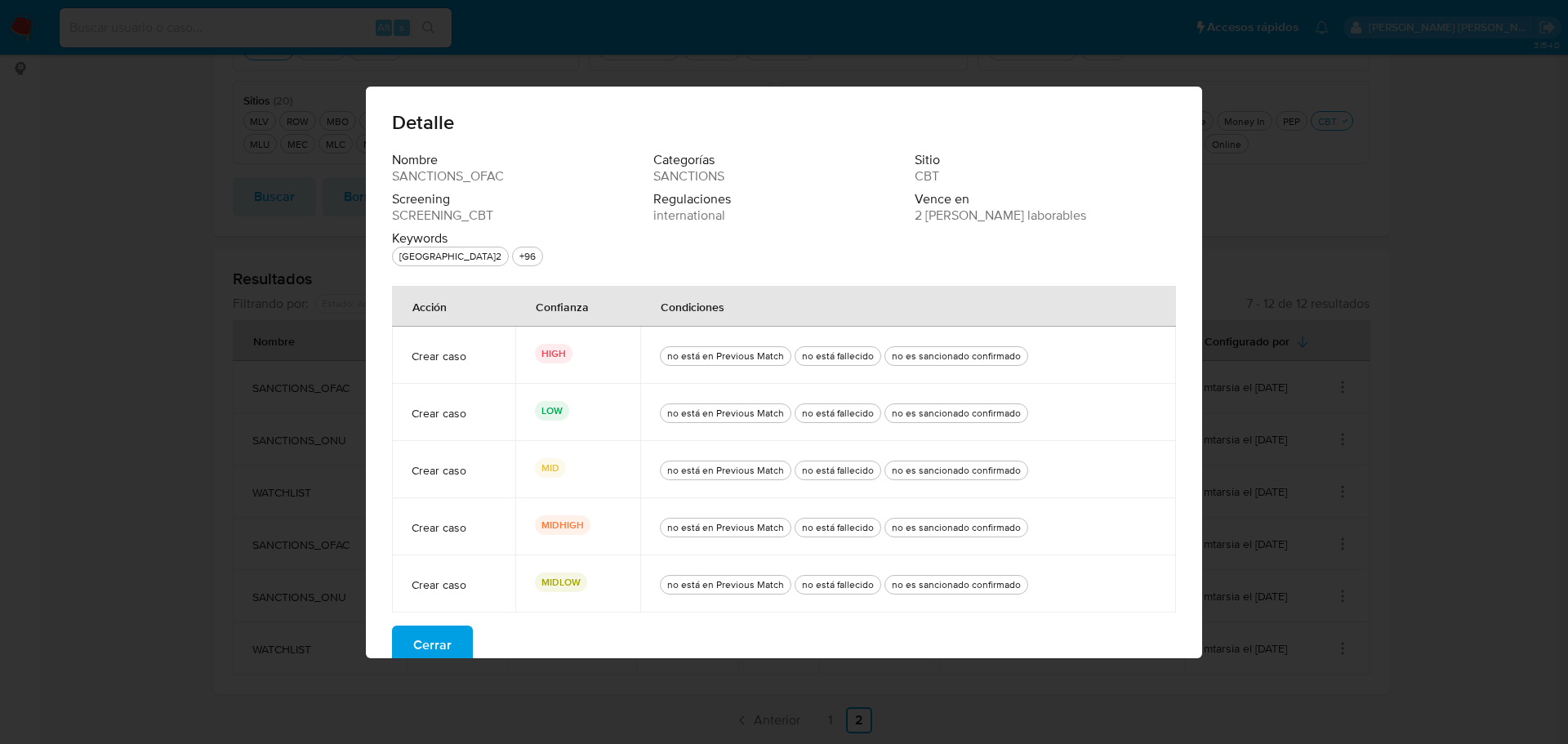
click at [454, 636] on button "Cerrar" at bounding box center [432, 645] width 81 height 39
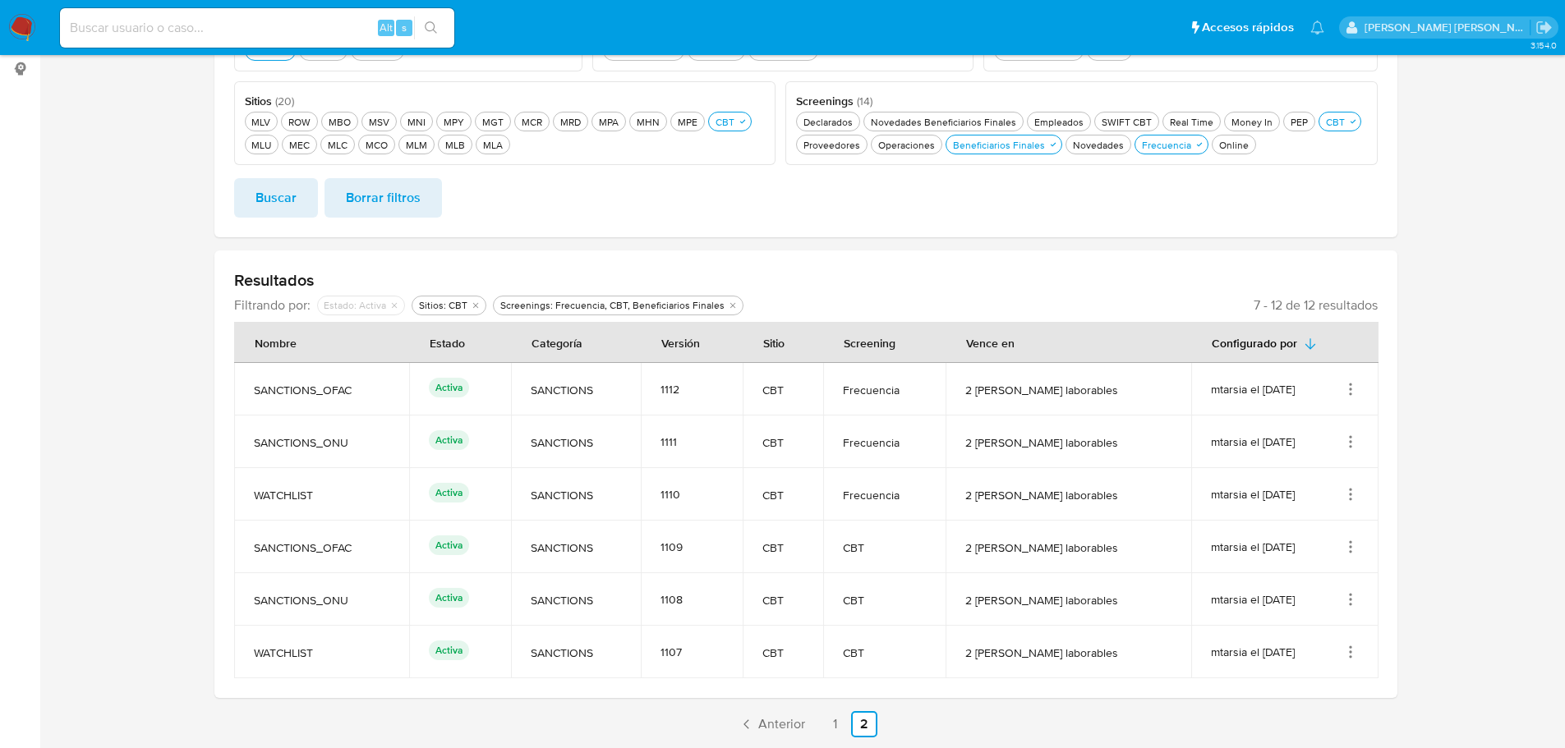
click at [1350, 597] on icon "Acciones" at bounding box center [1350, 599] width 16 height 16
click at [1350, 474] on button "Ver detalles" at bounding box center [1285, 475] width 148 height 44
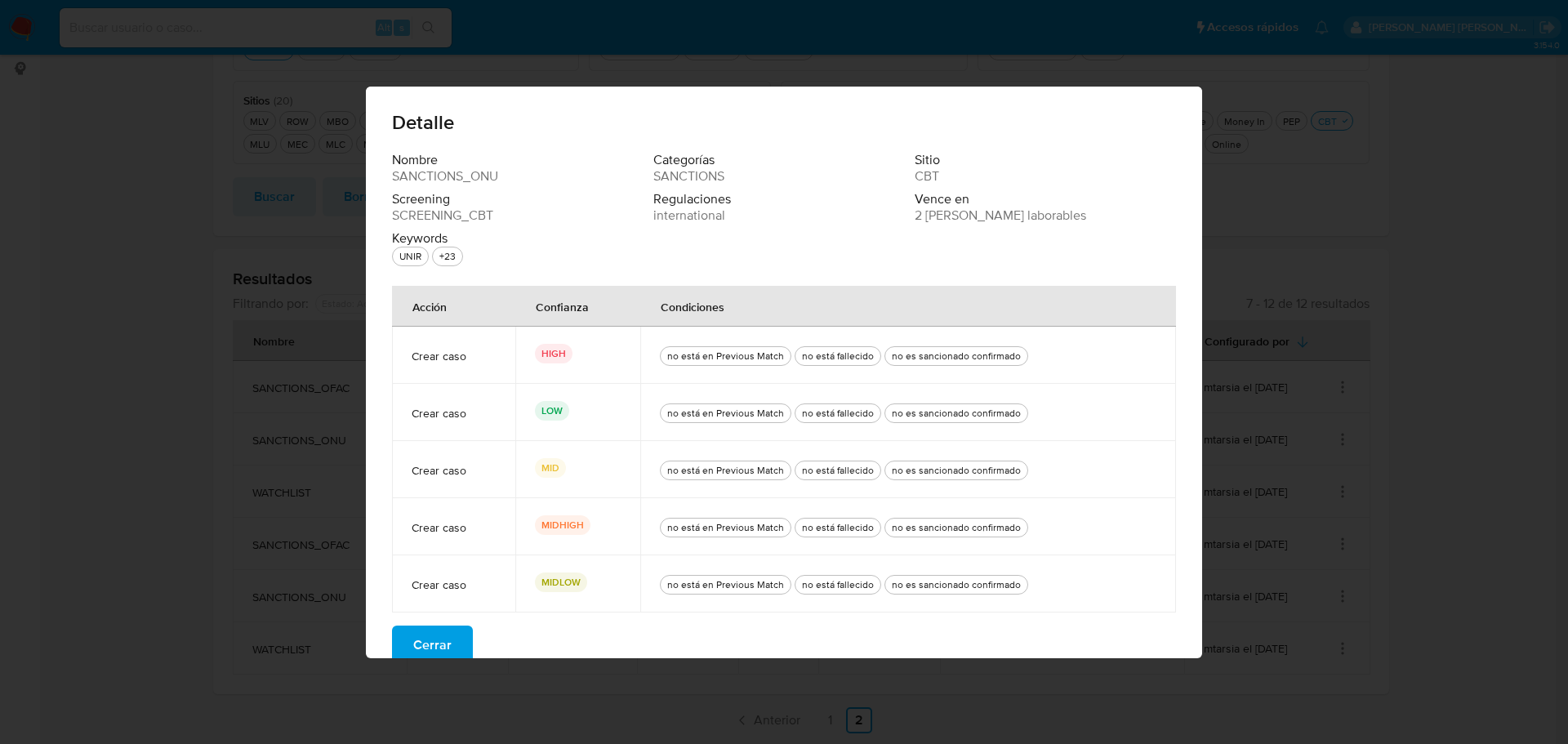
click at [464, 647] on button "Cerrar" at bounding box center [432, 645] width 81 height 39
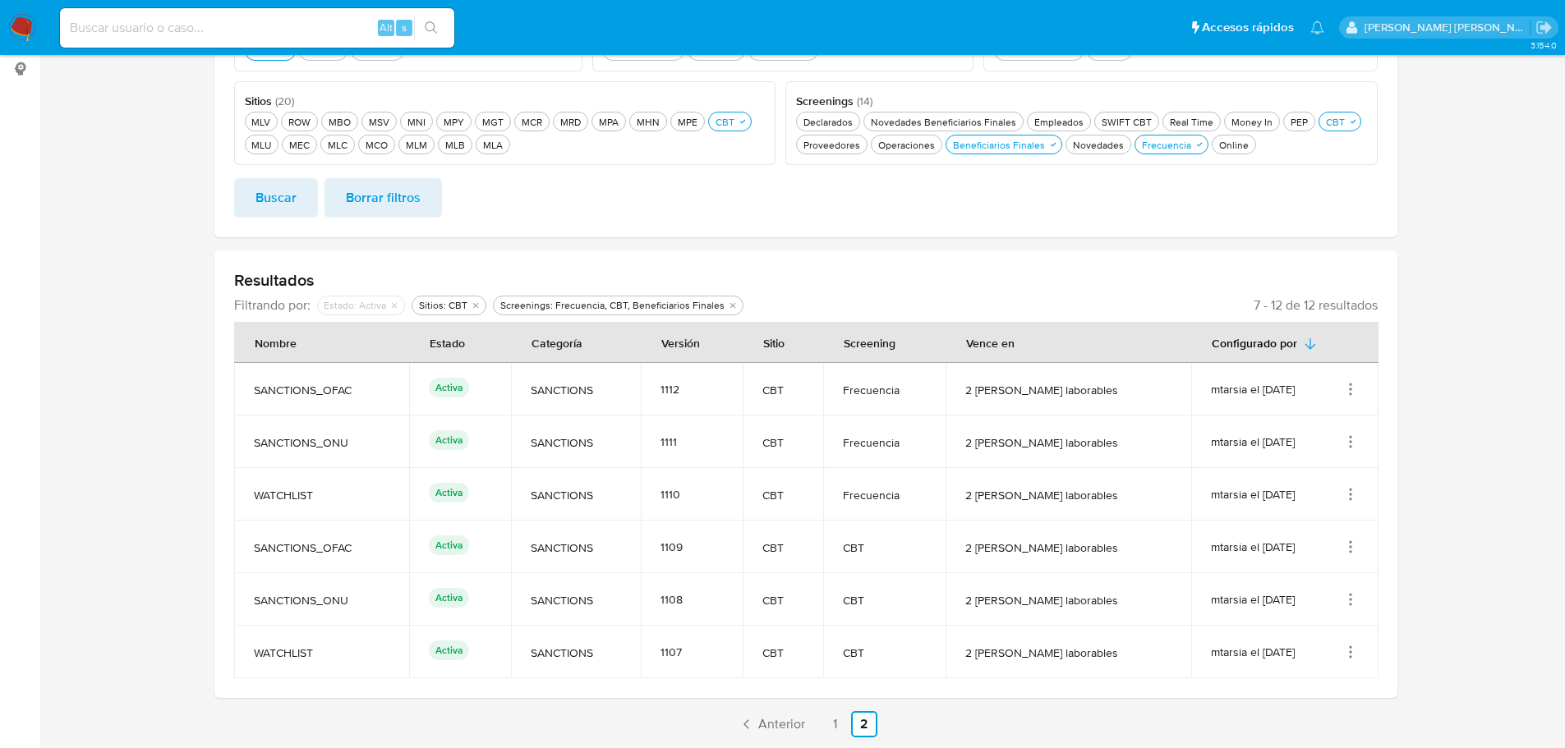
click at [1352, 653] on icon "Acciones" at bounding box center [1350, 652] width 16 height 16
click at [1326, 532] on button "Ver detalles" at bounding box center [1285, 527] width 148 height 44
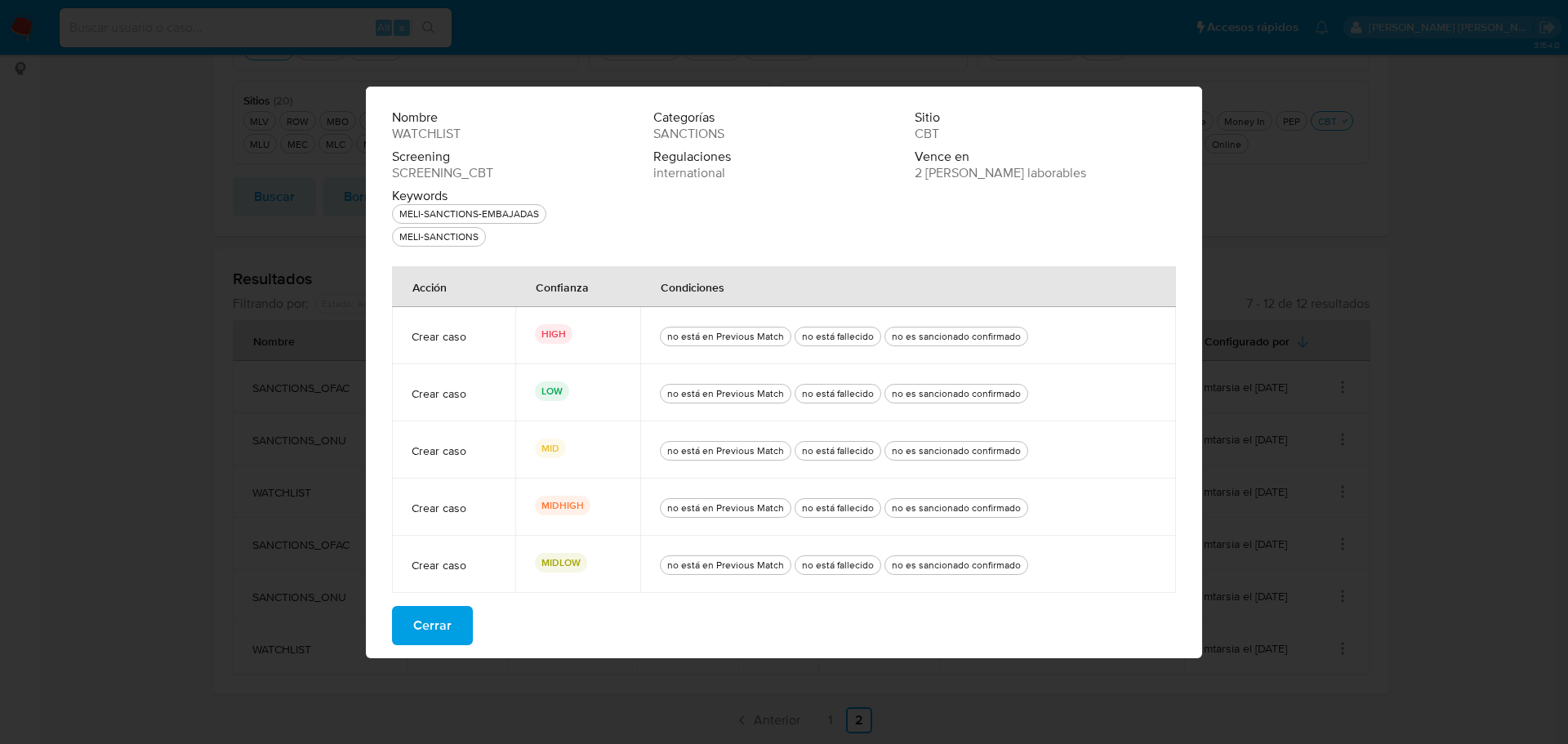
click at [456, 626] on button "Cerrar" at bounding box center [432, 625] width 81 height 39
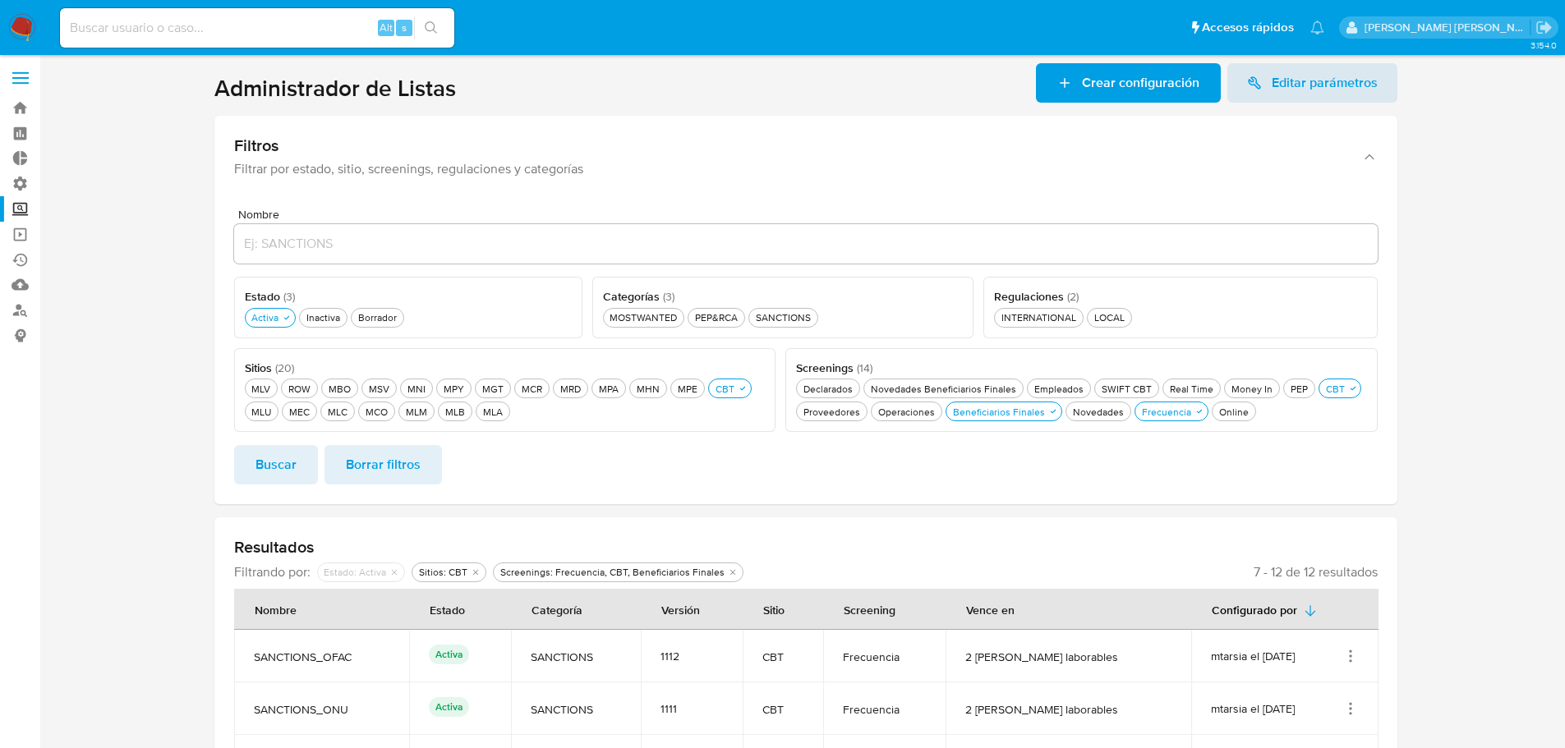
scroll to position [0, 0]
click at [202, 85] on section at bounding box center [805, 536] width 1492 height 941
click at [195, 144] on section at bounding box center [805, 536] width 1492 height 941
click at [387, 310] on button "Borrador Borrador" at bounding box center [377, 320] width 53 height 20
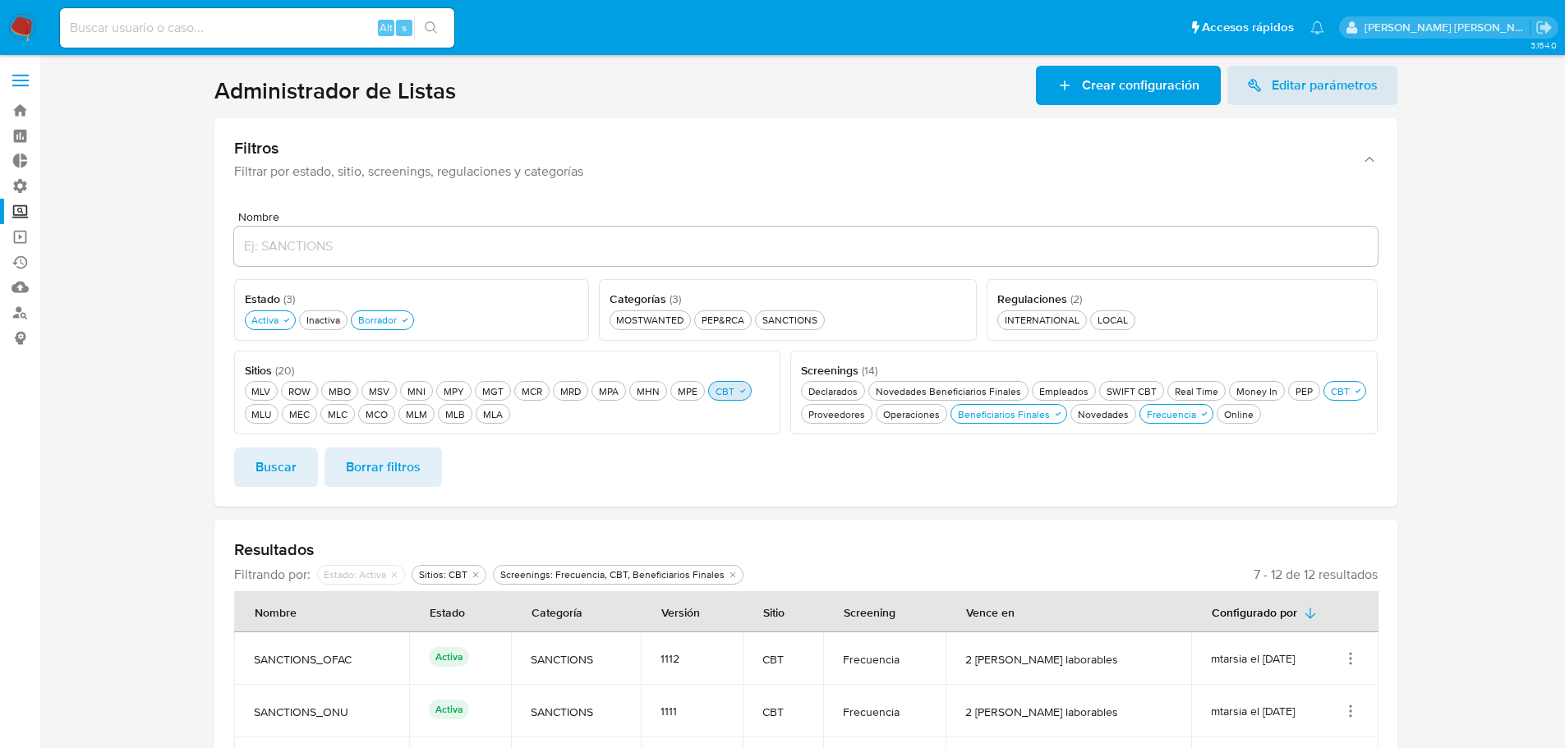
click at [719, 389] on div "CBT CBT" at bounding box center [724, 391] width 25 height 14
click at [312, 413] on div "MEC MEC" at bounding box center [299, 414] width 27 height 14
click at [336, 413] on div "MLC MLC" at bounding box center [347, 414] width 26 height 14
click at [1039, 423] on button "Beneficiarios Finales Beneficiarios Finales" at bounding box center [1008, 414] width 117 height 20
click at [1174, 417] on div "Frecuencia Frecuencia" at bounding box center [1161, 414] width 56 height 14
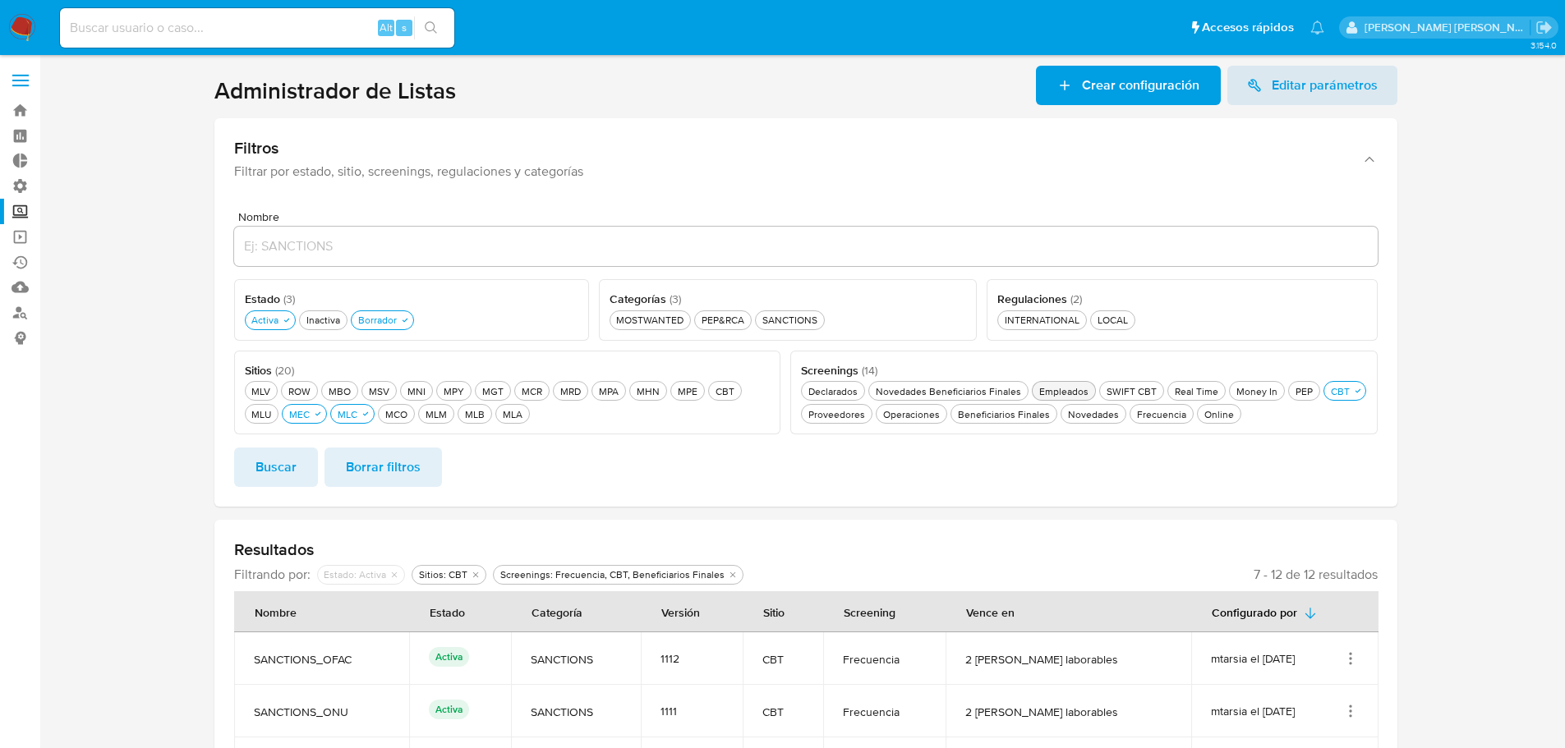
click at [1066, 398] on div "Empleados Empleados" at bounding box center [1064, 391] width 56 height 14
click at [318, 457] on div "Buscar Borrar filtros" at bounding box center [805, 467] width 1143 height 39
click at [311, 459] on button "Buscar" at bounding box center [276, 467] width 84 height 39
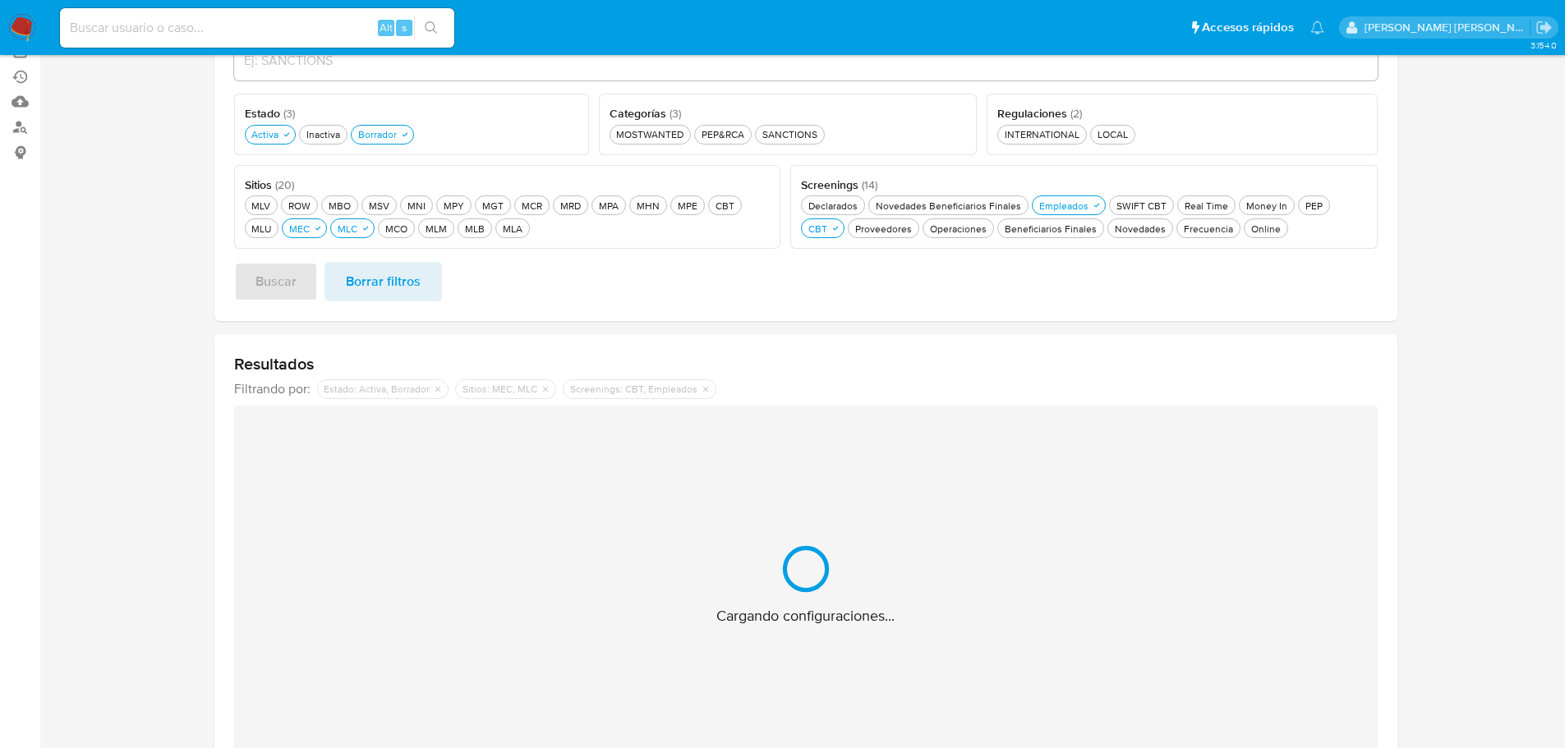
scroll to position [230, 0]
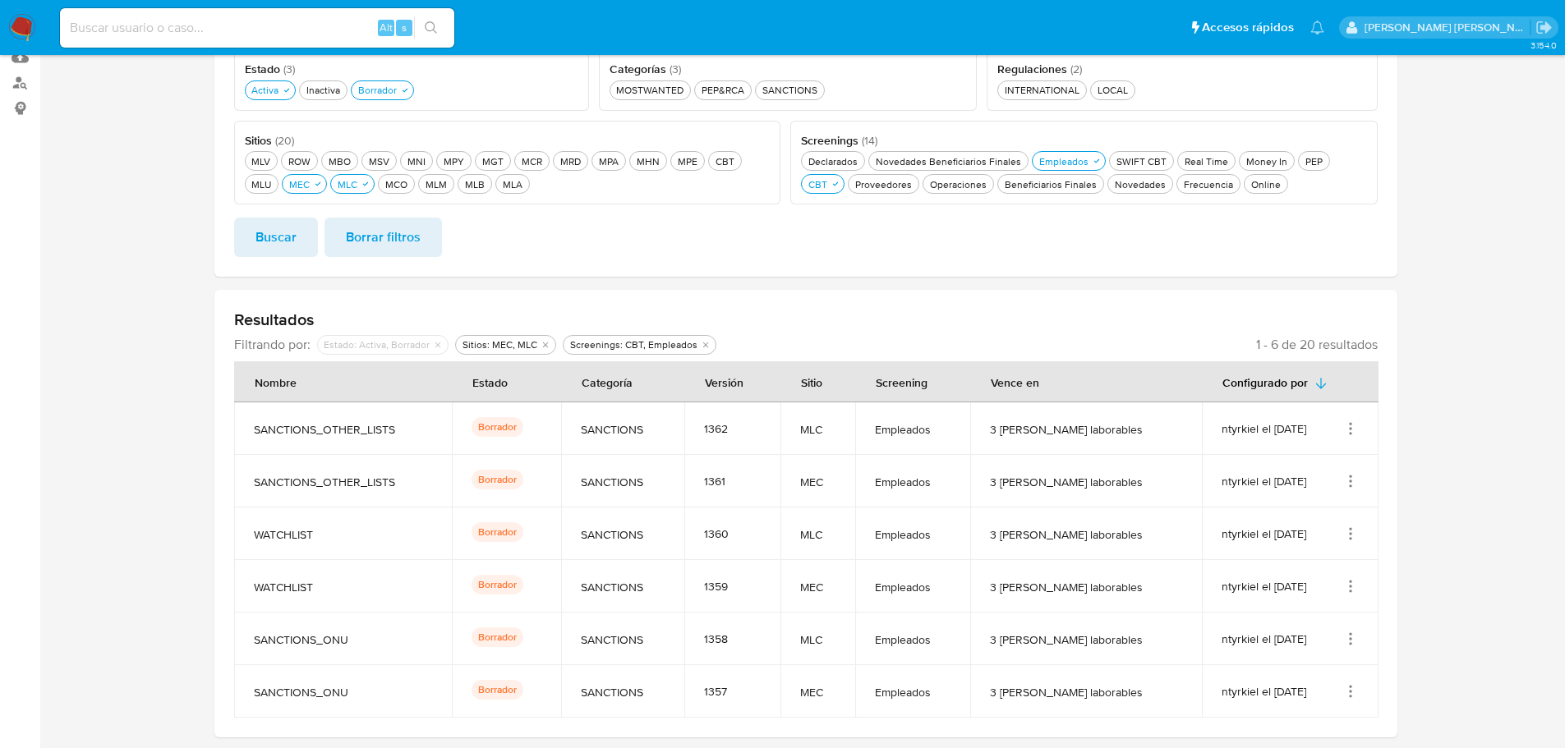
click at [1416, 393] on section at bounding box center [805, 306] width 1492 height 941
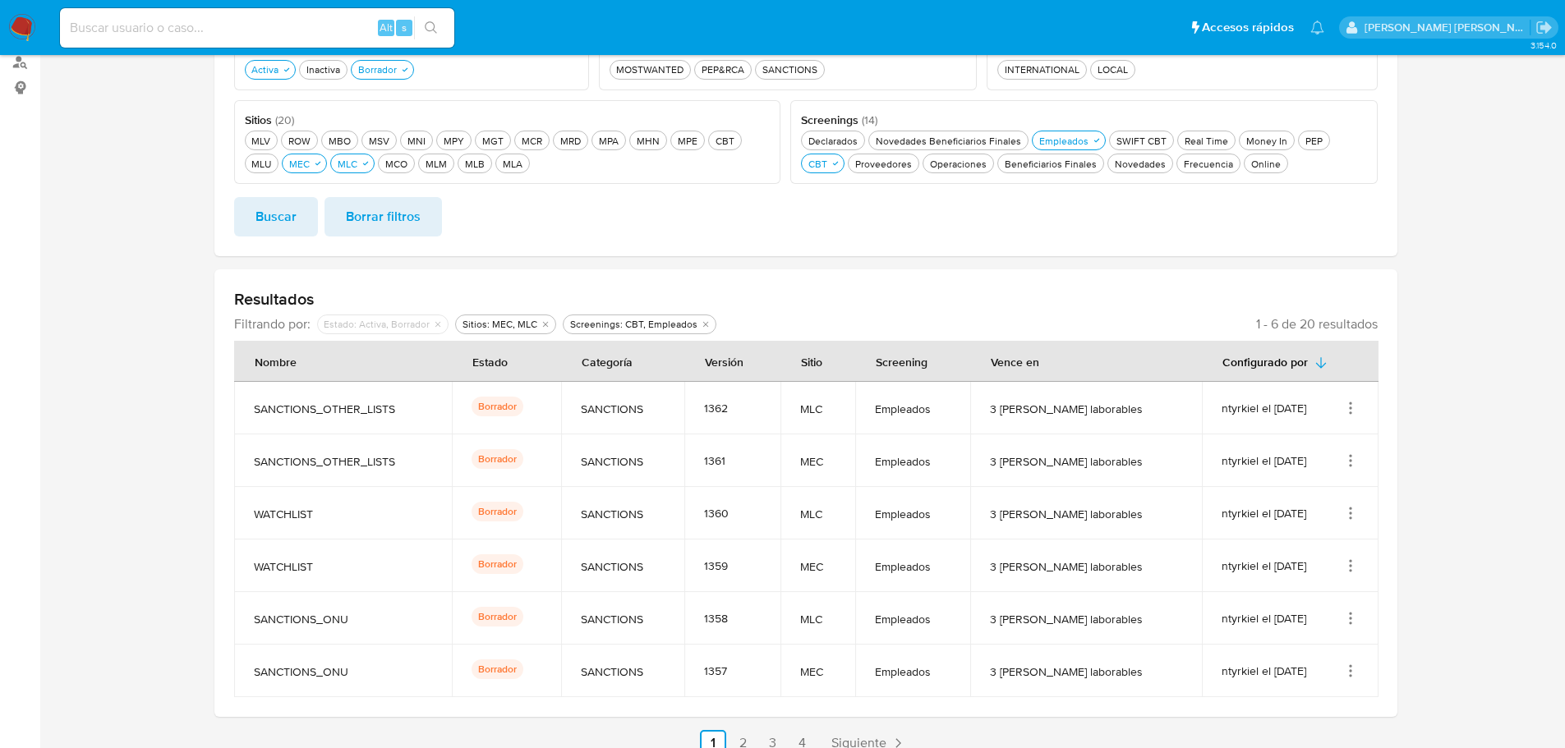
scroll to position [269, 0]
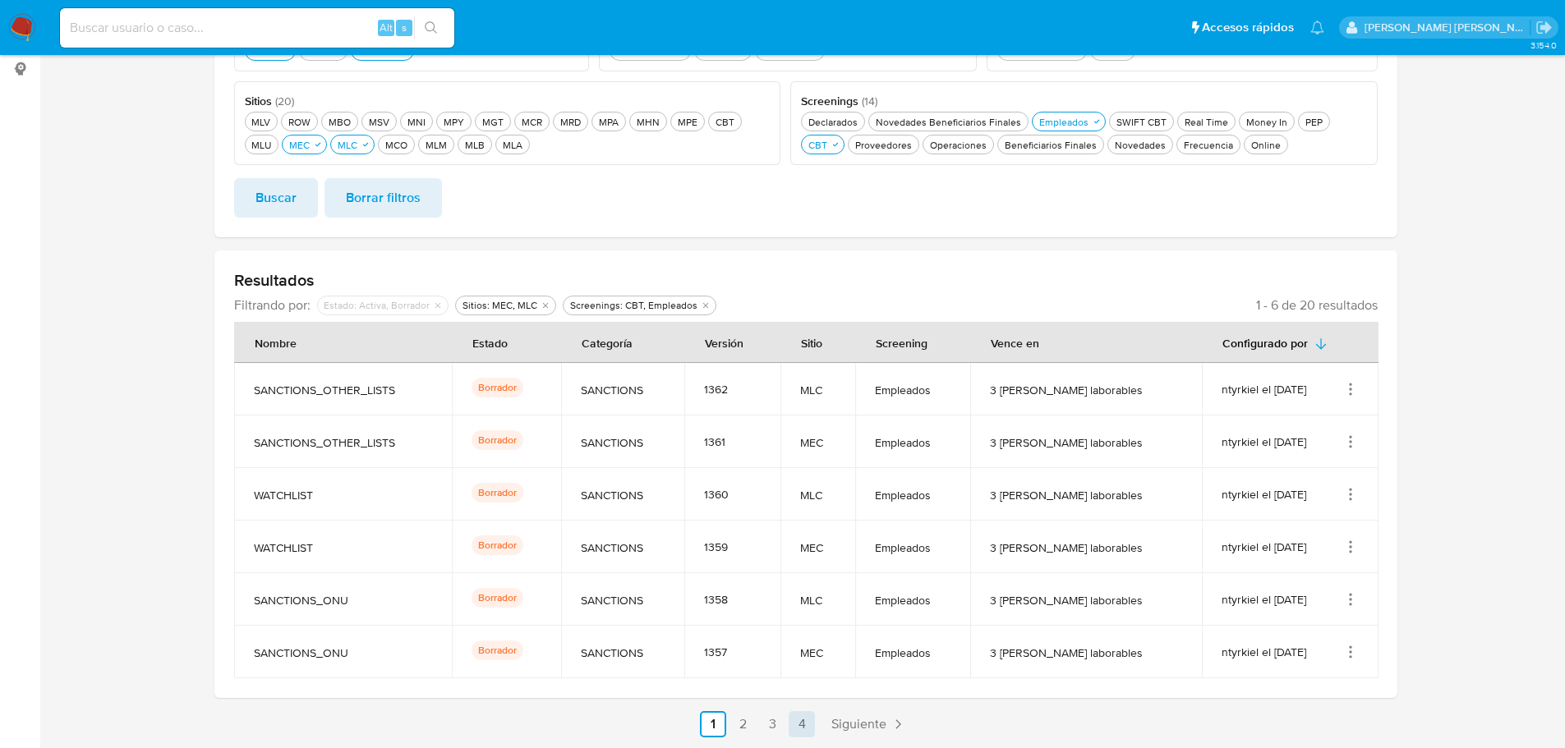
click at [797, 731] on link "4" at bounding box center [801, 724] width 26 height 26
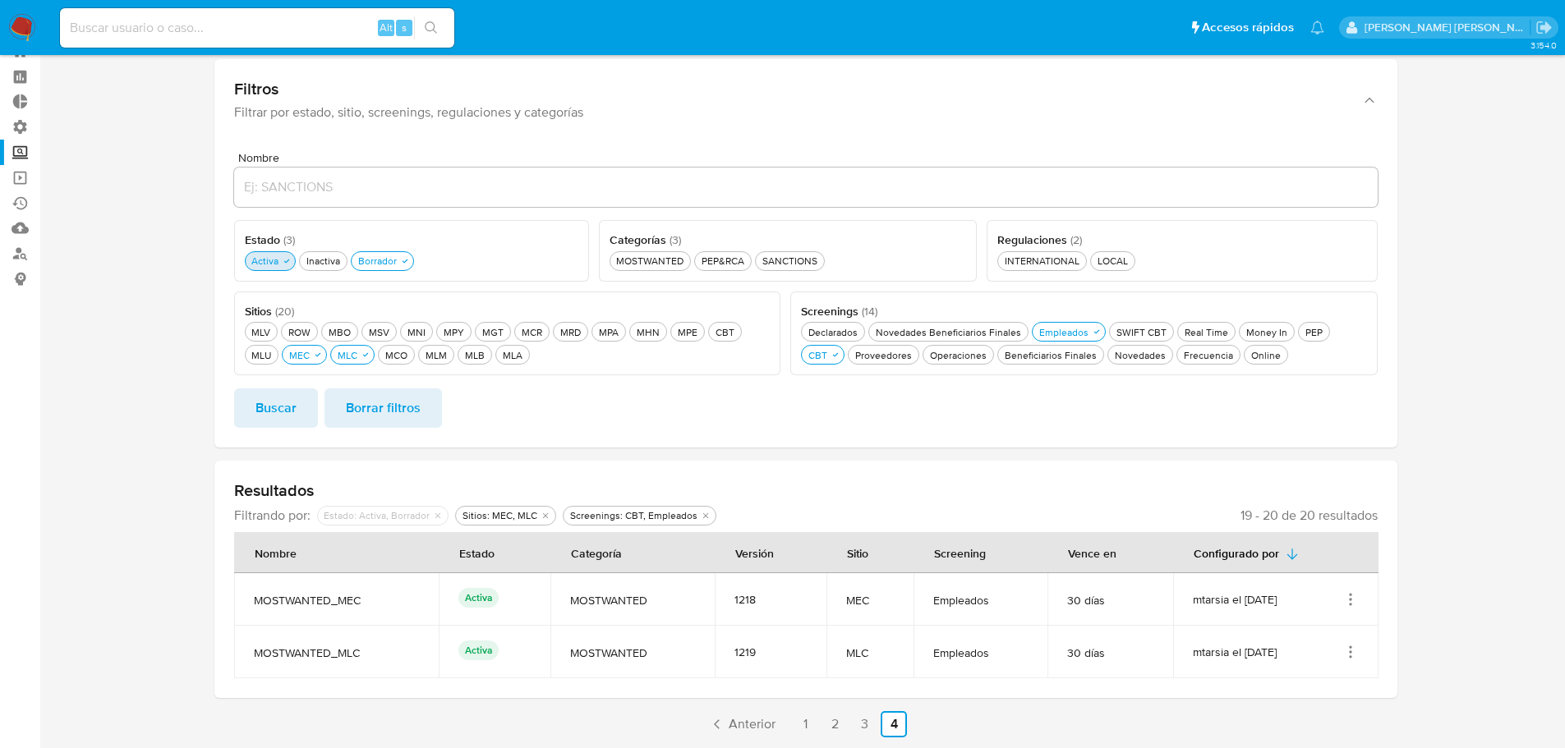
click at [289, 262] on icon "button" at bounding box center [287, 261] width 10 height 10
click at [301, 420] on button "Buscar" at bounding box center [276, 407] width 84 height 39
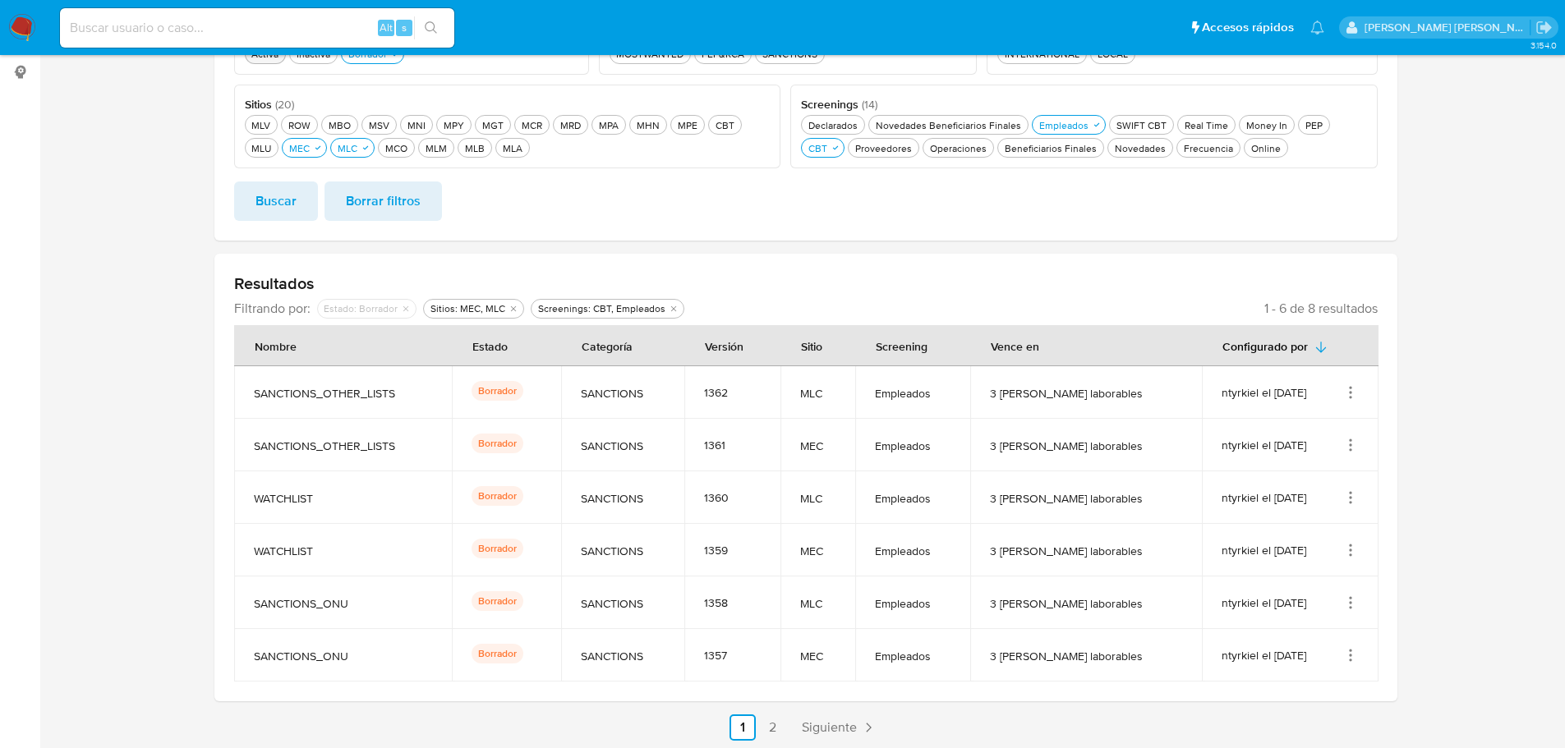
scroll to position [269, 0]
click at [821, 724] on span "Siguiente" at bounding box center [829, 724] width 55 height 13
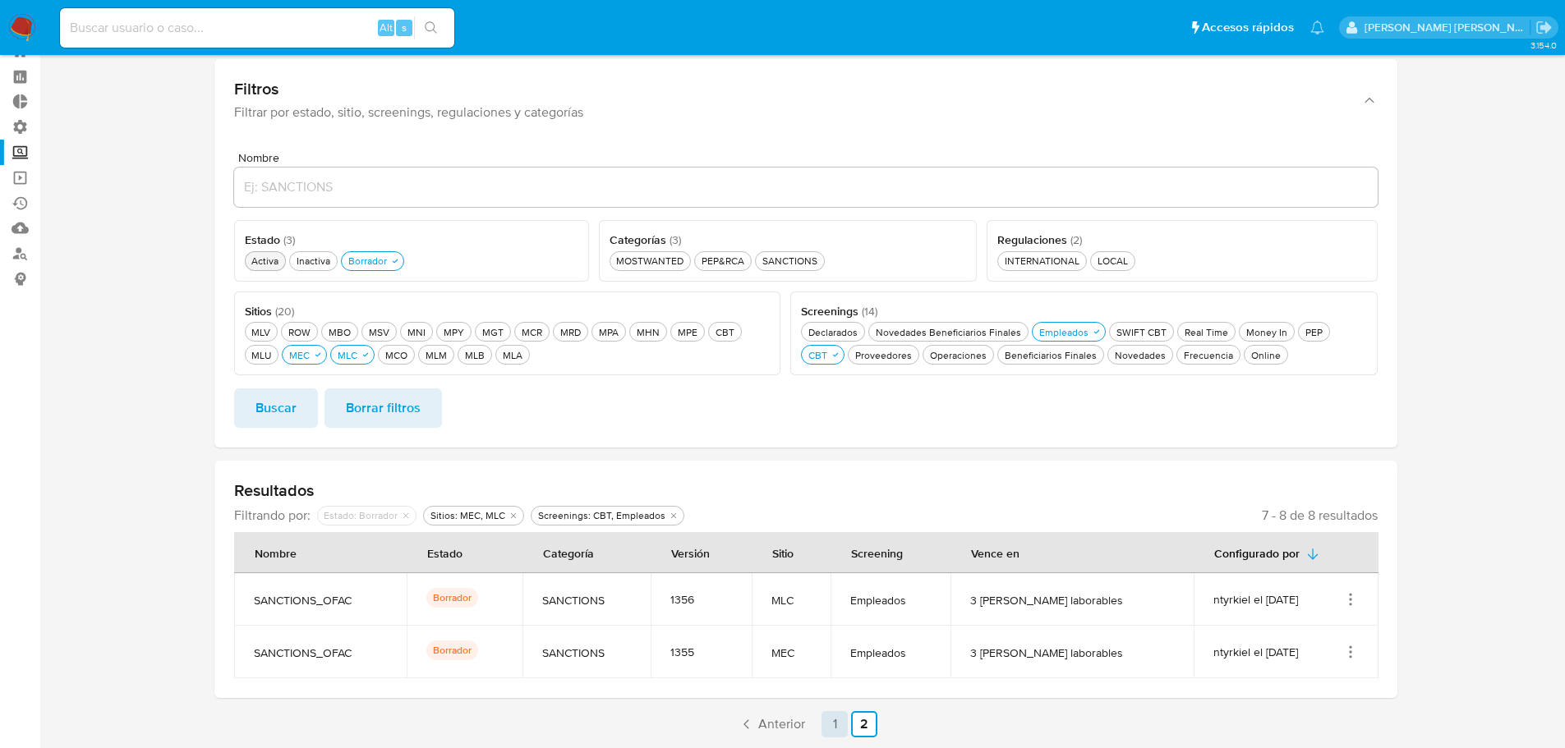
click at [824, 727] on link "1" at bounding box center [834, 724] width 26 height 26
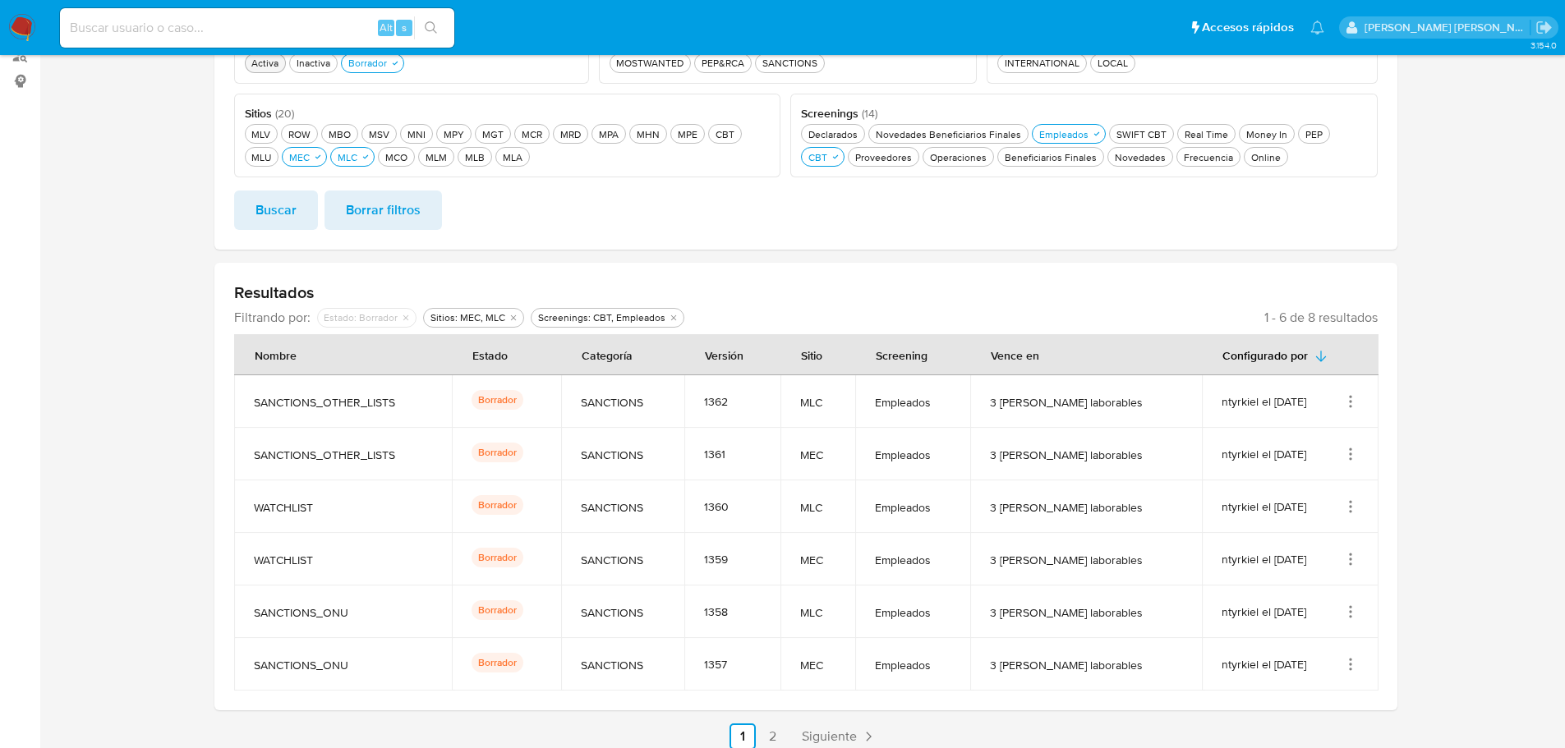
scroll to position [269, 0]
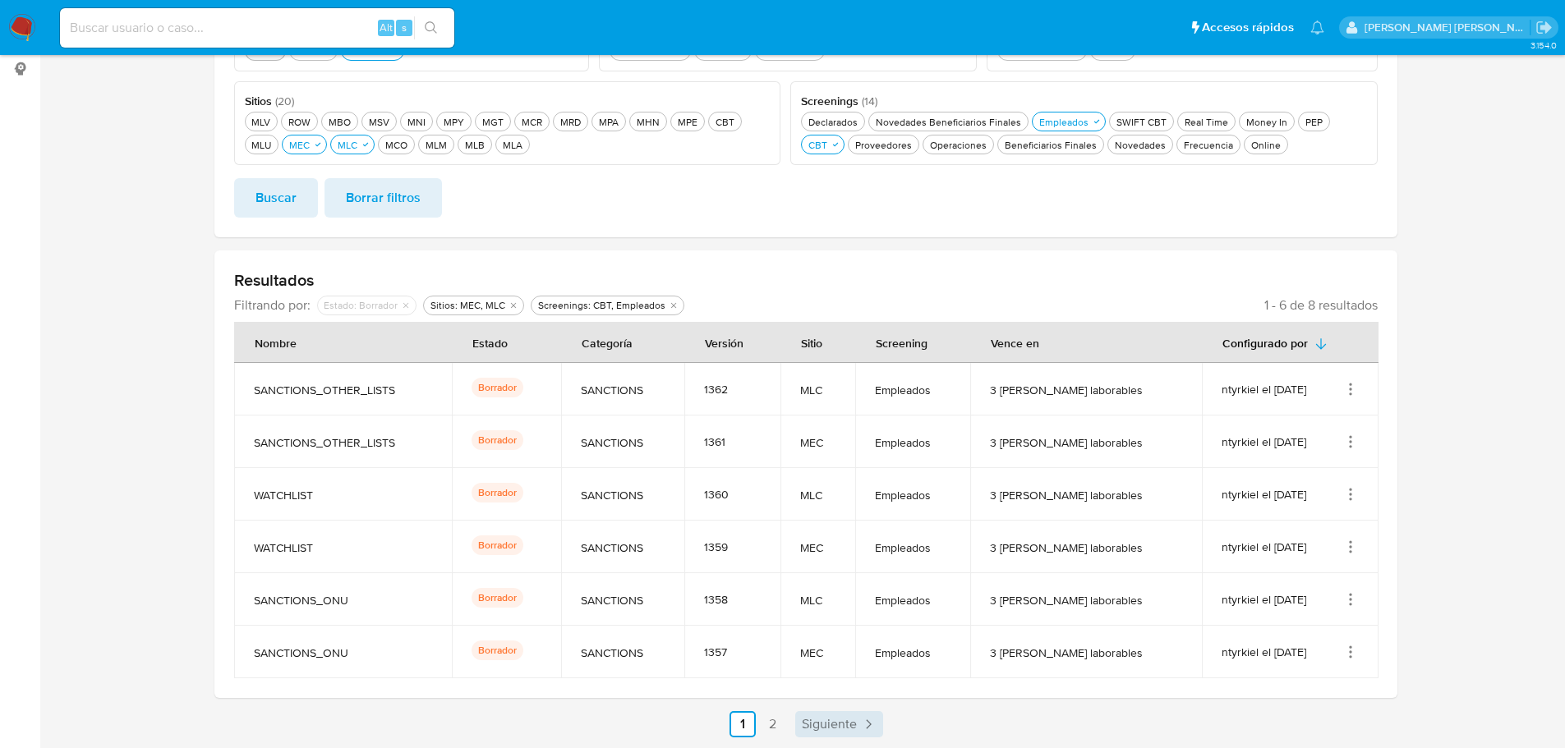
click at [807, 724] on span "Siguiente" at bounding box center [829, 724] width 55 height 13
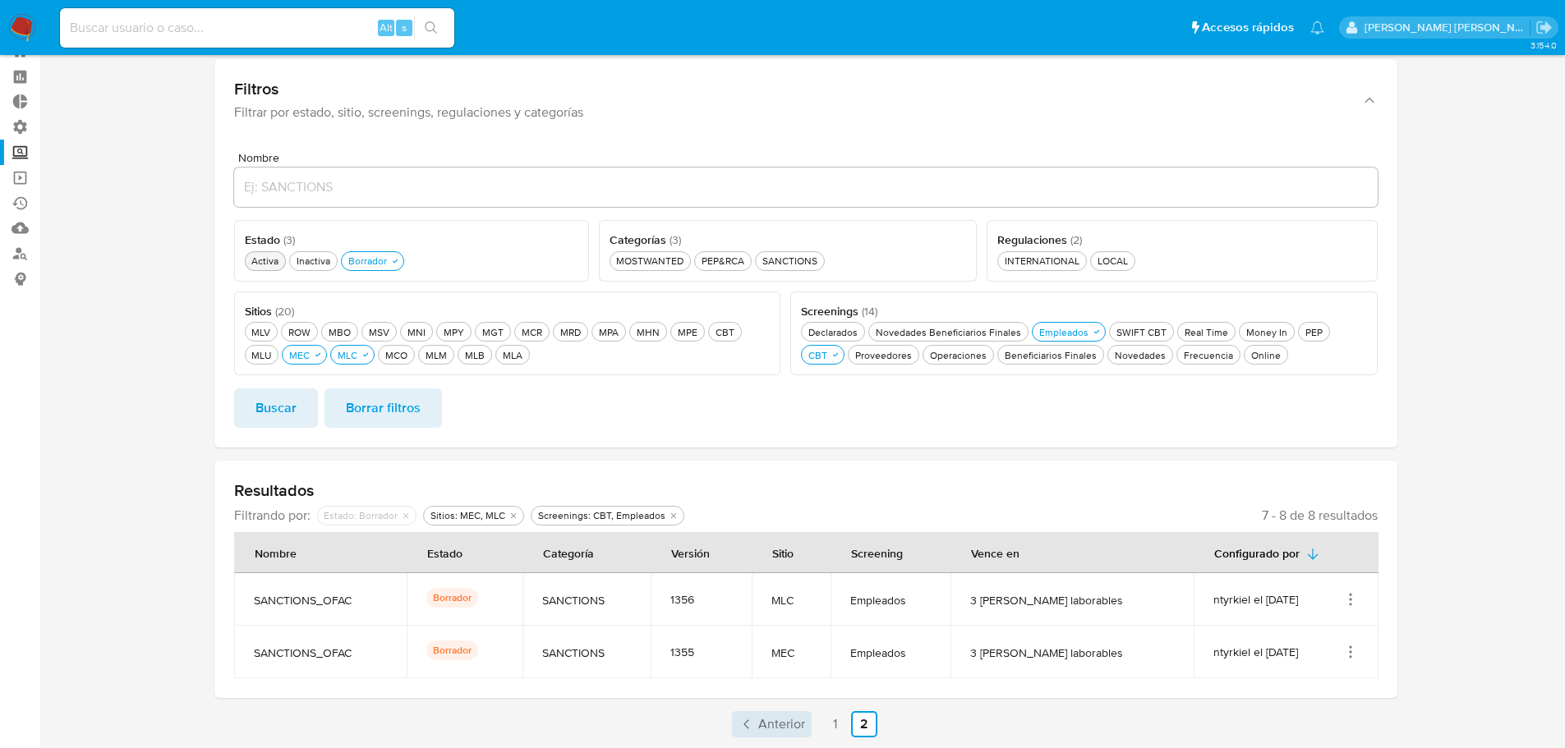
click at [797, 719] on span "Anterior" at bounding box center [781, 724] width 47 height 13
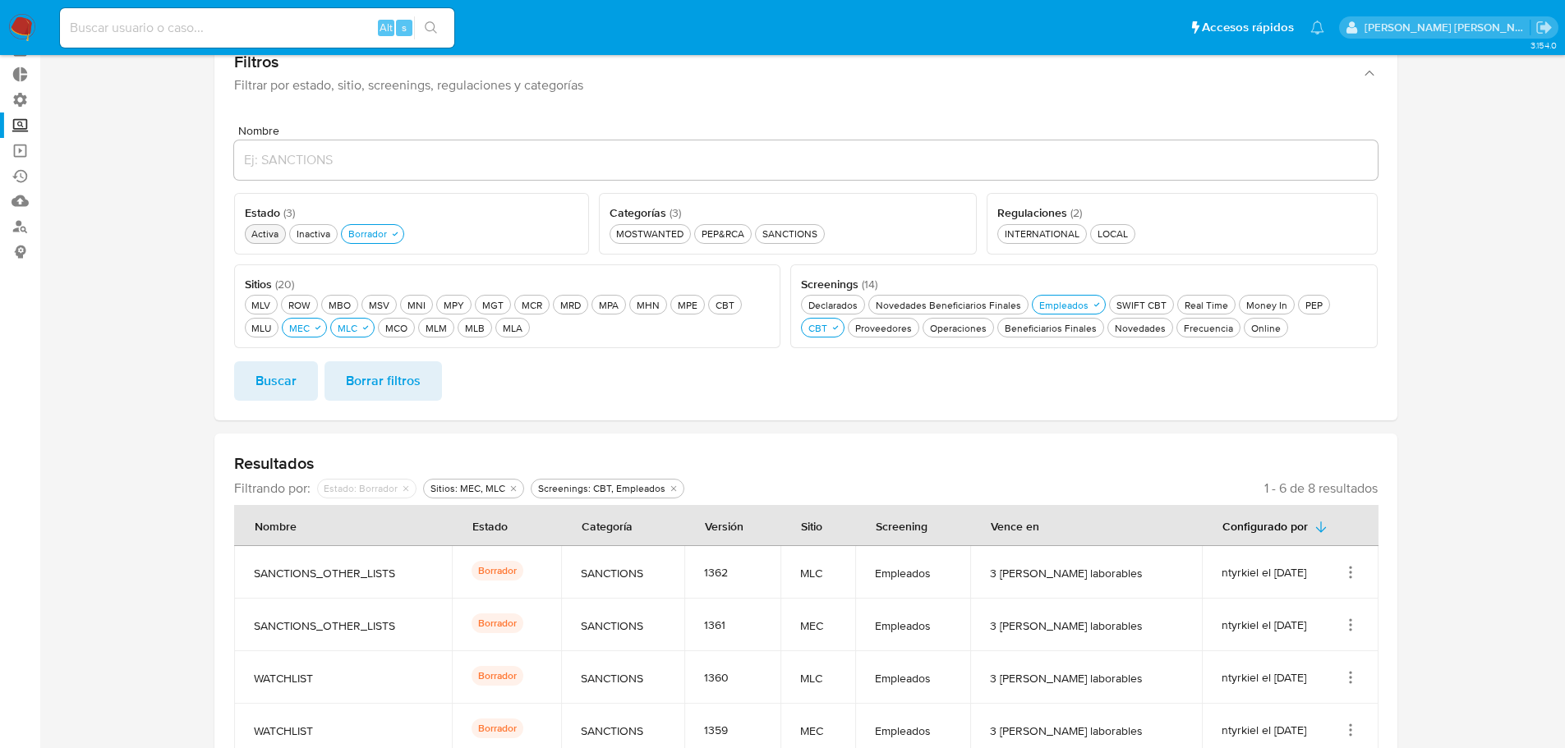
scroll to position [269, 0]
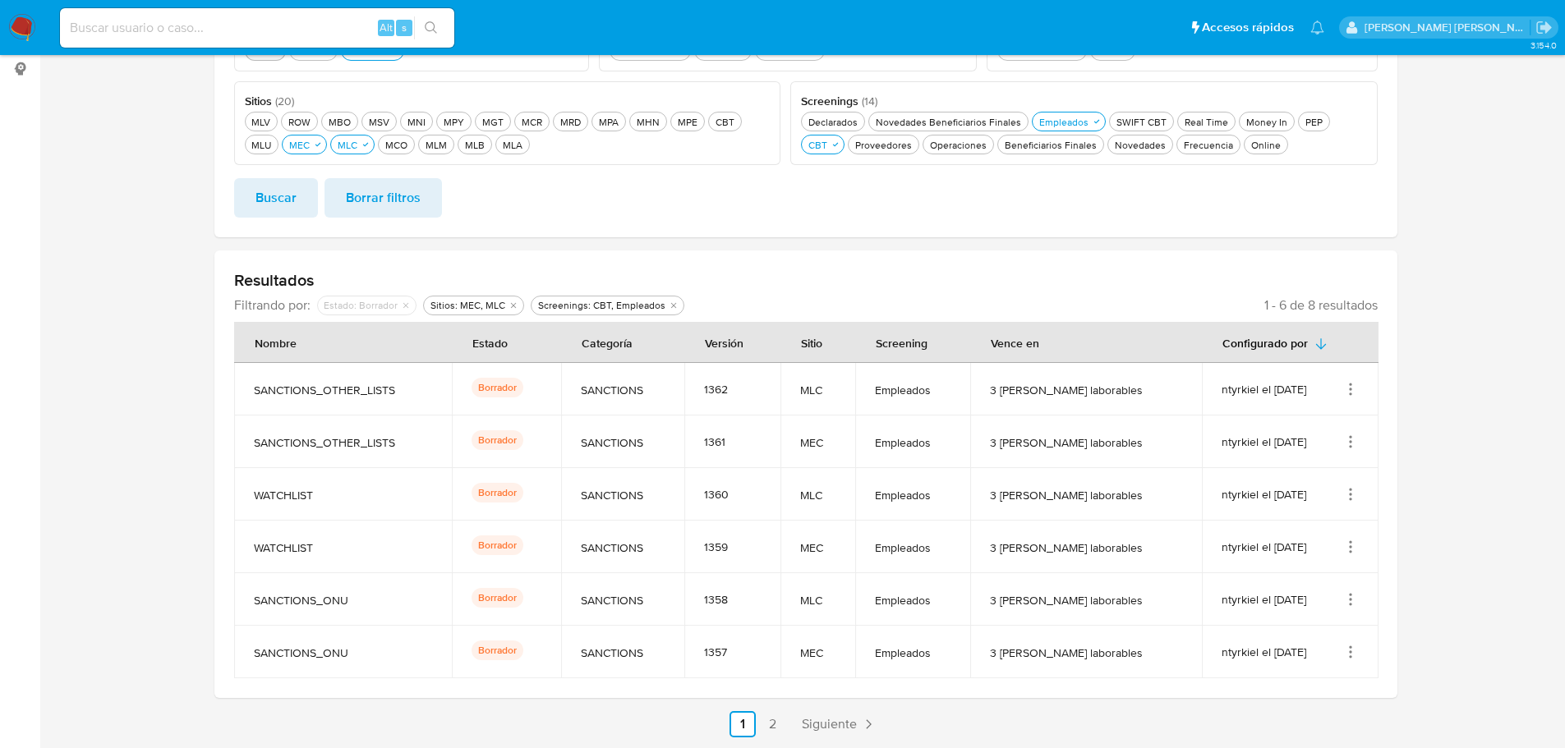
drag, startPoint x: 1095, startPoint y: 386, endPoint x: 1090, endPoint y: 666, distance: 280.1
click at [1090, 666] on tbody "SANCTIONS_OTHER_LISTS Borrador SANCTIONS 1362 MLC Empleados 3 días laborables n…" at bounding box center [806, 520] width 1144 height 315
click at [1105, 694] on div "Resultados Filtrando por: deshabilitado : Estado: Borrador Sitios: MEC, MLC Scr…" at bounding box center [805, 474] width 1183 height 448
click at [809, 724] on span "Siguiente" at bounding box center [829, 724] width 55 height 13
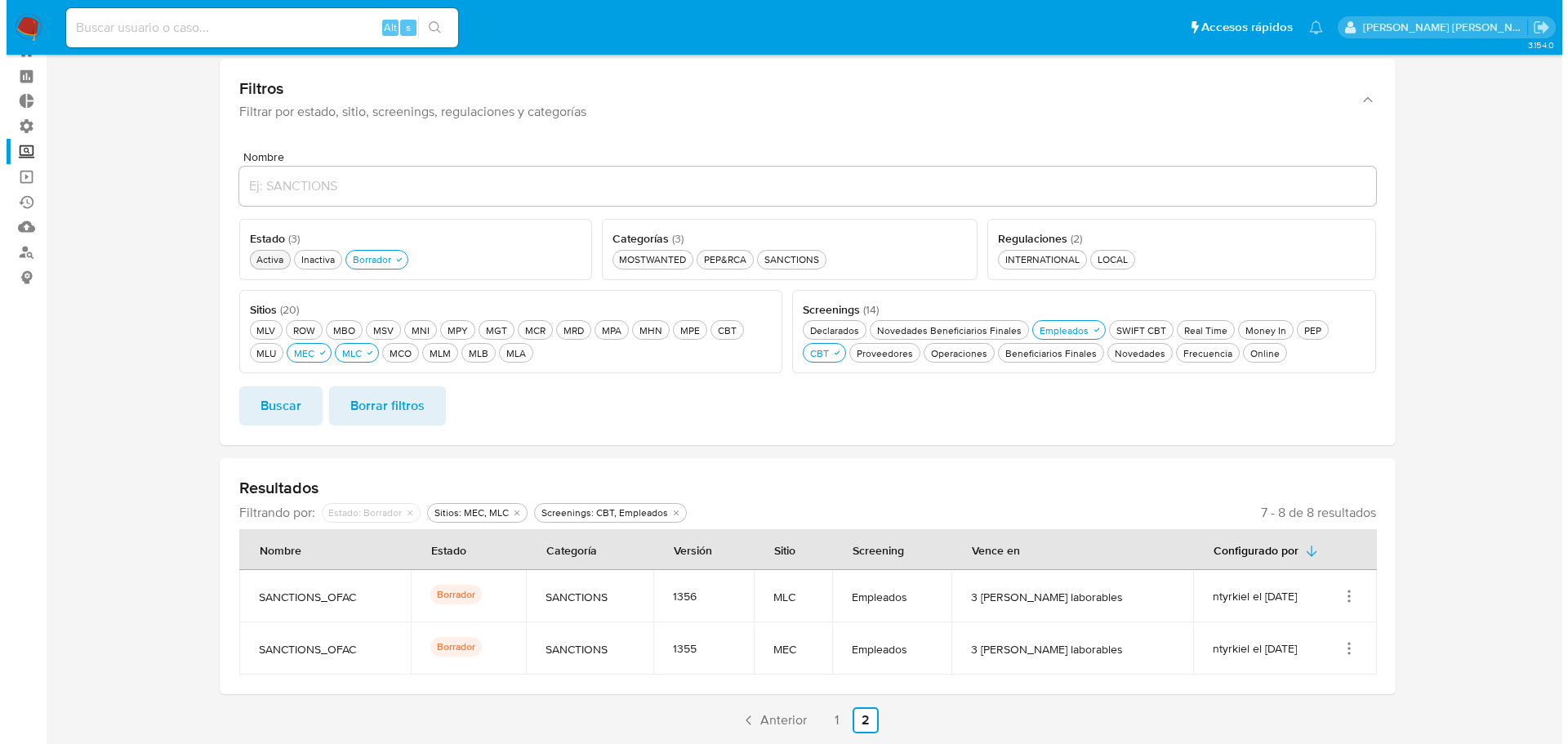
scroll to position [59, 0]
click at [1350, 651] on icon "Acciones" at bounding box center [1342, 649] width 16 height 16
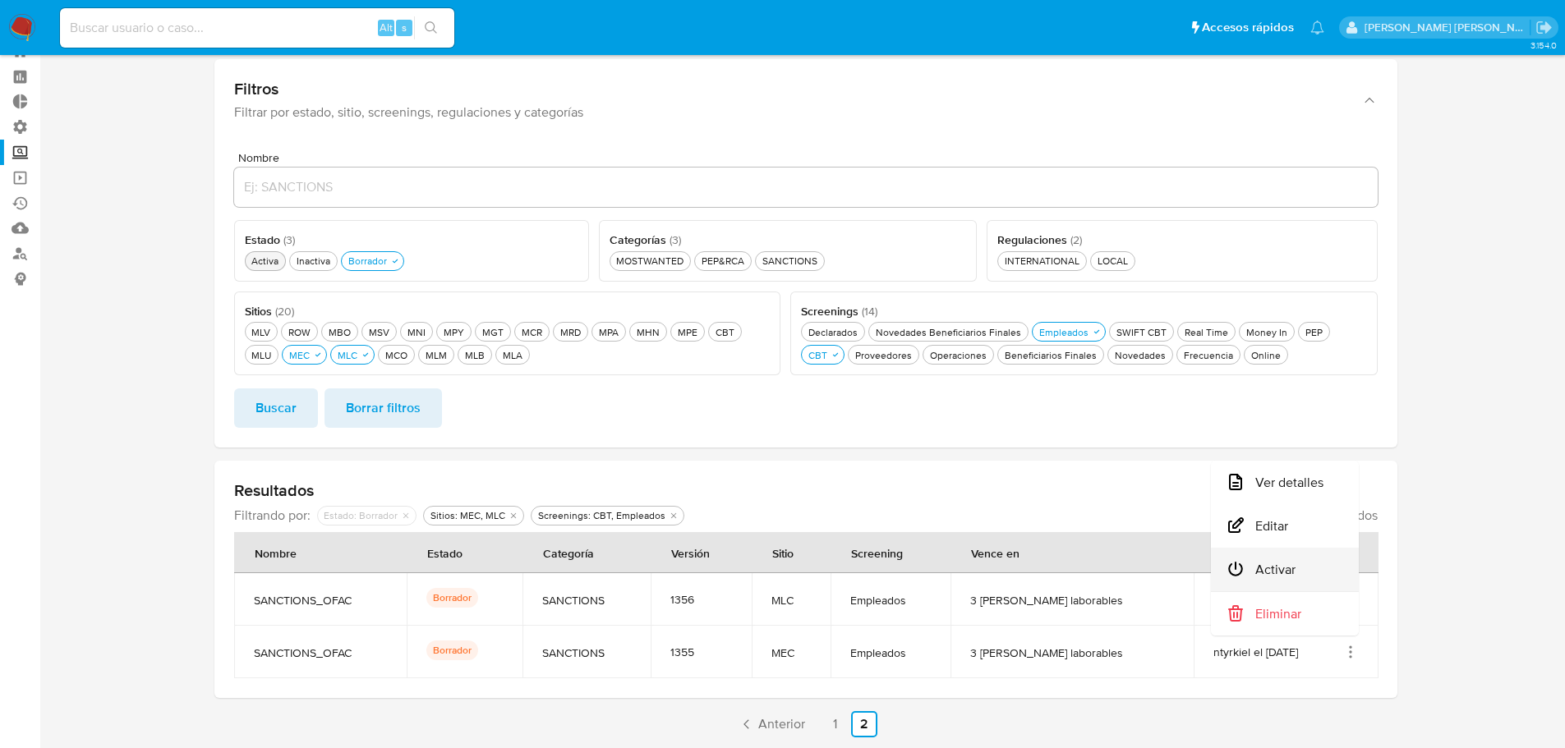
click at [1316, 575] on button "Activar" at bounding box center [1285, 570] width 148 height 44
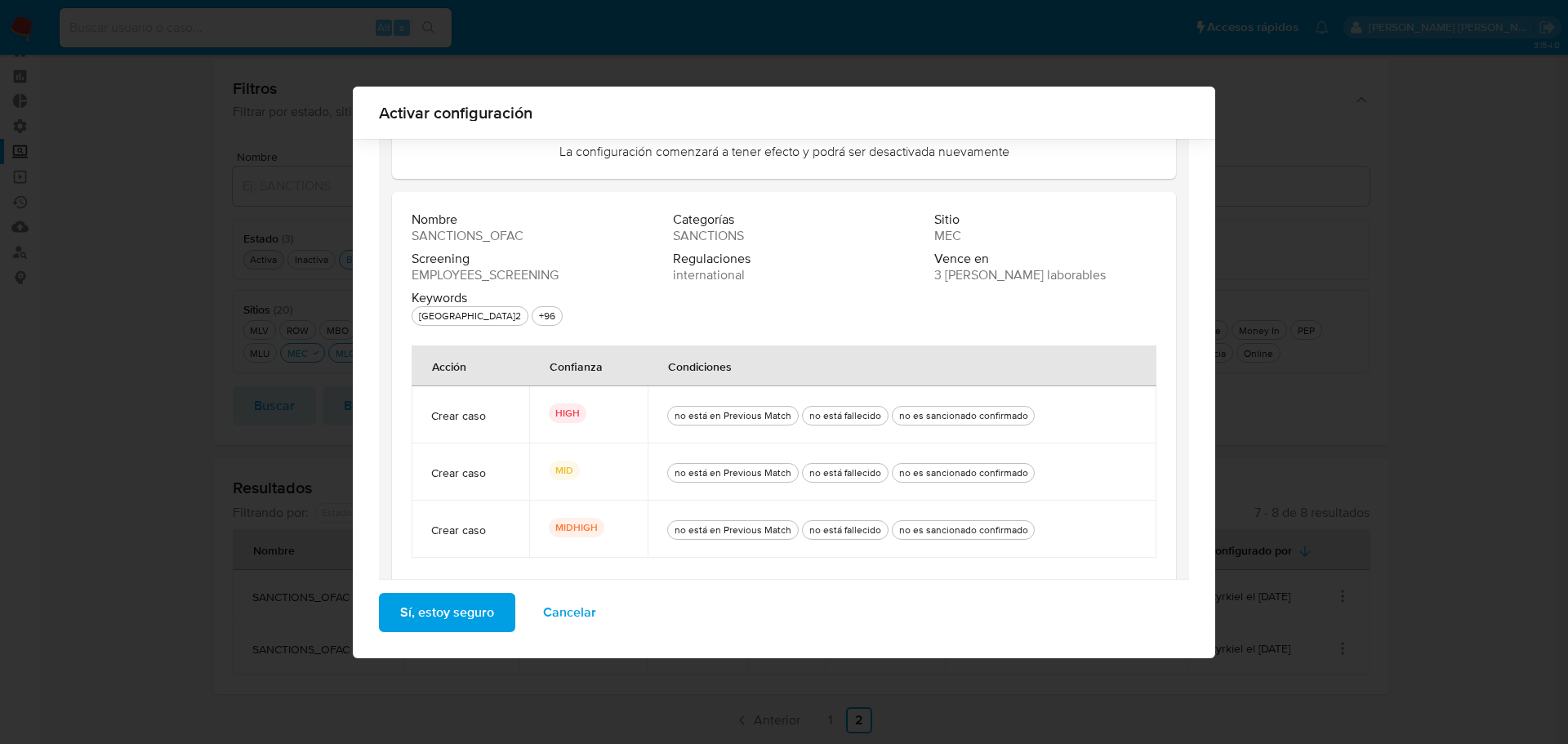
scroll to position [154, 0]
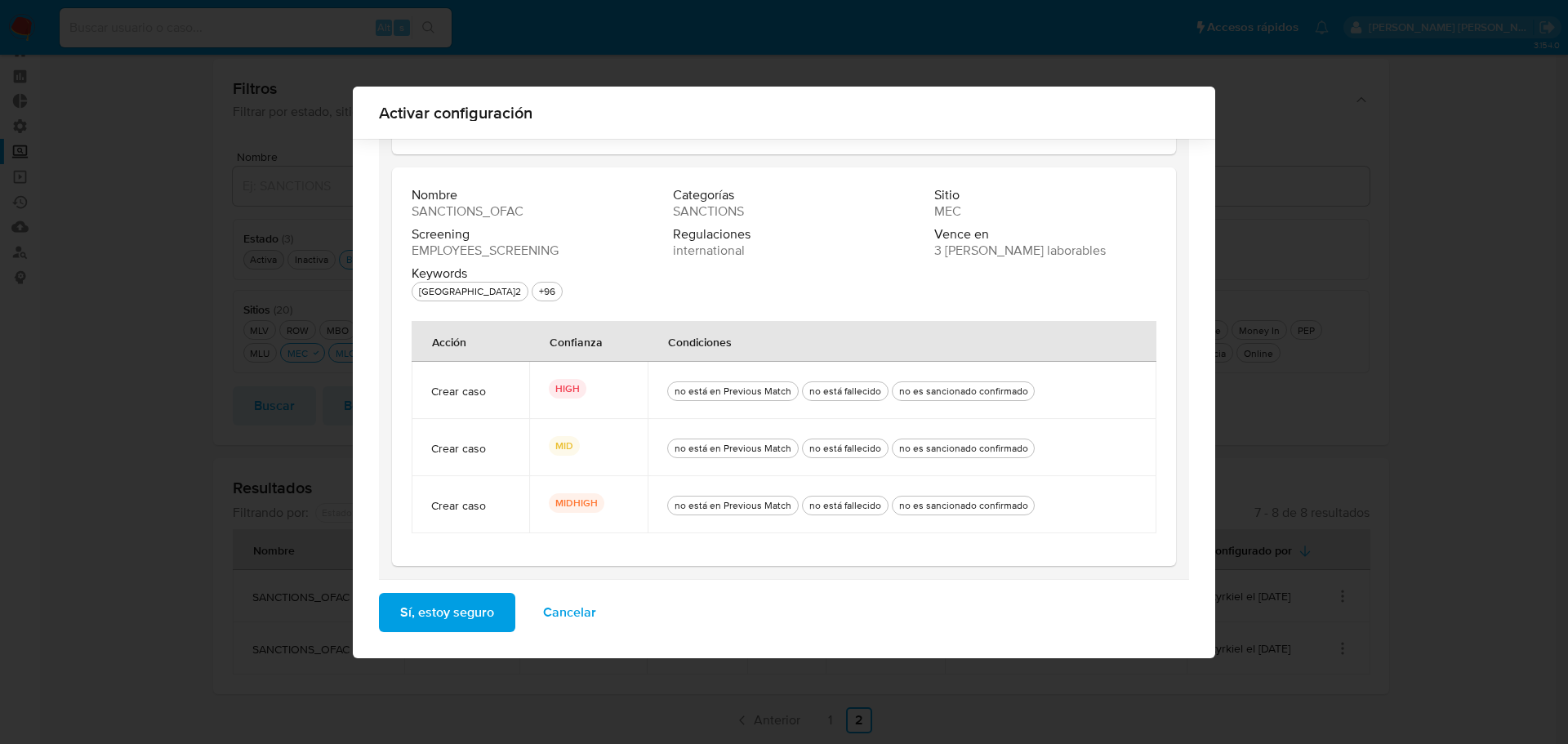
click at [501, 612] on button "Sí, estoy seguro" at bounding box center [446, 612] width 136 height 39
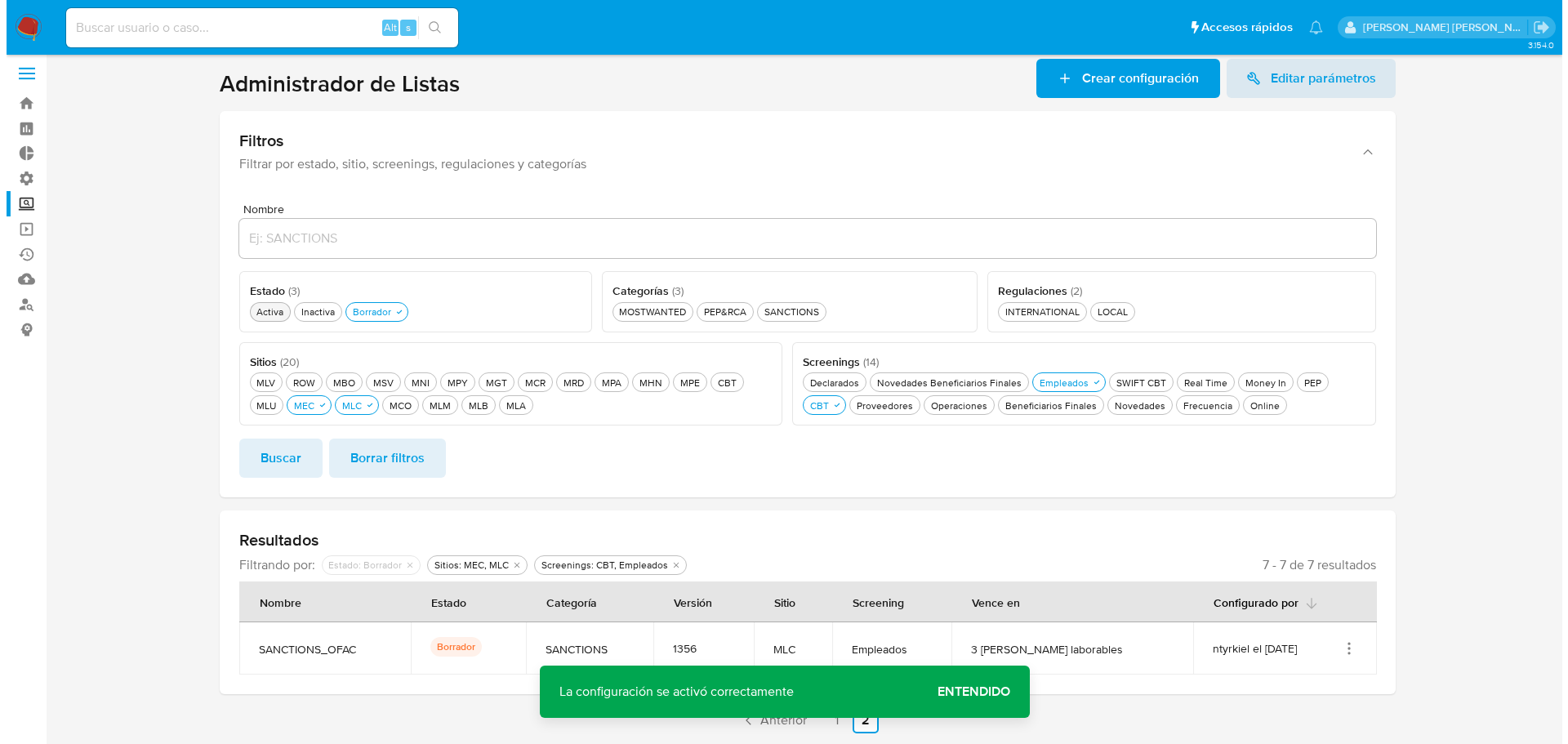
scroll to position [7, 0]
click at [1340, 653] on icon "Acciones" at bounding box center [1342, 649] width 16 height 16
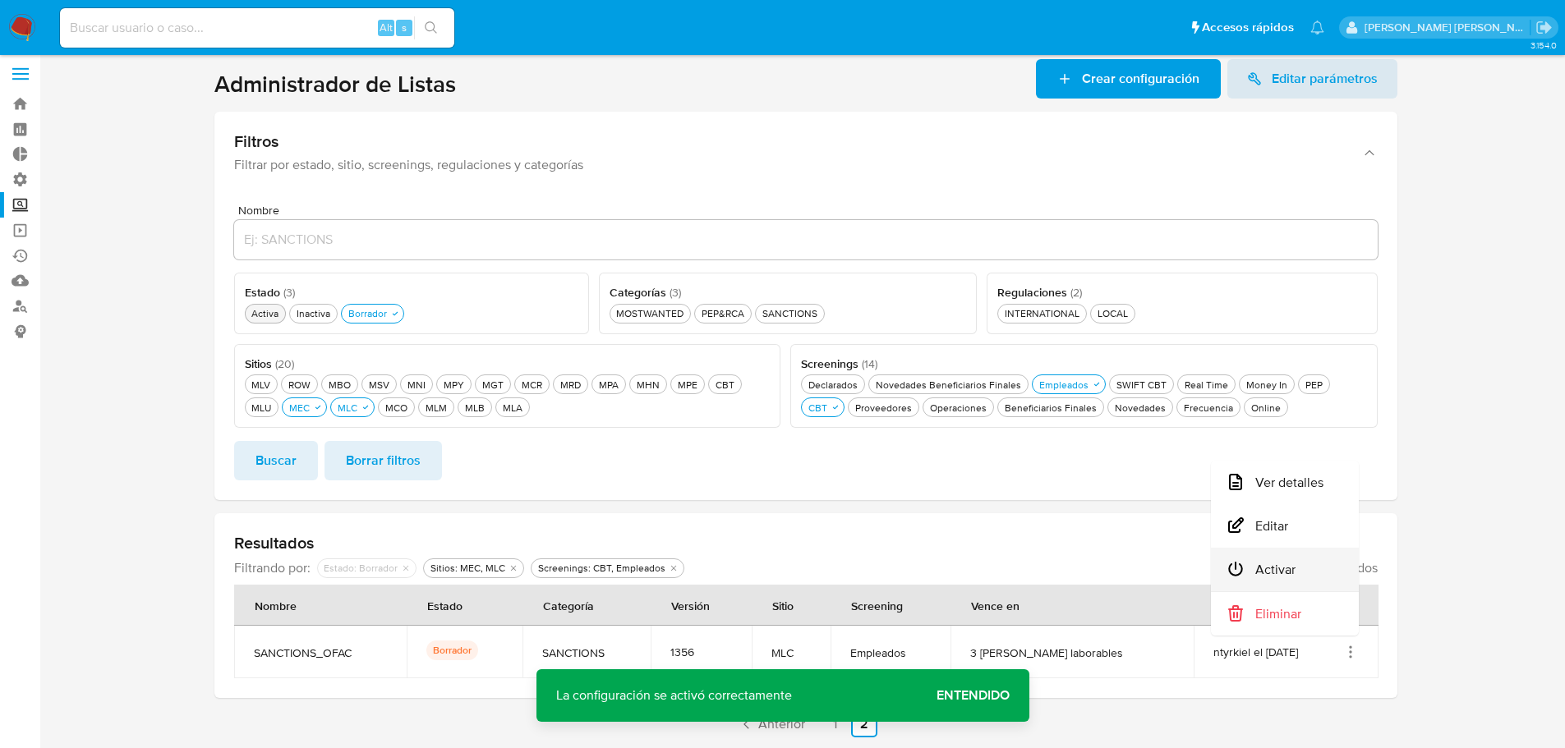
click at [1331, 572] on button "Activar" at bounding box center [1285, 570] width 148 height 44
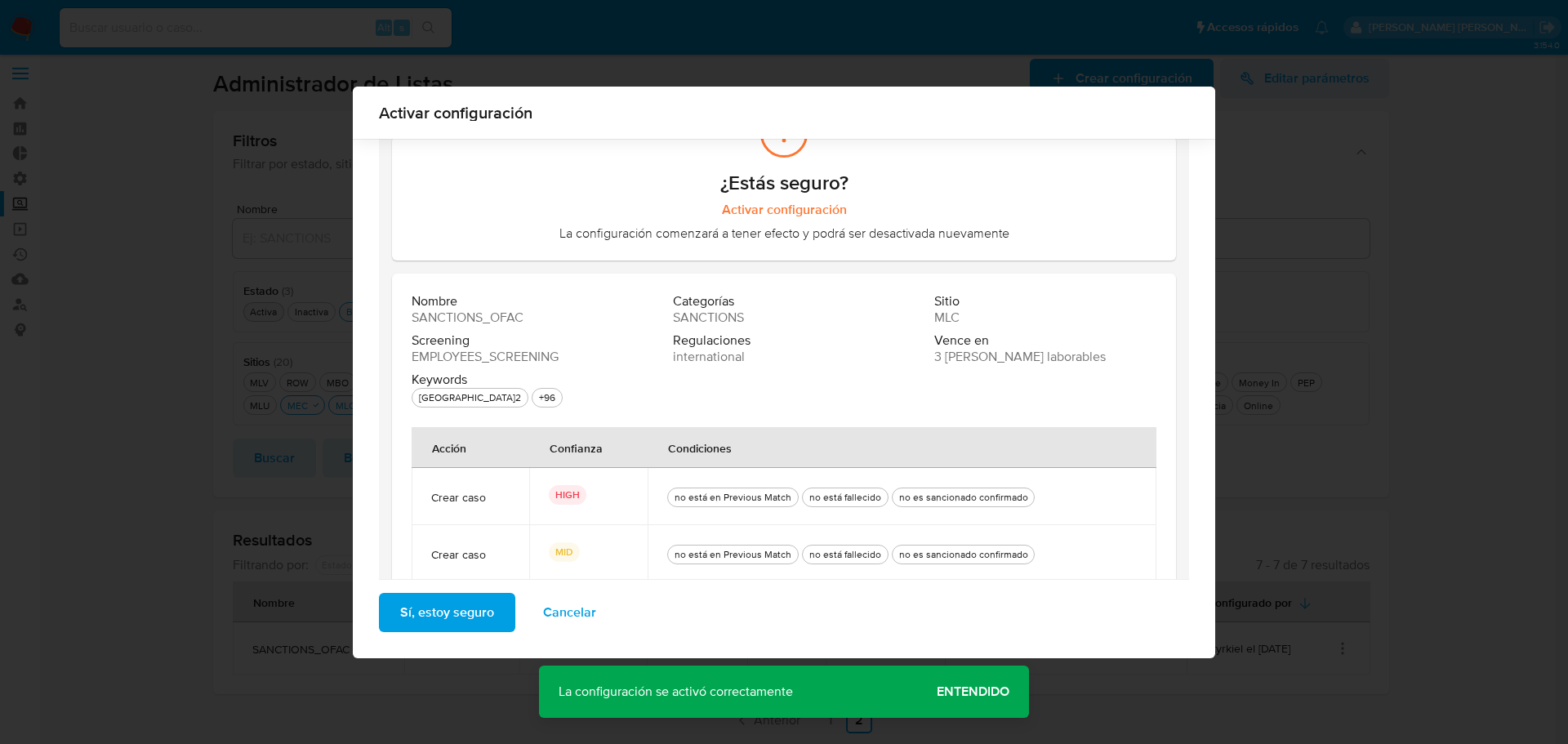
scroll to position [154, 0]
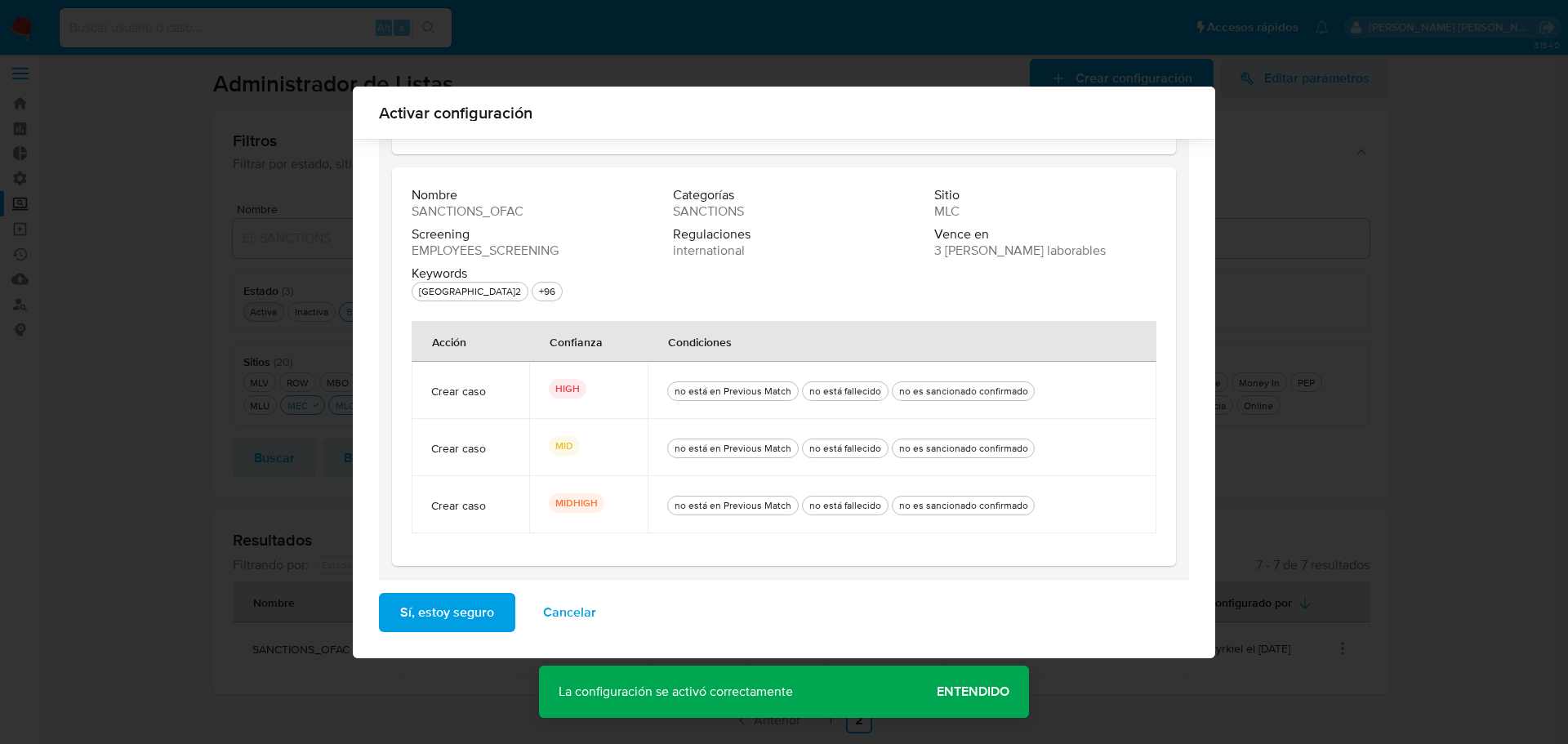
click at [475, 611] on span "Sí, estoy seguro" at bounding box center [446, 613] width 93 height 36
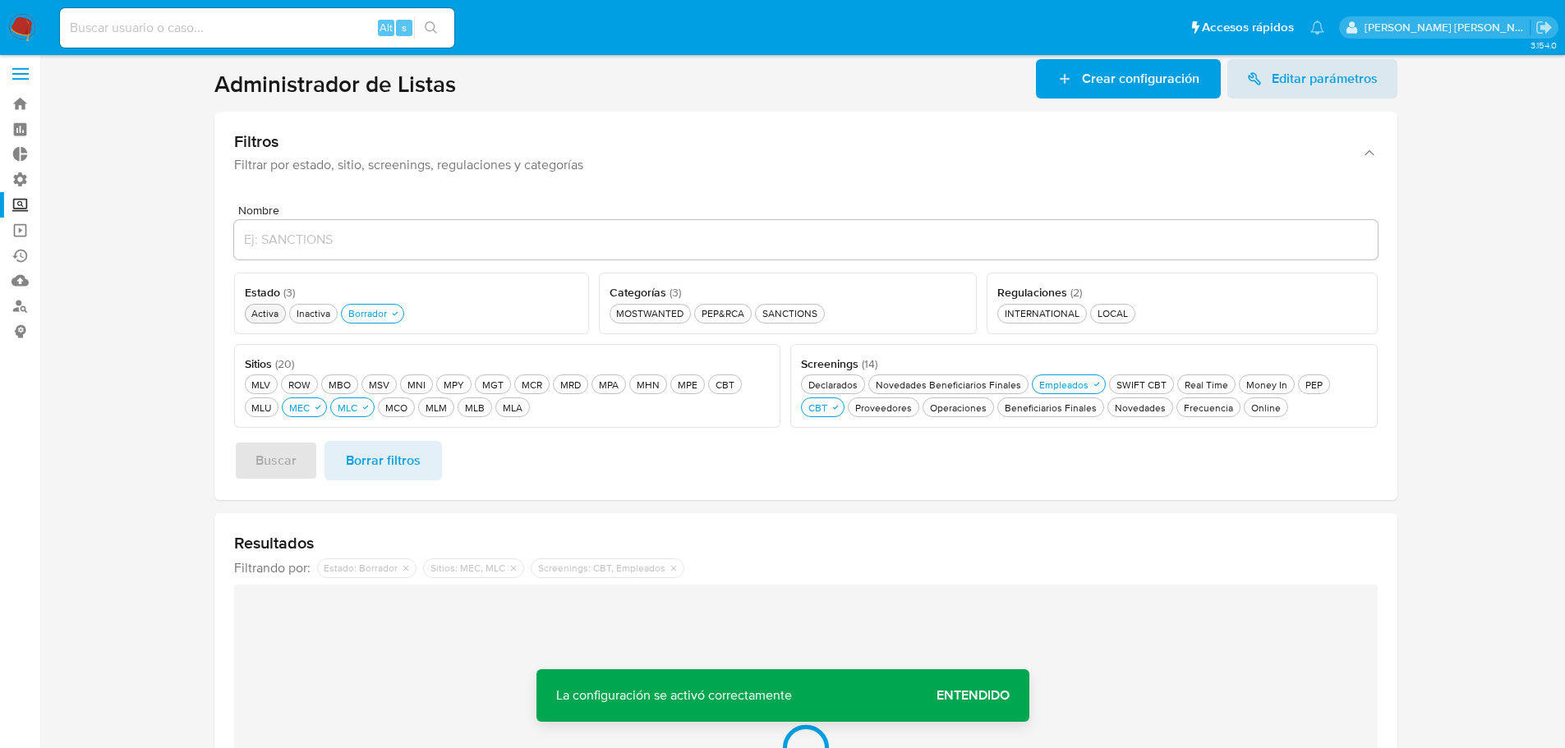
scroll to position [0, 0]
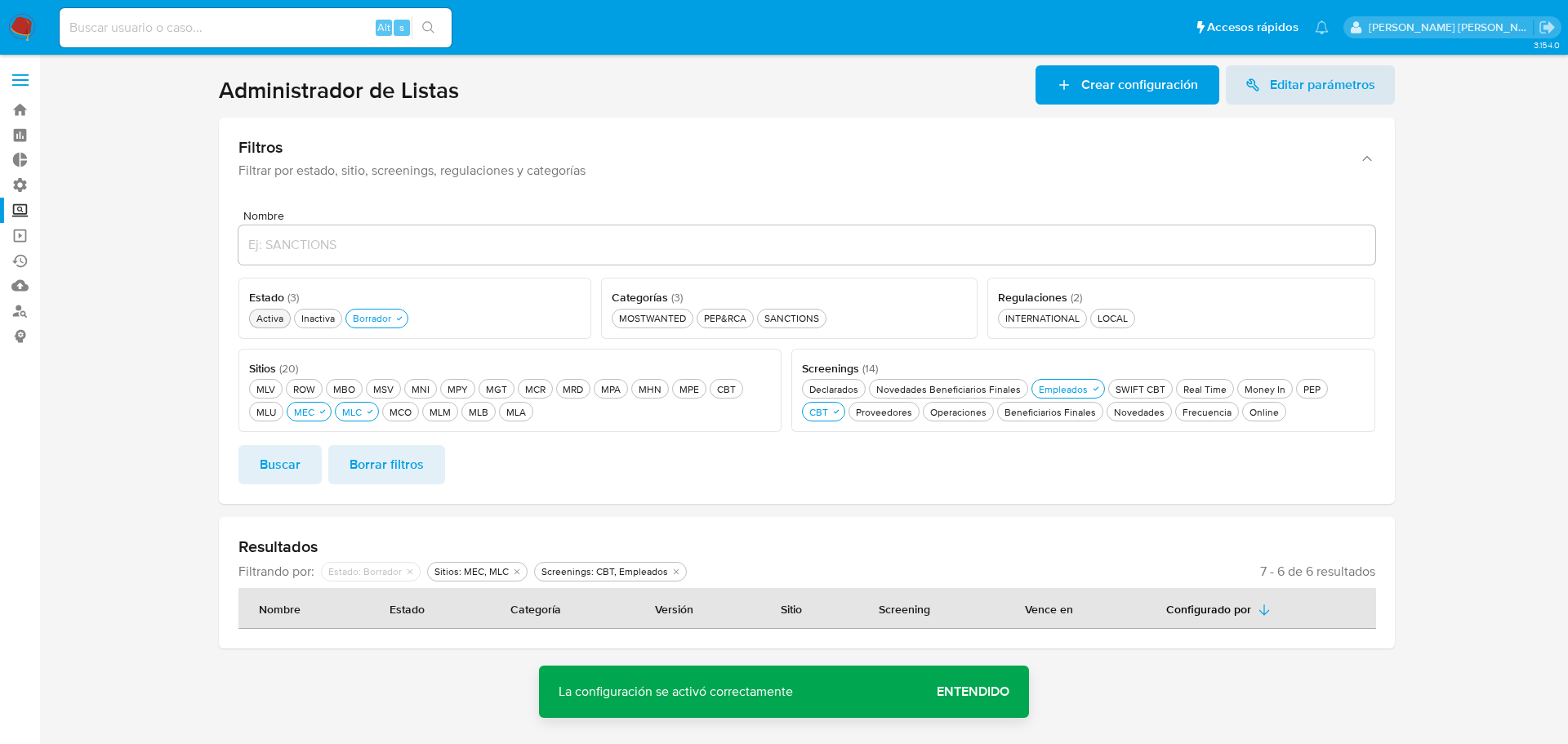
click at [939, 692] on span "Entendido" at bounding box center [972, 692] width 73 height 0
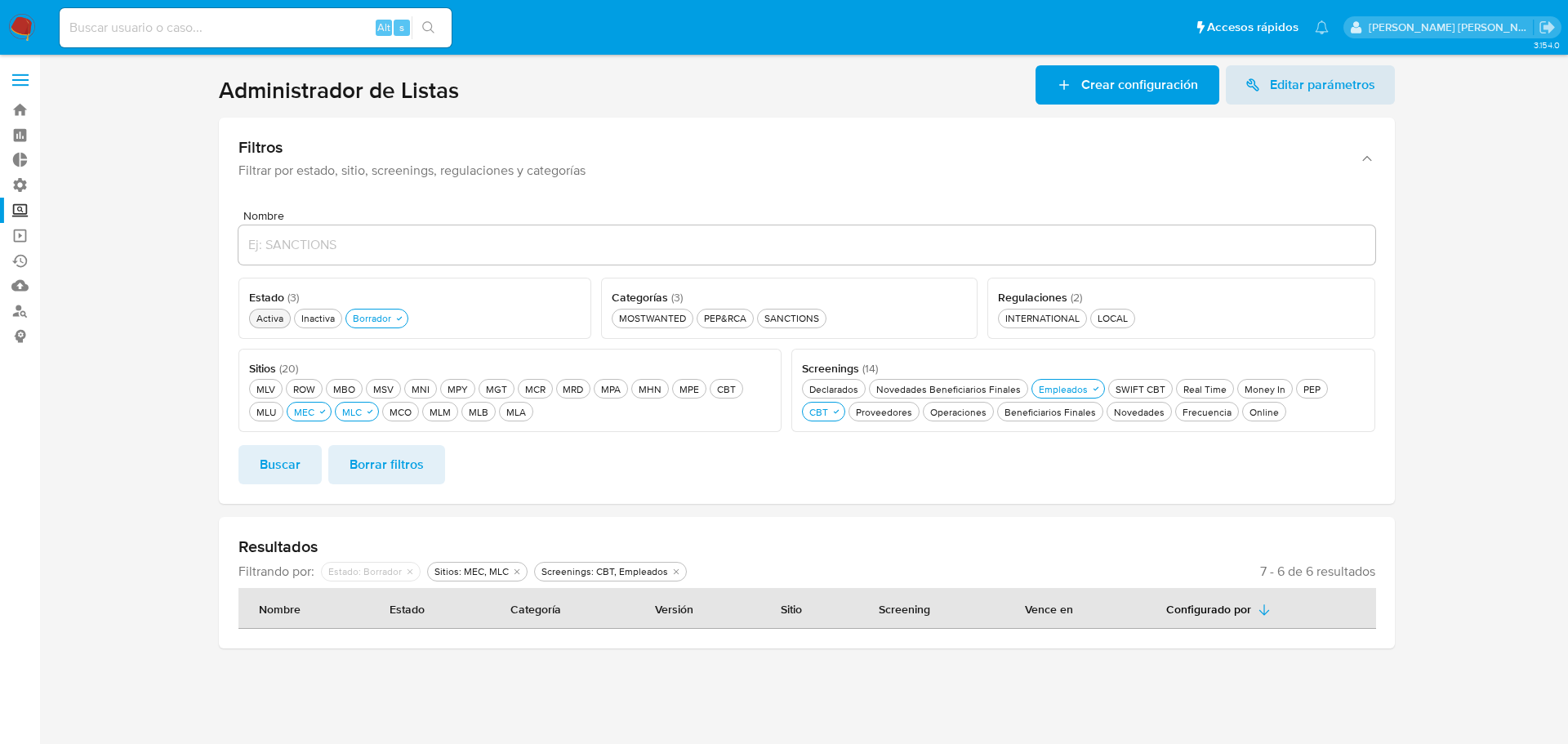
click at [314, 460] on button "Buscar" at bounding box center [280, 465] width 84 height 39
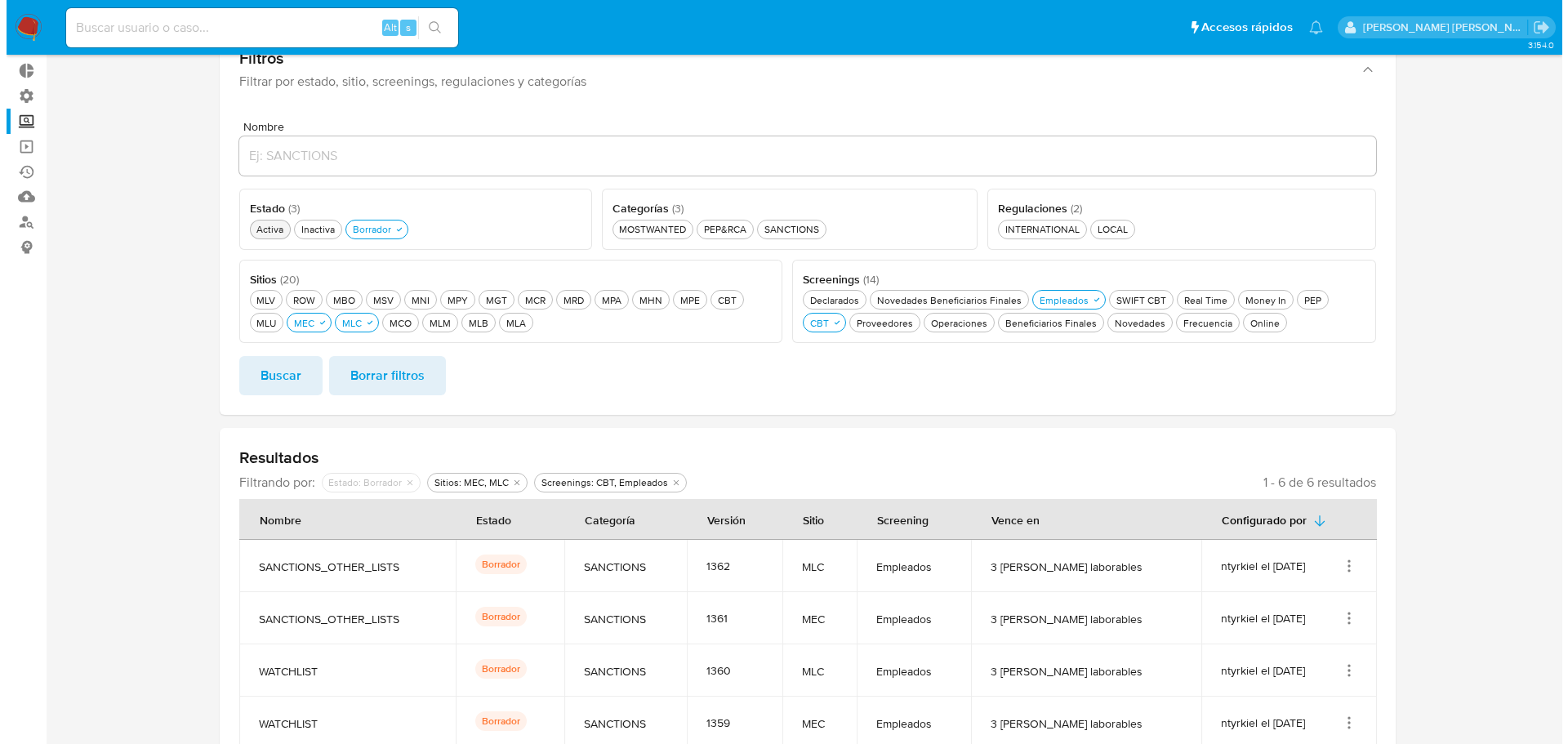
scroll to position [229, 0]
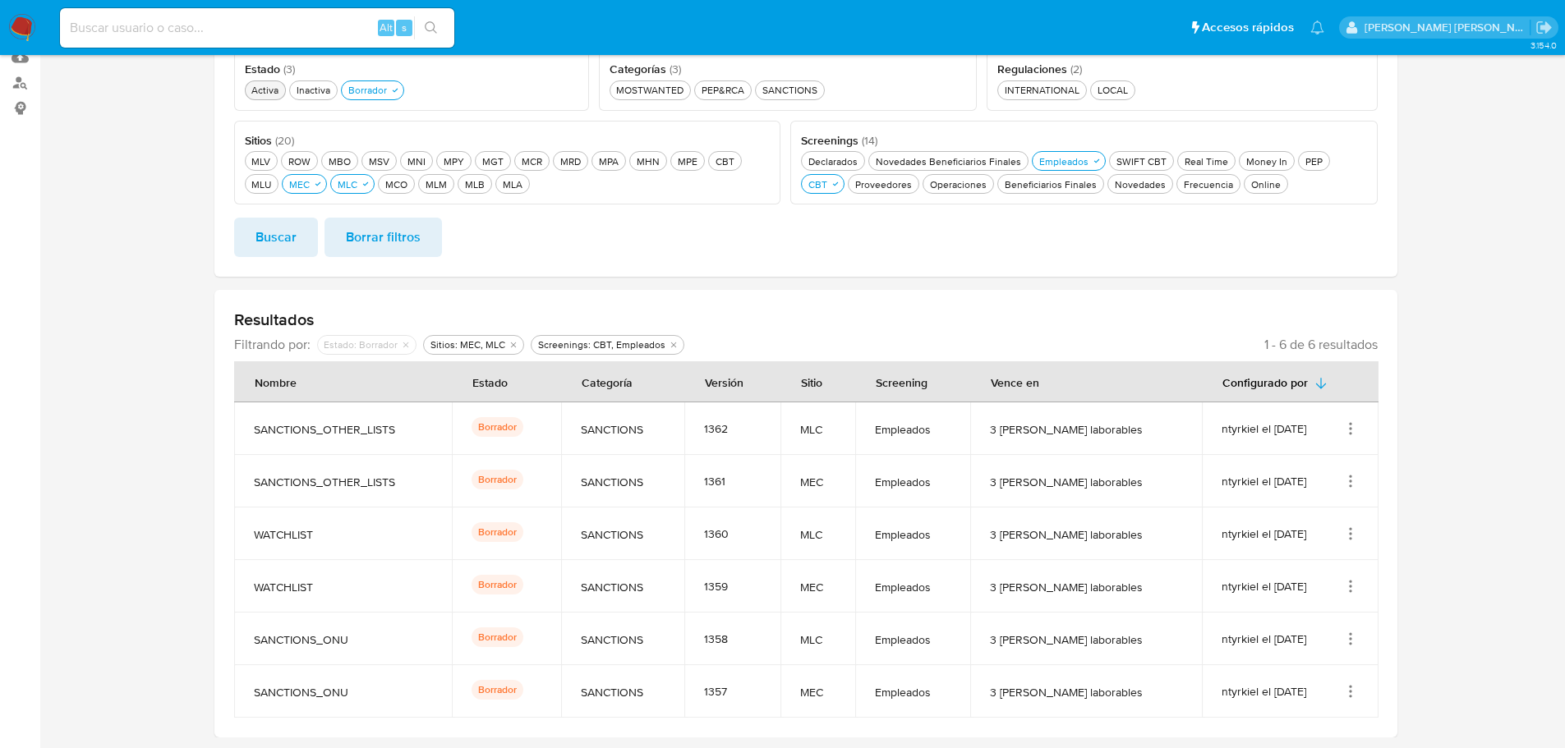
click at [1346, 686] on icon "Acciones" at bounding box center [1350, 691] width 16 height 16
click at [1311, 601] on button "Activar" at bounding box center [1285, 609] width 148 height 44
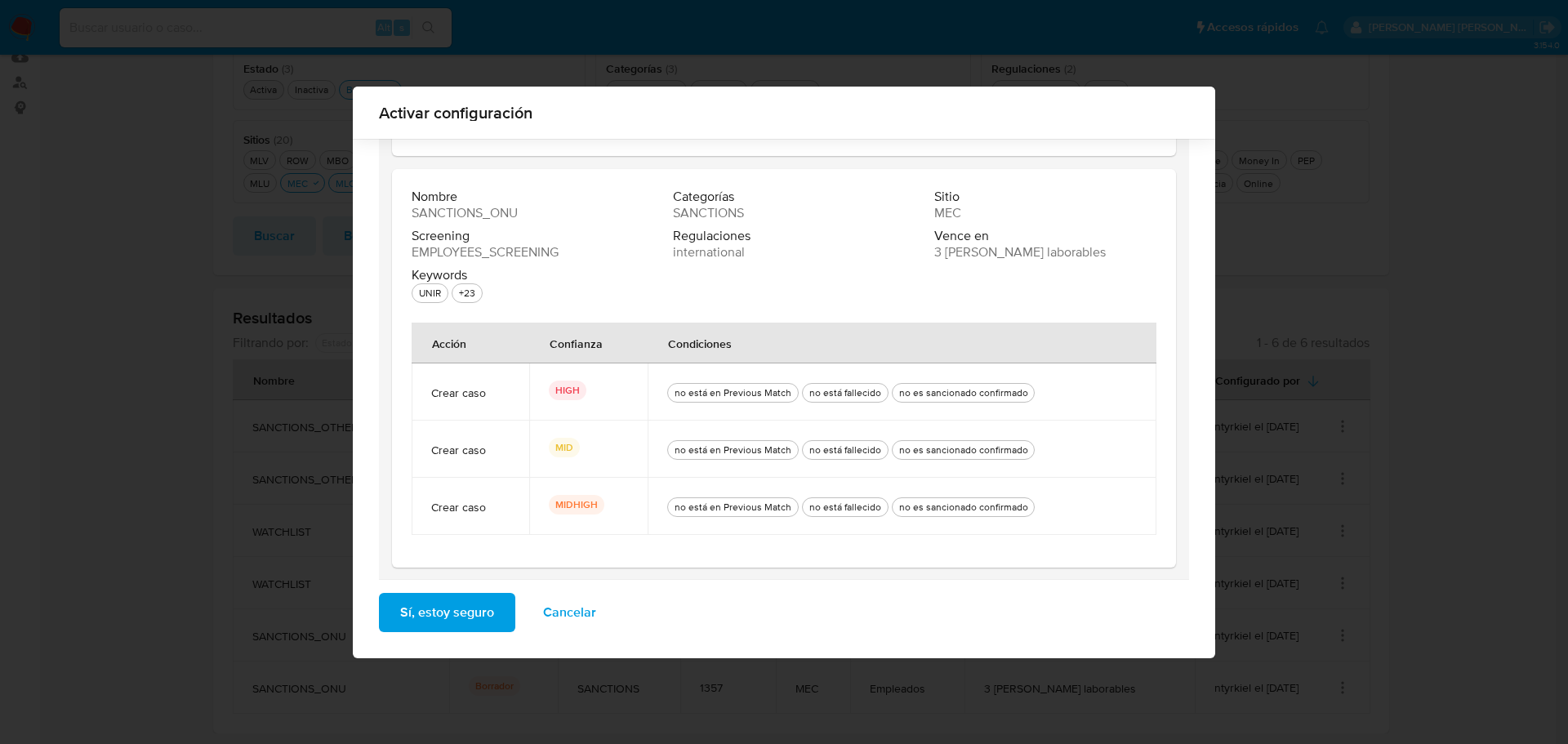
scroll to position [154, 0]
click at [501, 613] on button "Sí, estoy seguro" at bounding box center [446, 612] width 136 height 39
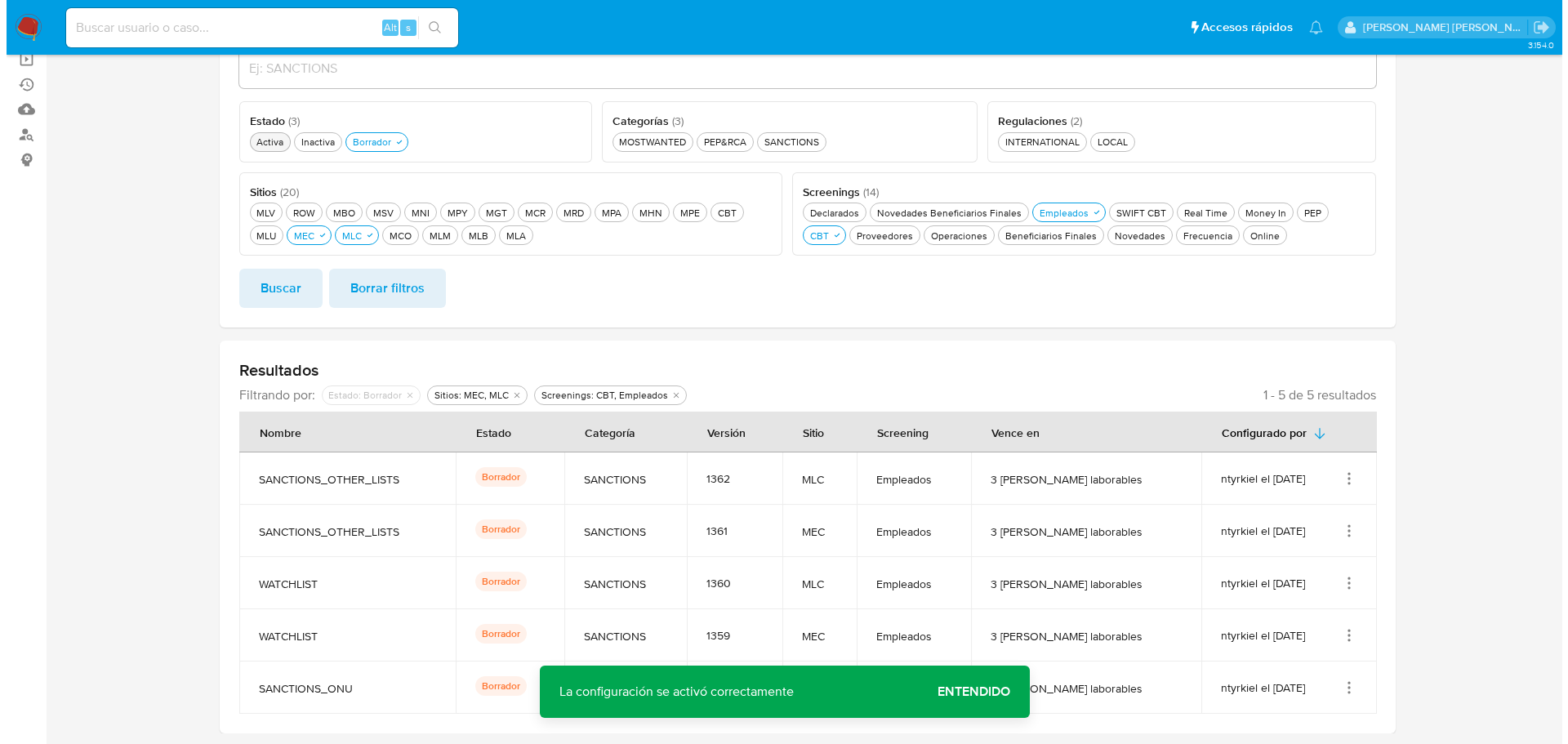
scroll to position [176, 0]
click at [1340, 686] on icon "Acciones" at bounding box center [1342, 687] width 16 height 16
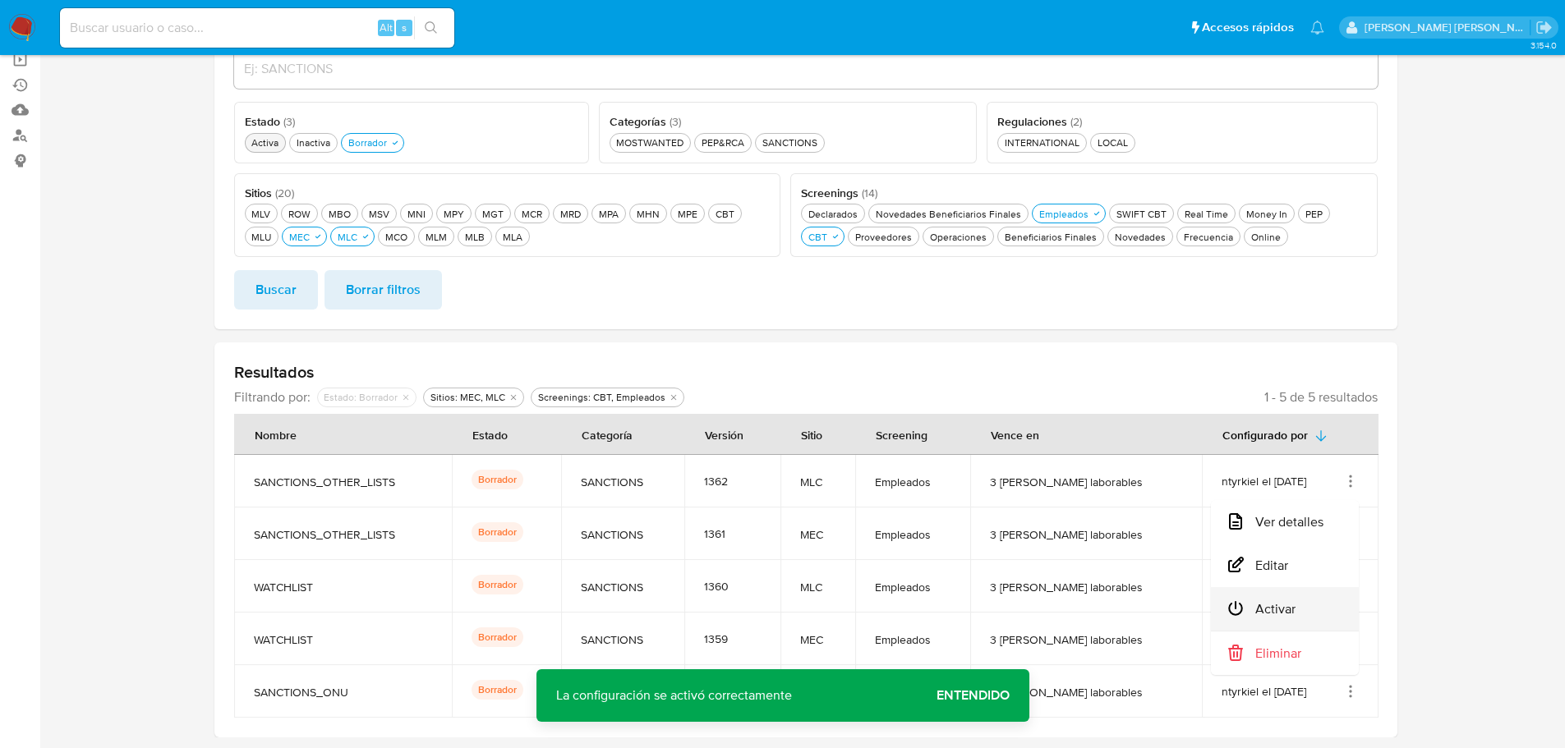
click at [1335, 598] on button "Activar" at bounding box center [1285, 609] width 148 height 44
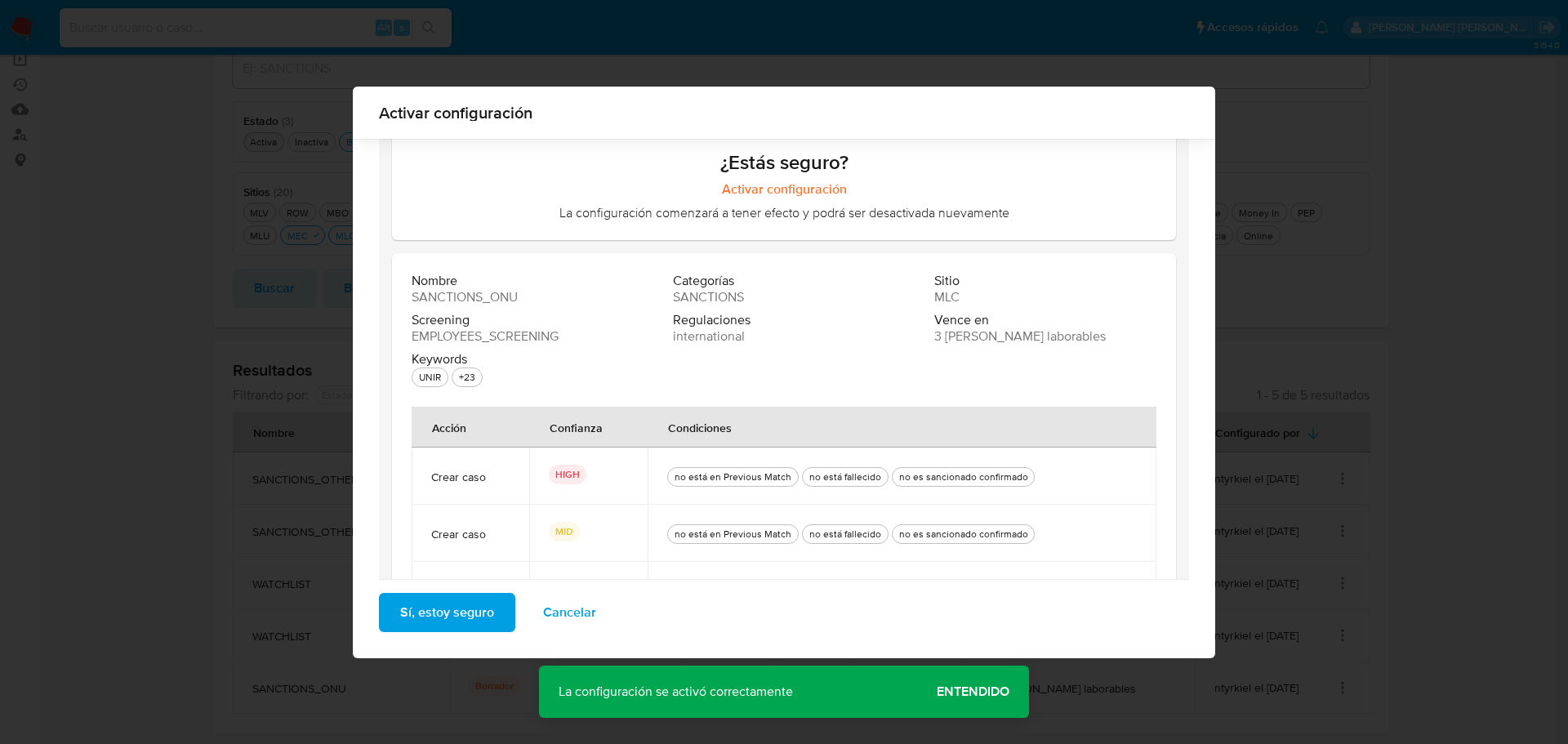
scroll to position [154, 0]
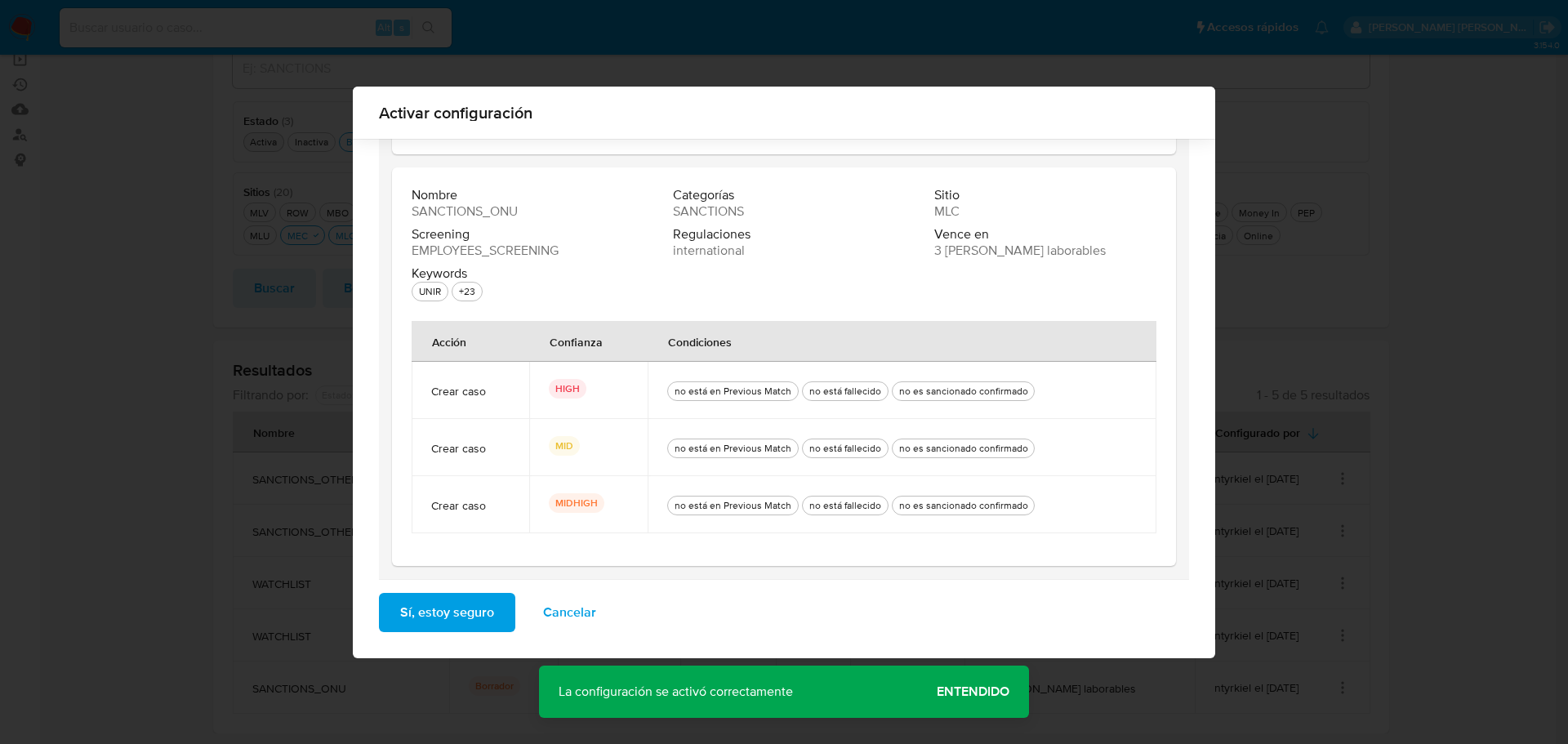
click at [494, 612] on button "Sí, estoy seguro" at bounding box center [446, 612] width 136 height 39
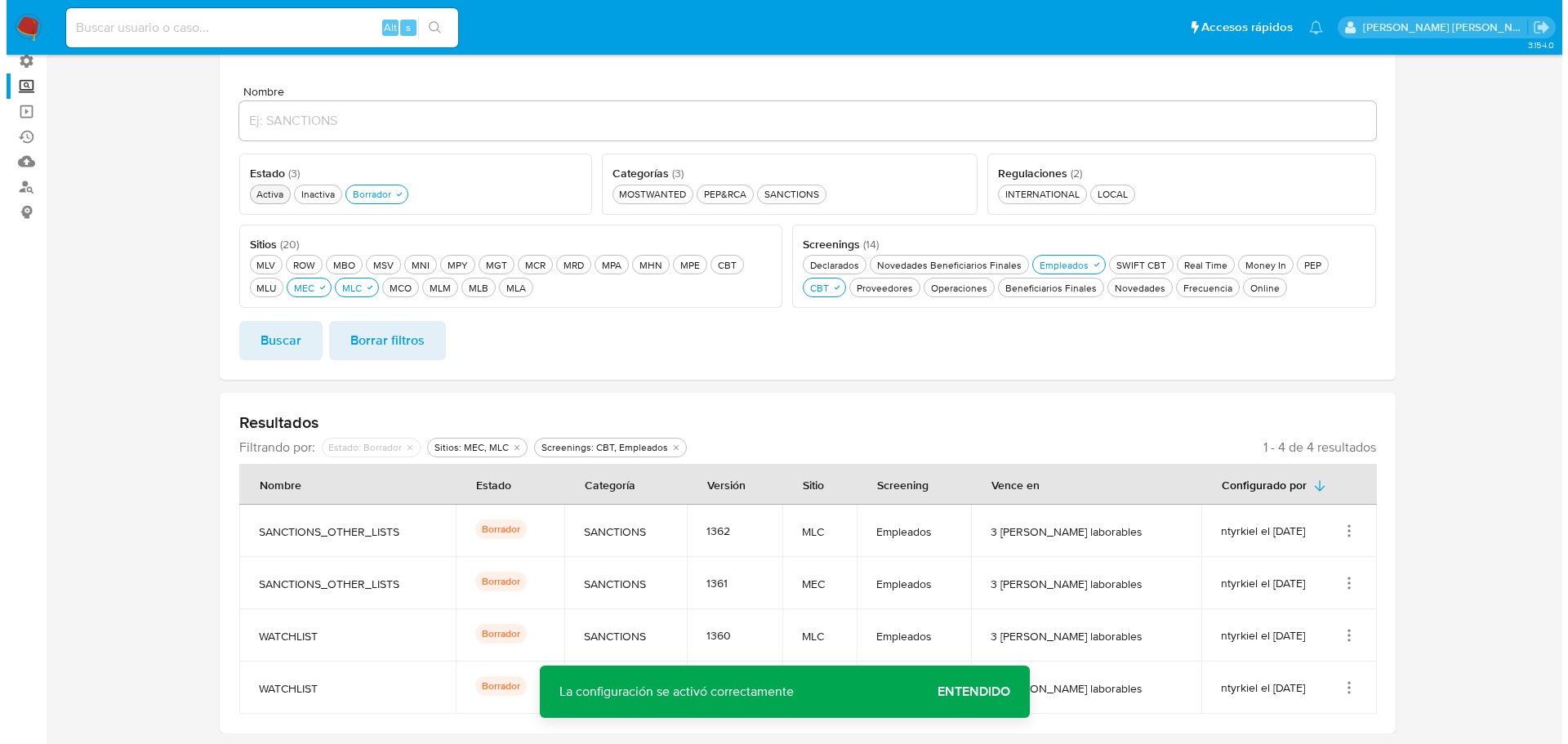
scroll to position [124, 0]
click at [1346, 688] on icon "Acciones" at bounding box center [1342, 687] width 16 height 16
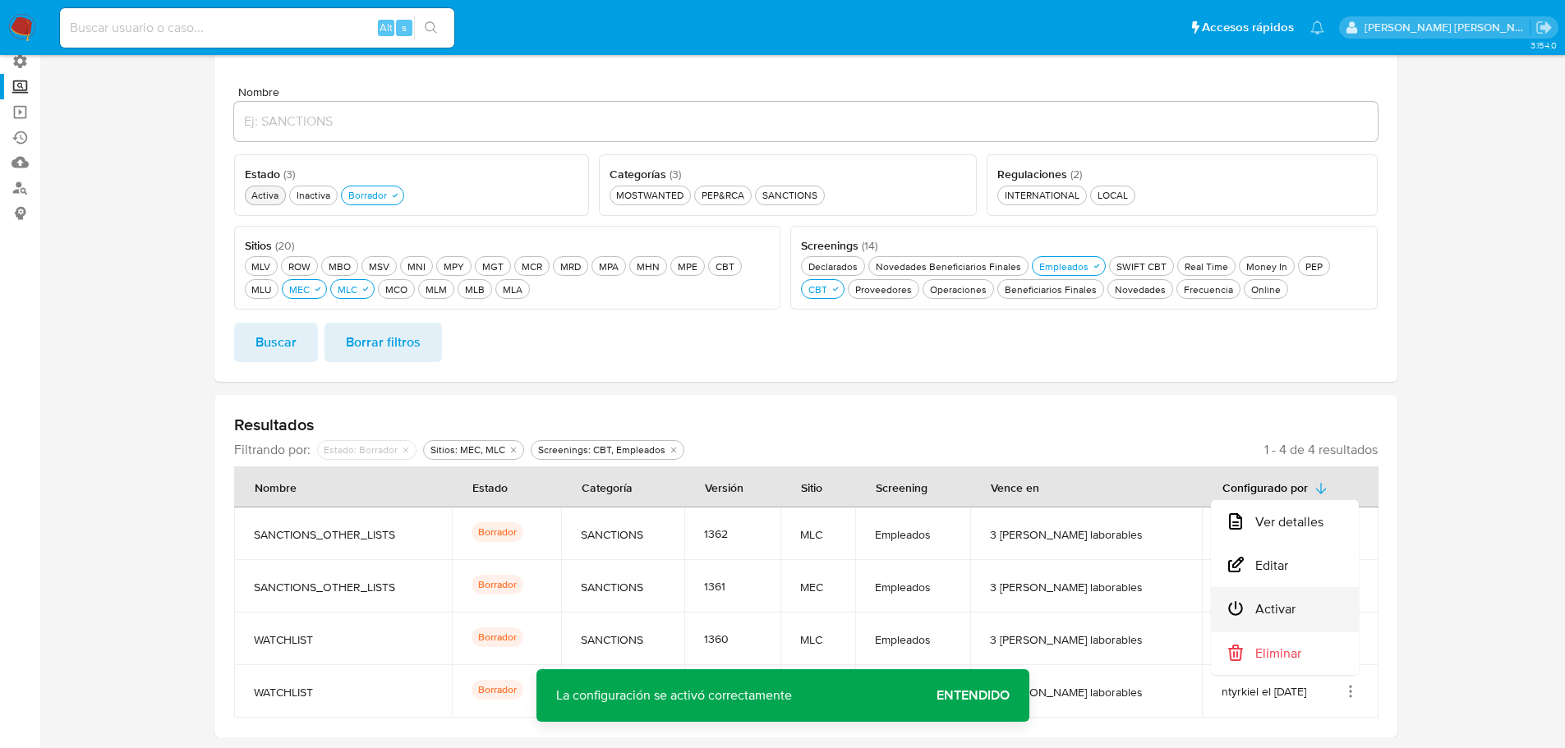
click at [1340, 607] on button "Activar" at bounding box center [1285, 609] width 148 height 44
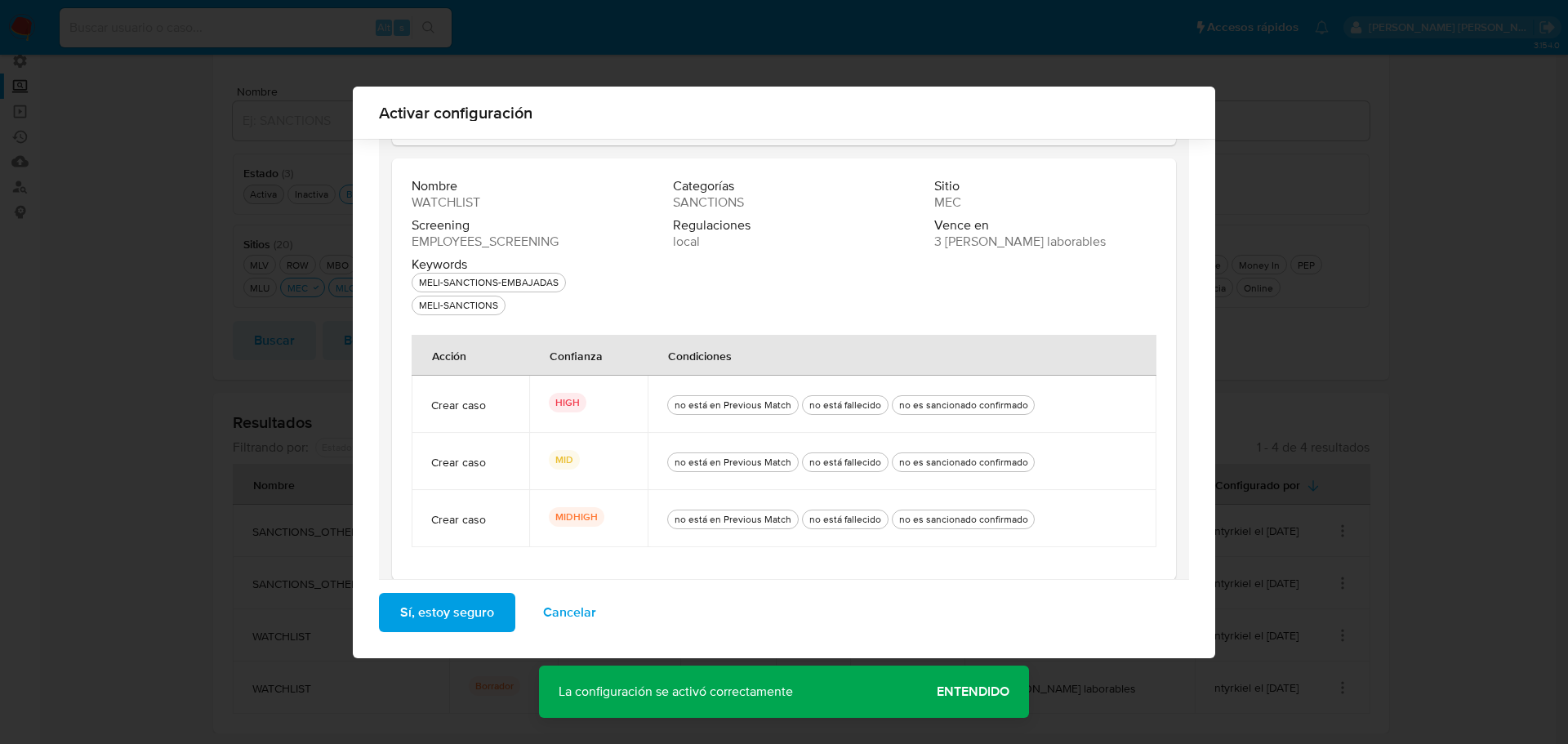
scroll to position [177, 0]
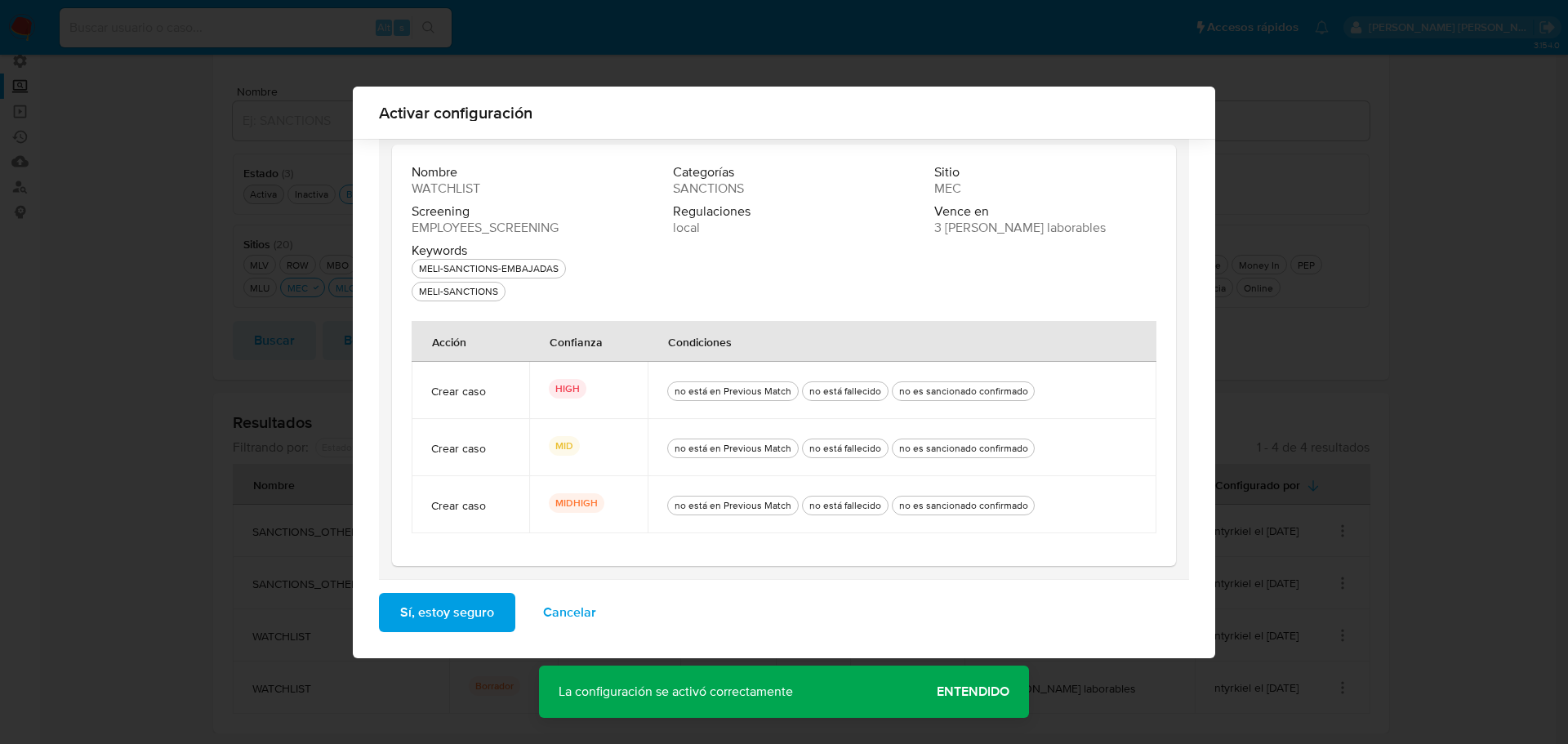
click at [497, 610] on button "Sí, estoy seguro" at bounding box center [446, 612] width 136 height 39
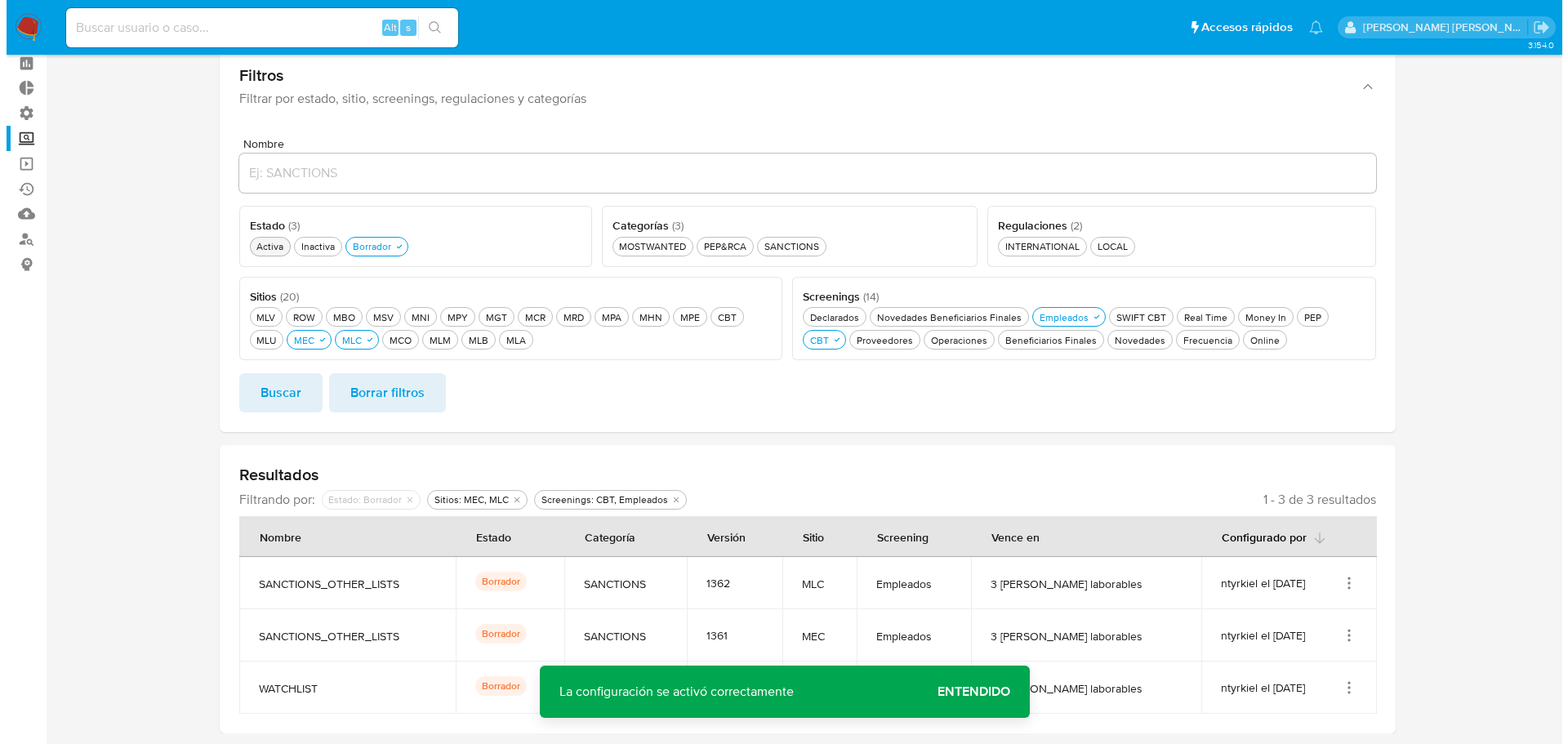
scroll to position [72, 0]
click at [1341, 683] on icon "Acciones" at bounding box center [1342, 684] width 2 height 2
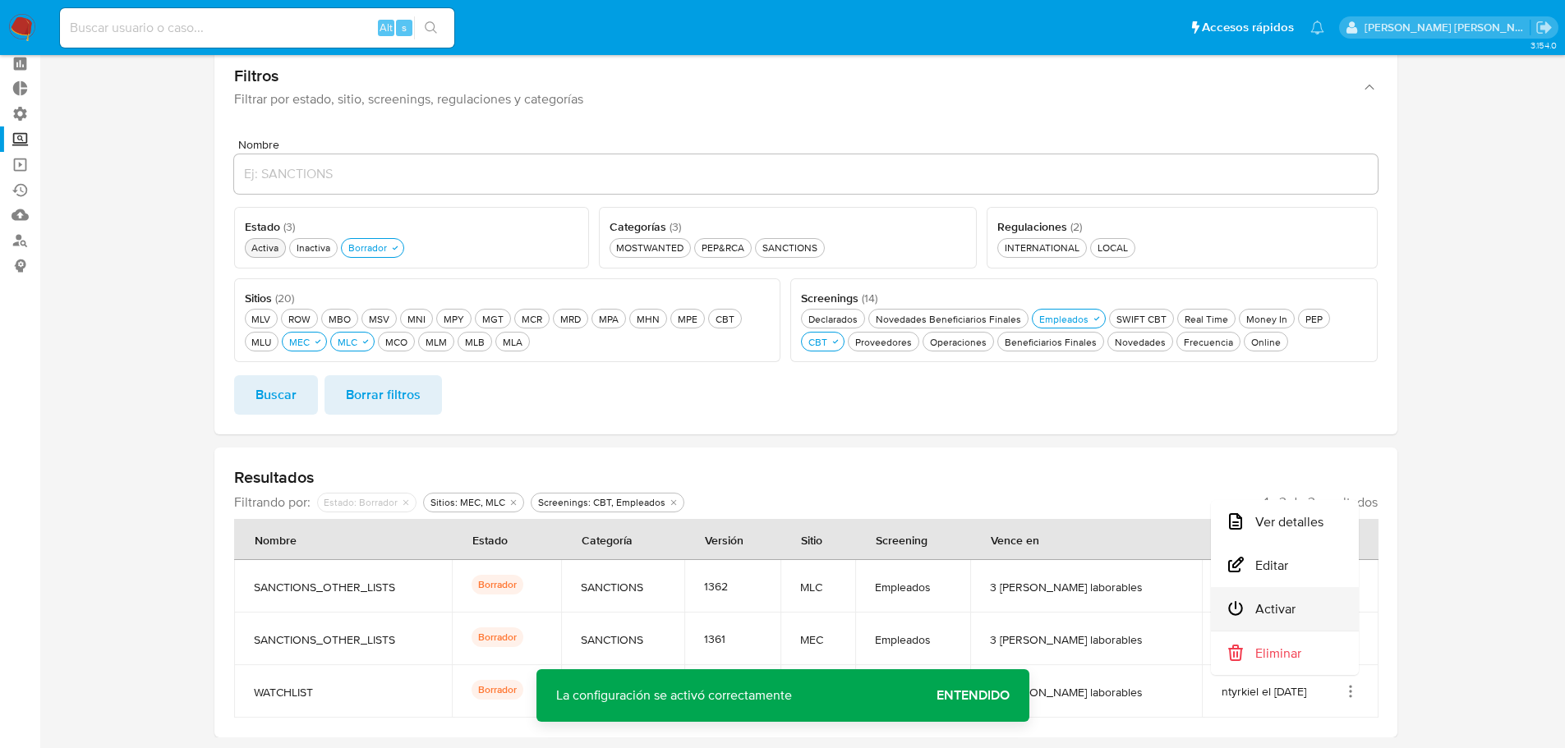
click at [1339, 611] on button "Activar" at bounding box center [1285, 609] width 148 height 44
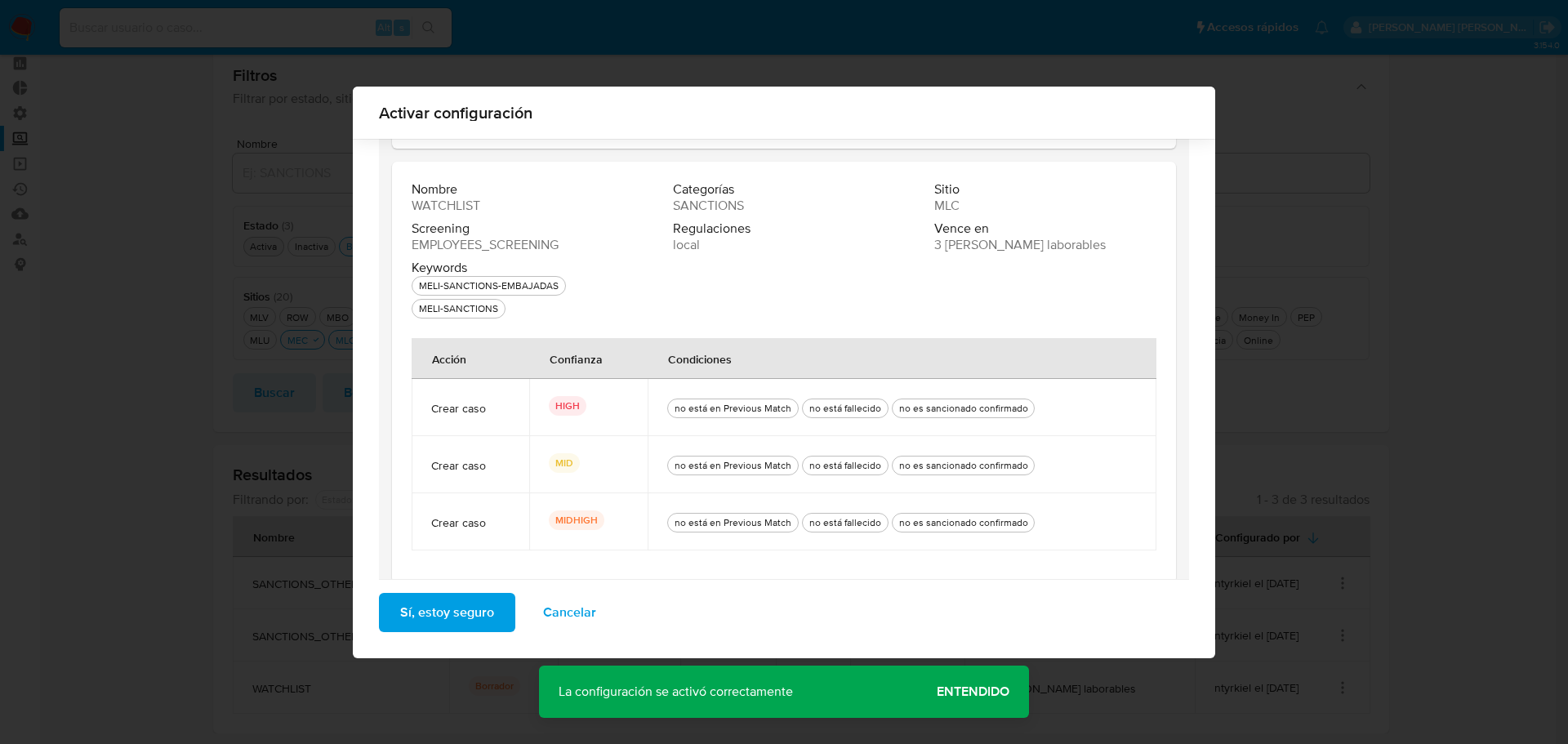
scroll to position [177, 0]
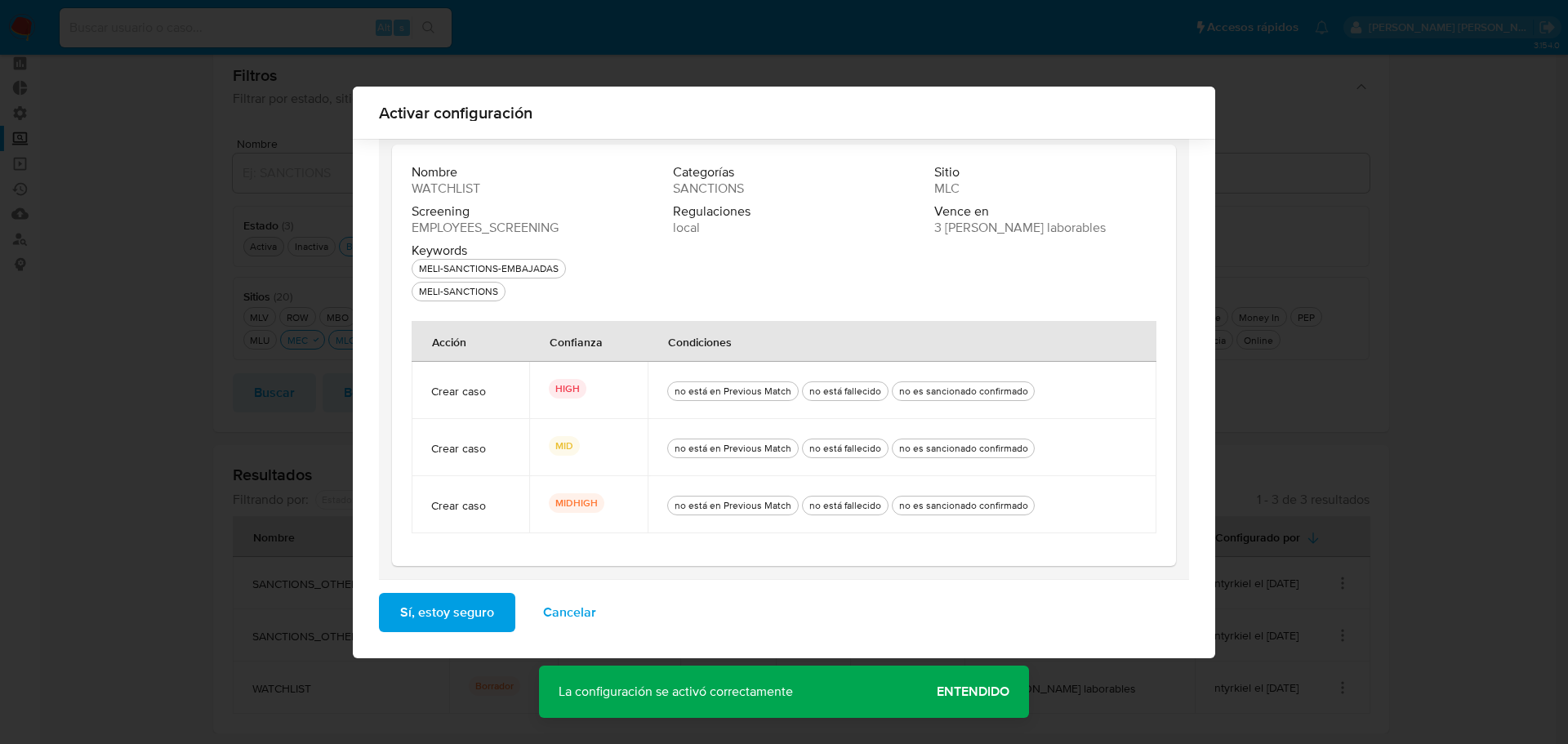
click at [498, 611] on button "Sí, estoy seguro" at bounding box center [446, 612] width 136 height 39
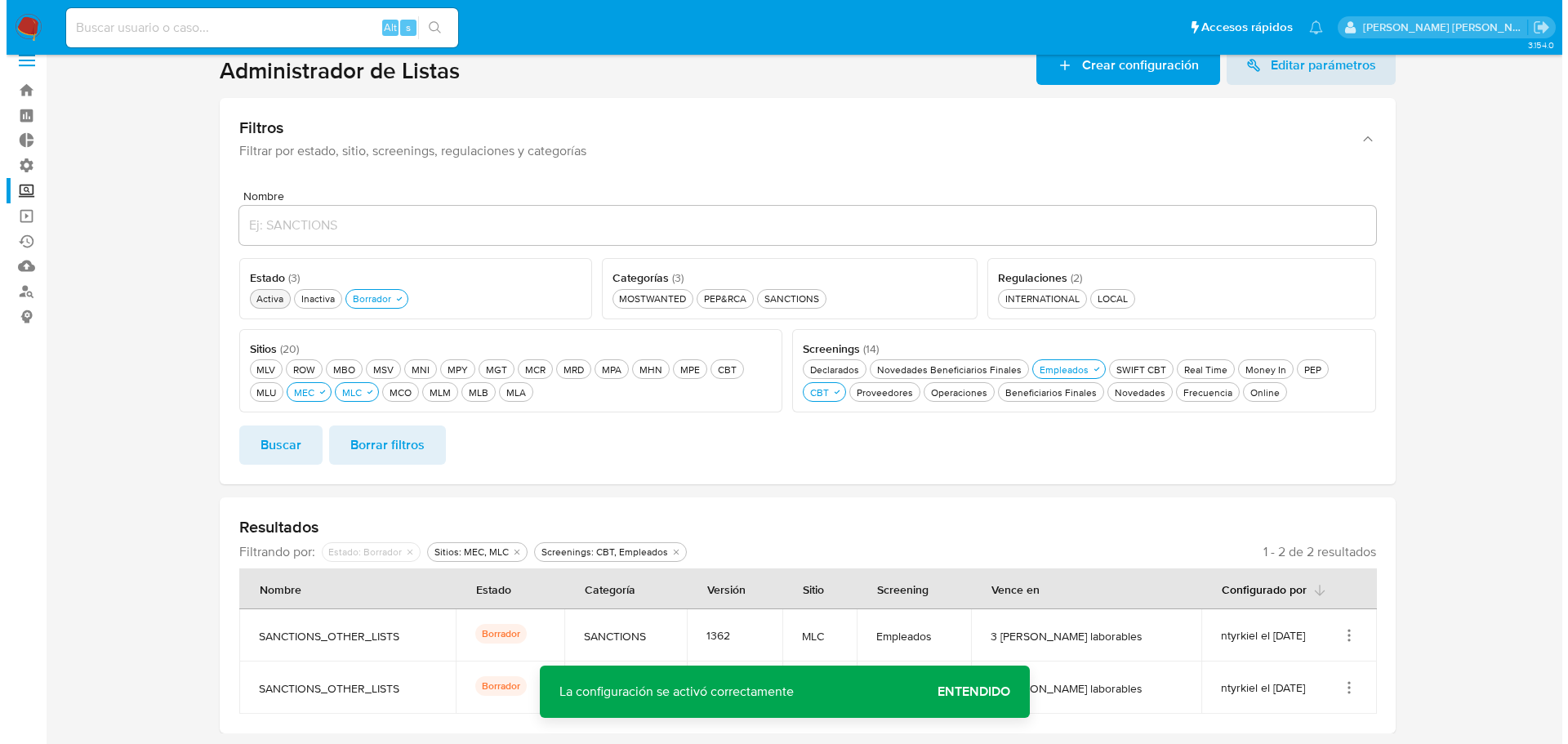
scroll to position [20, 0]
click at [1345, 685] on icon "Acciones" at bounding box center [1342, 687] width 16 height 16
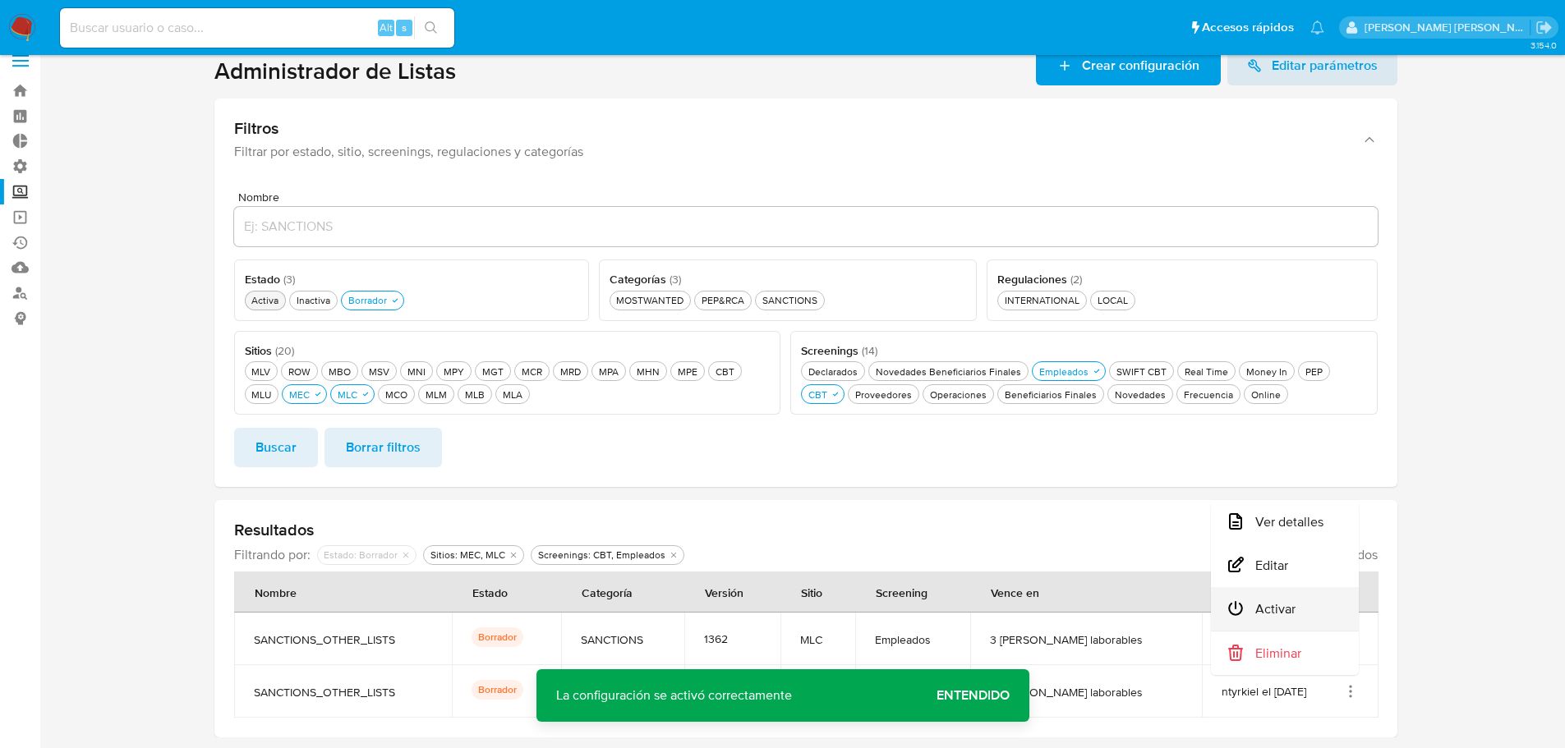
click at [1339, 600] on button "Activar" at bounding box center [1285, 609] width 148 height 44
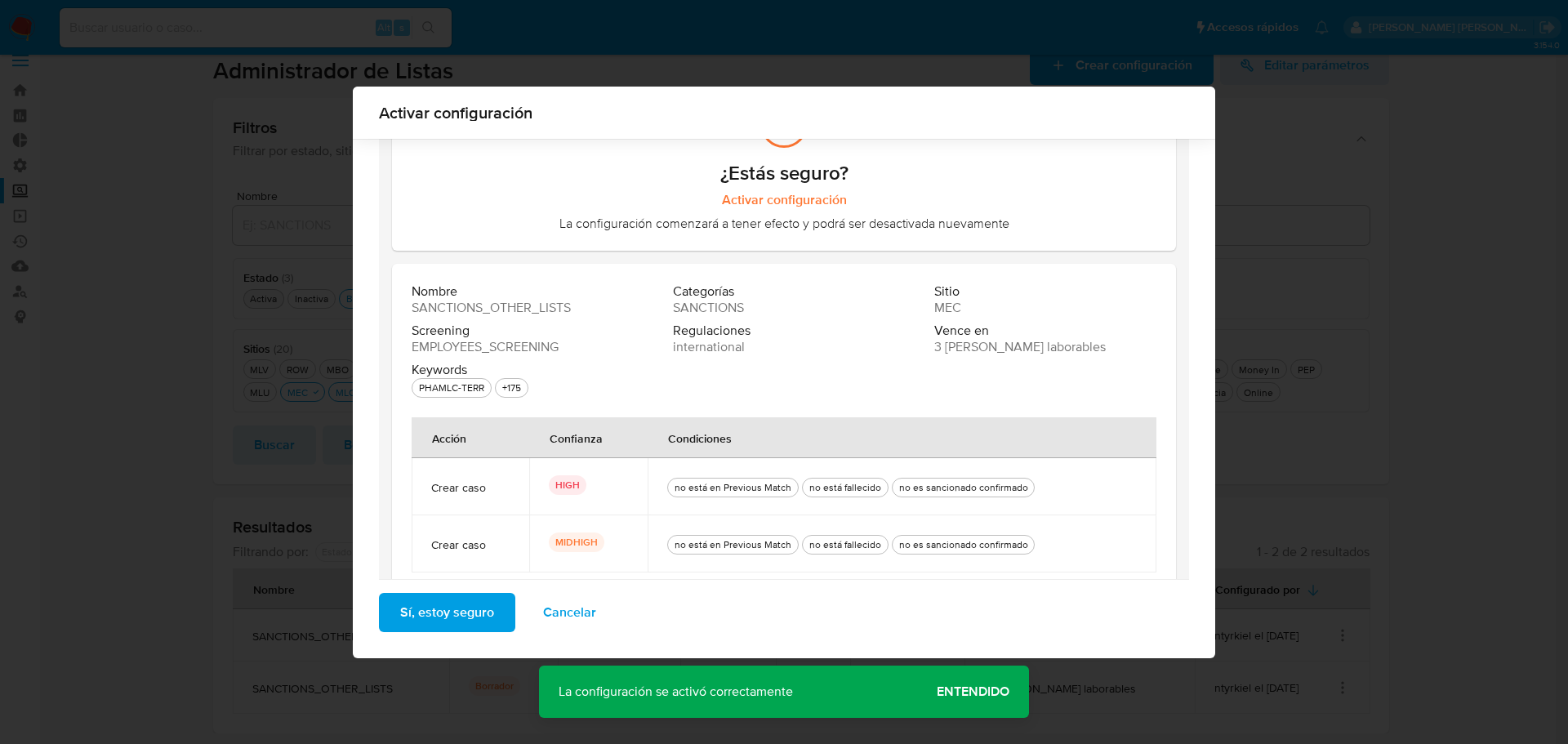
scroll to position [97, 0]
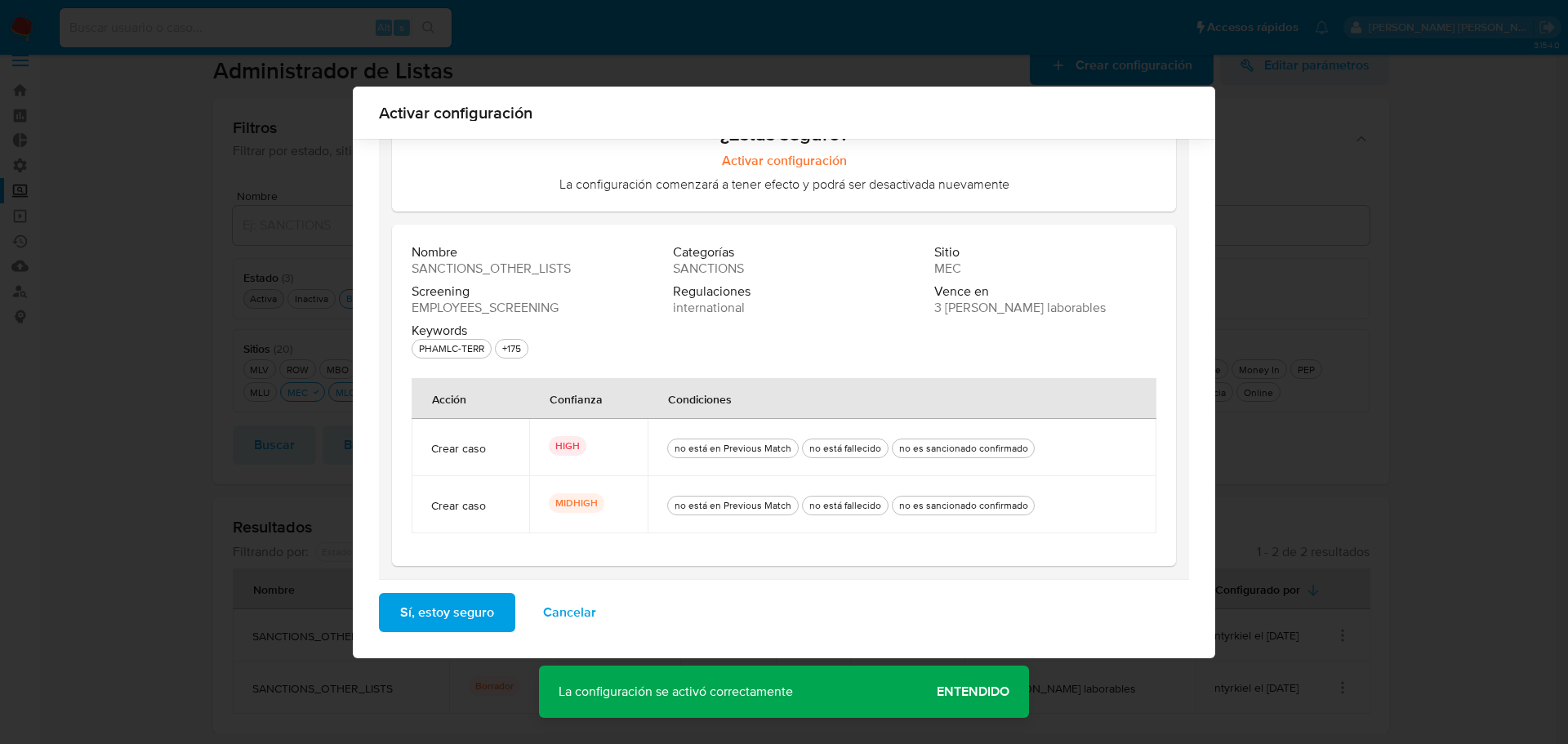
click at [485, 598] on span "Sí, estoy seguro" at bounding box center [446, 613] width 93 height 36
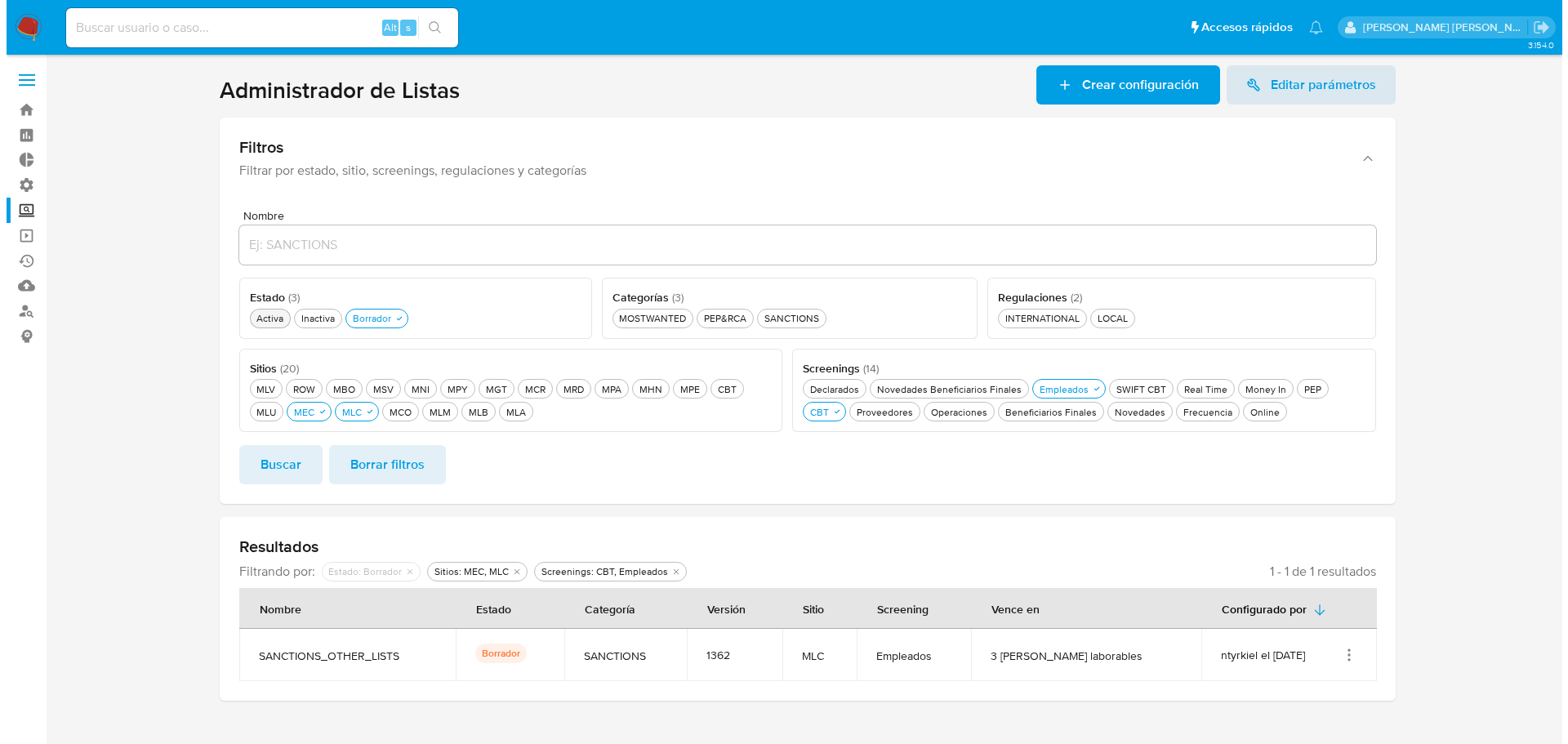
scroll to position [0, 0]
click at [1348, 651] on icon "Acciones" at bounding box center [1349, 651] width 2 height 2
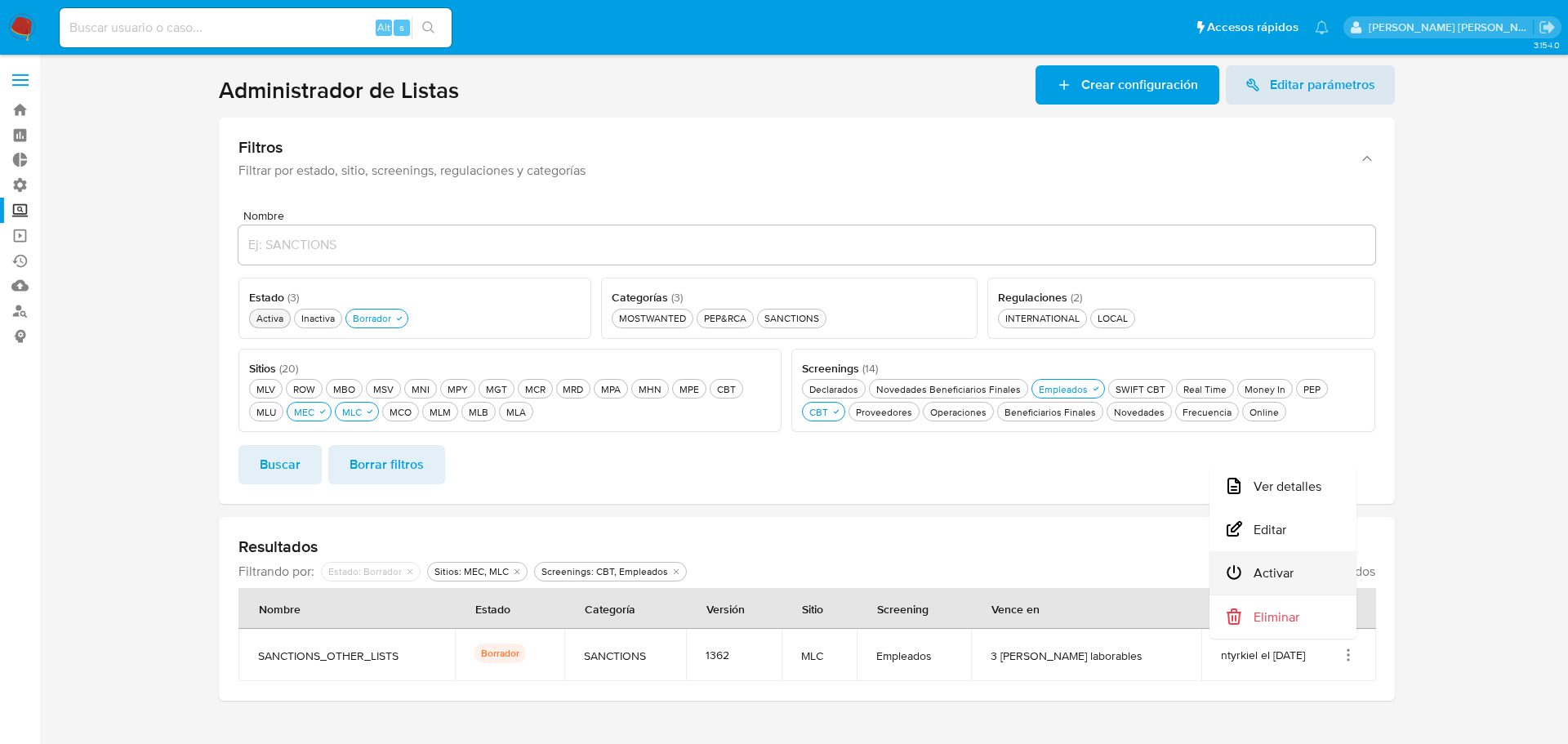
click at [1312, 568] on button "Activar" at bounding box center [1283, 573] width 147 height 44
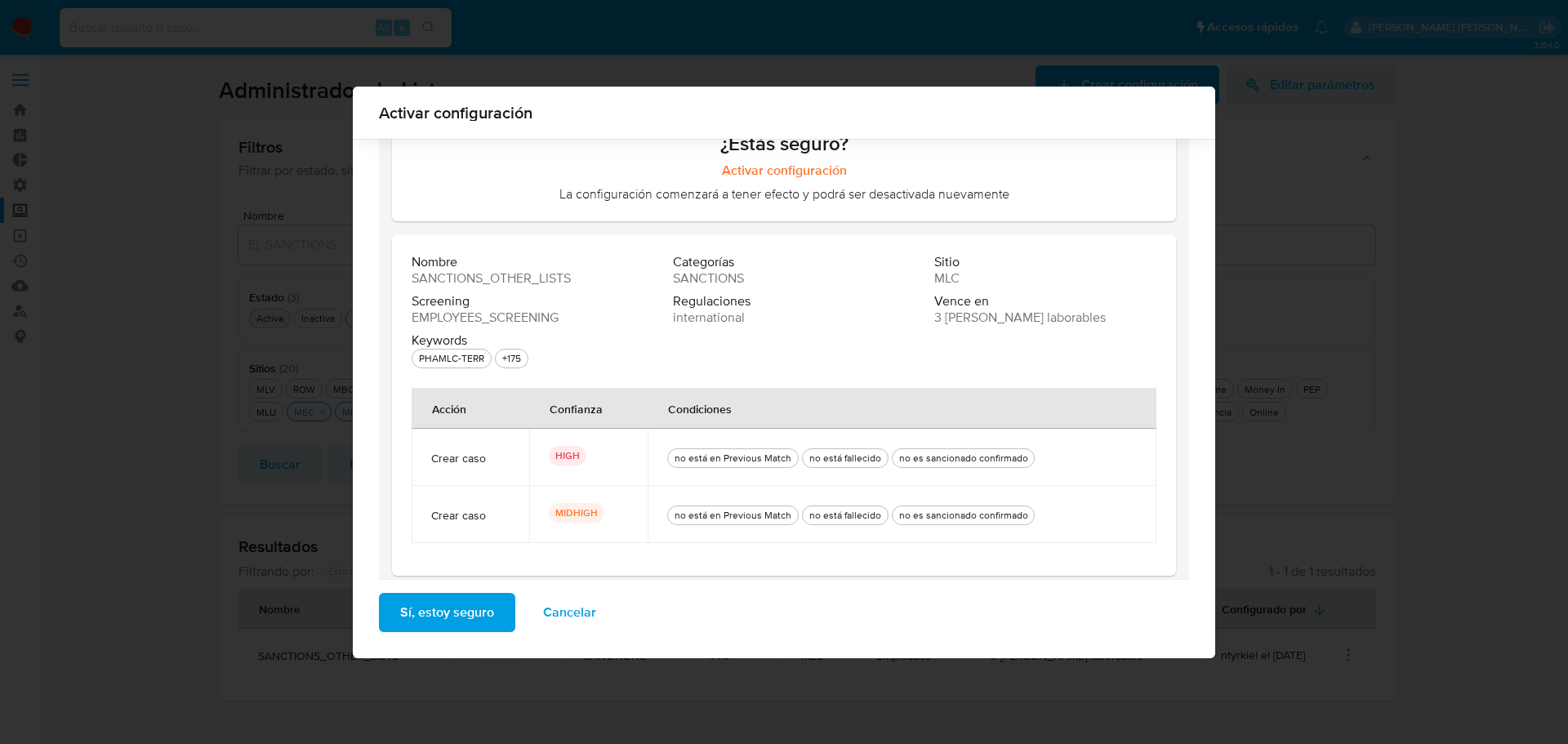
scroll to position [97, 0]
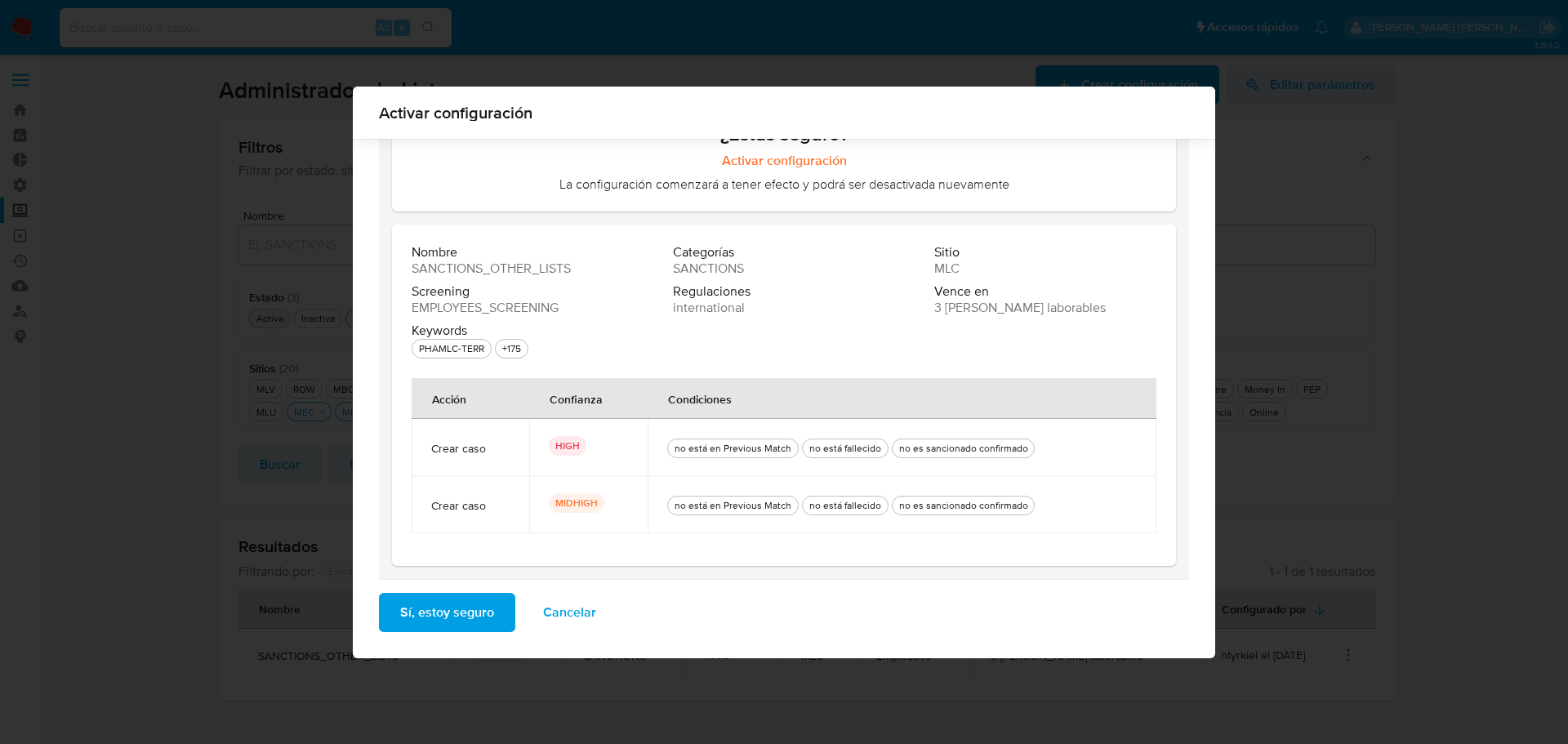
click at [483, 616] on span "Sí, estoy seguro" at bounding box center [446, 613] width 93 height 36
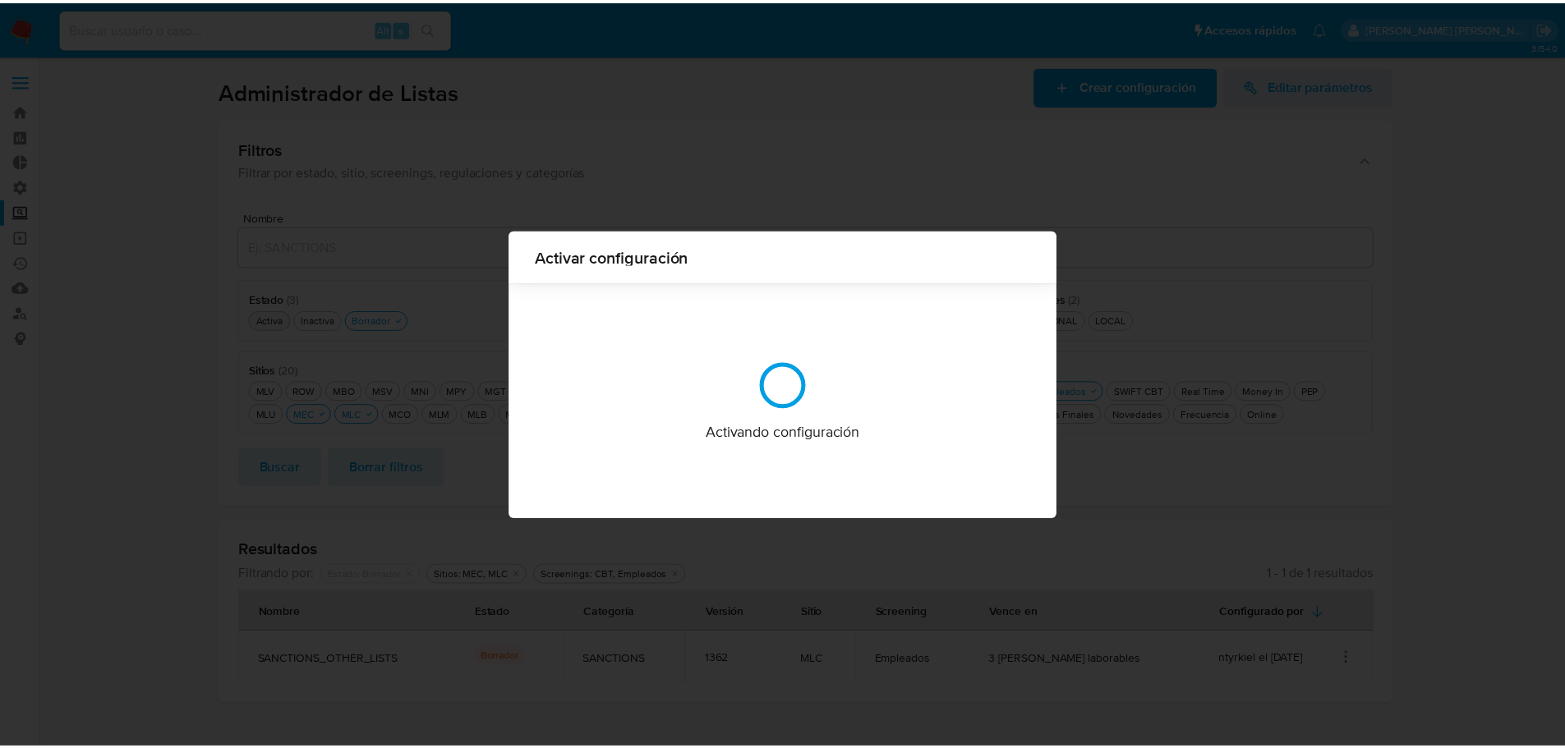
scroll to position [0, 0]
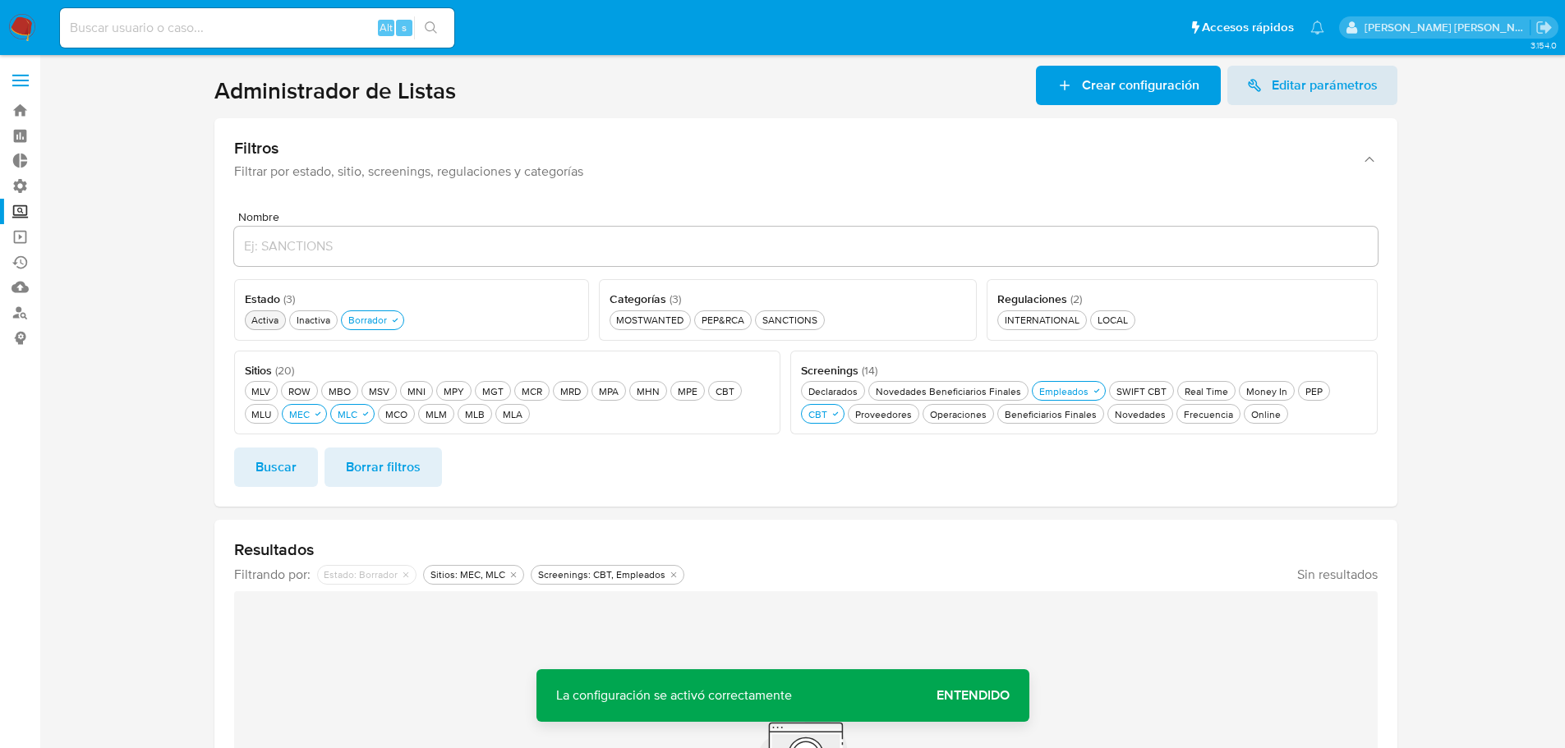
click at [265, 324] on div "Activa Activa" at bounding box center [265, 320] width 34 height 14
click at [390, 324] on div "Borrador Borrador" at bounding box center [377, 320] width 45 height 14
click at [282, 461] on span "Buscar" at bounding box center [275, 467] width 41 height 36
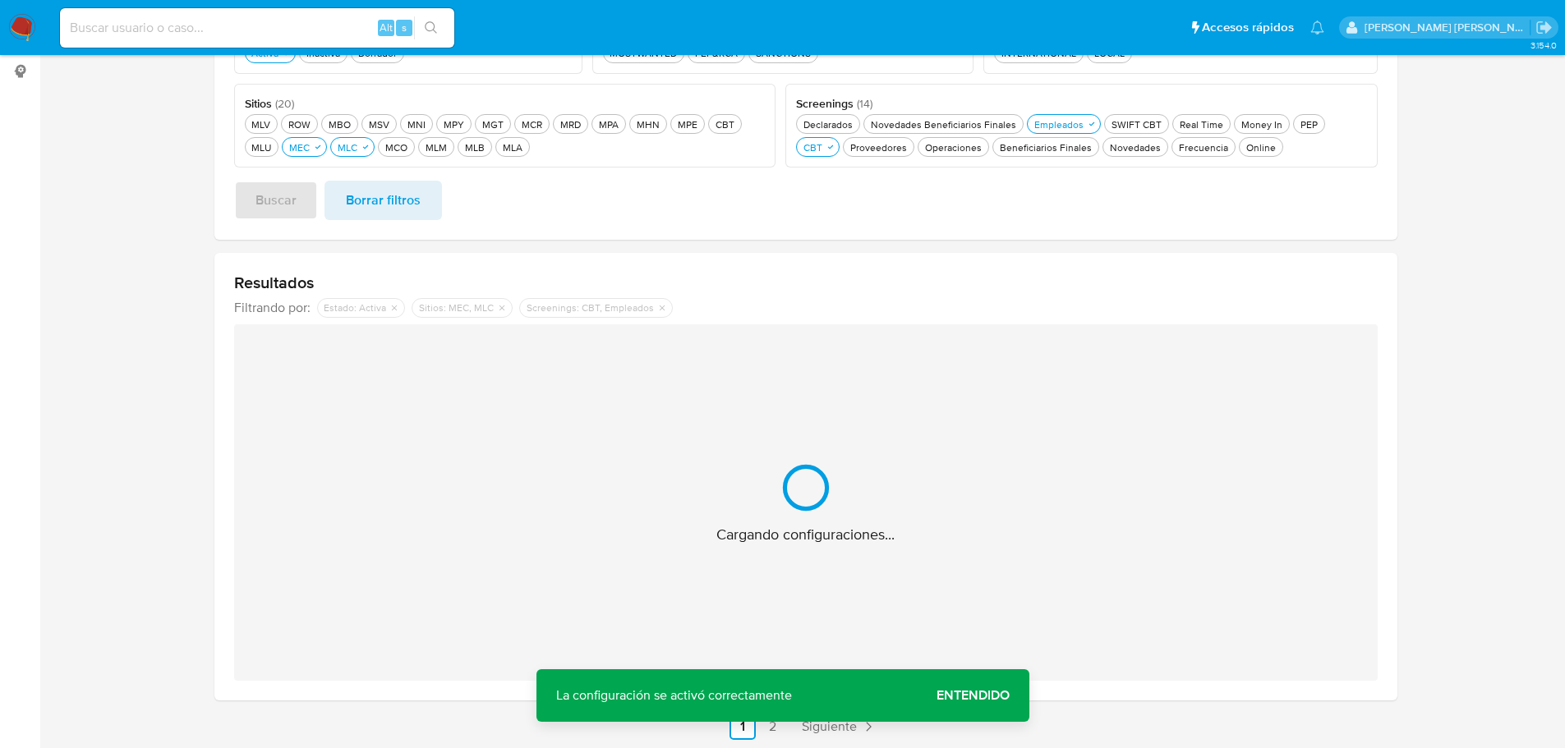
scroll to position [269, 0]
click at [945, 696] on span "Entendido" at bounding box center [972, 696] width 73 height 0
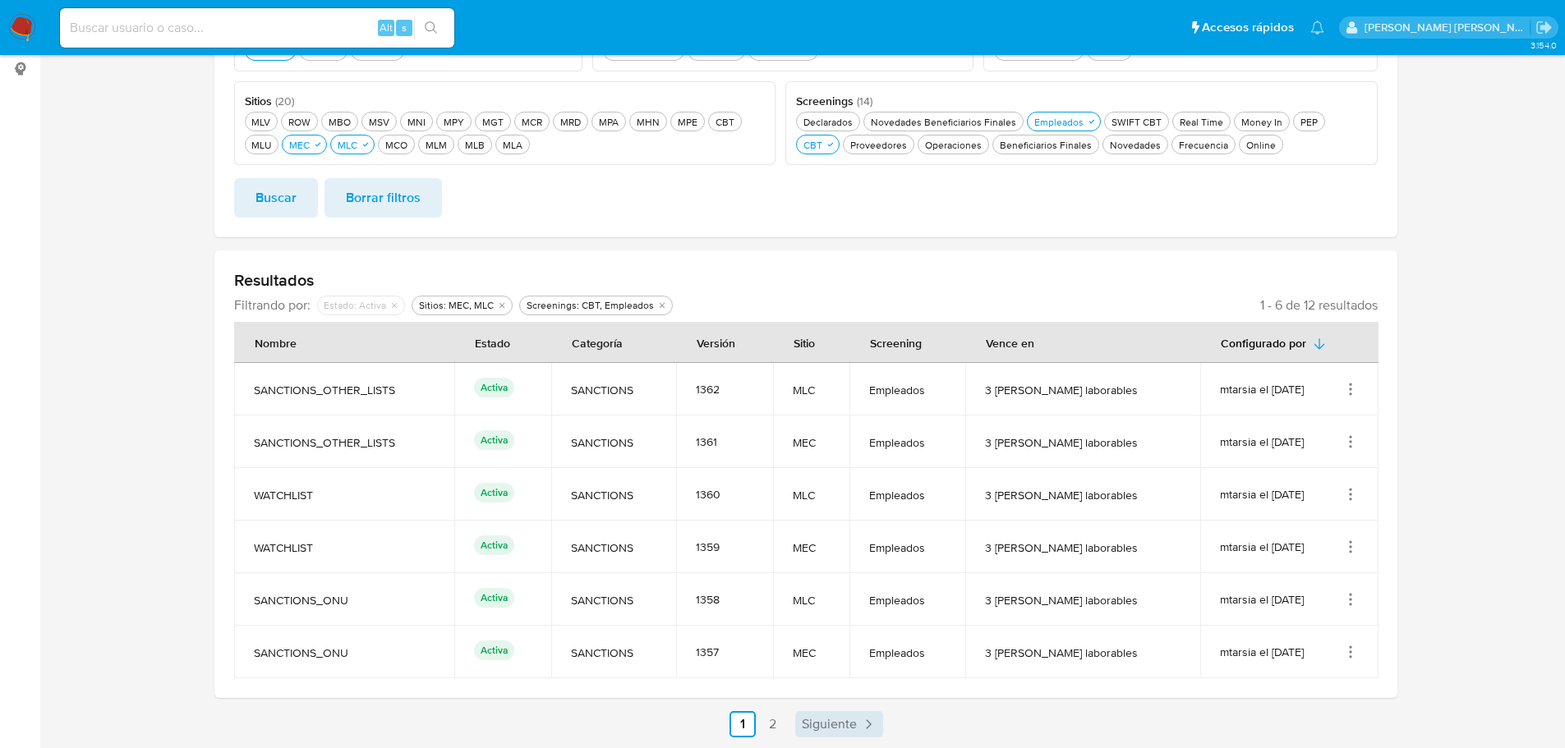
click at [825, 729] on span "Siguiente" at bounding box center [829, 724] width 55 height 13
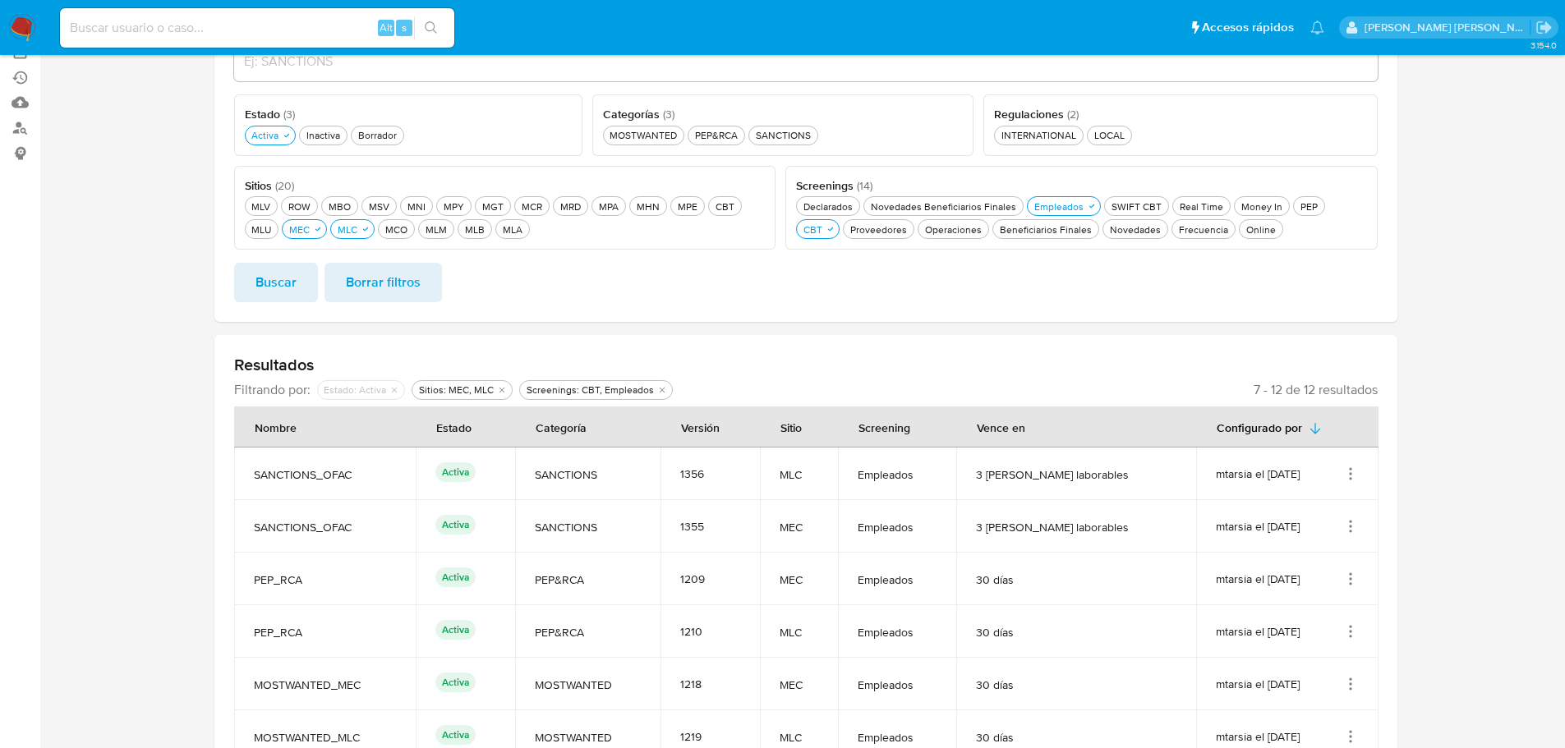
scroll to position [23, 0]
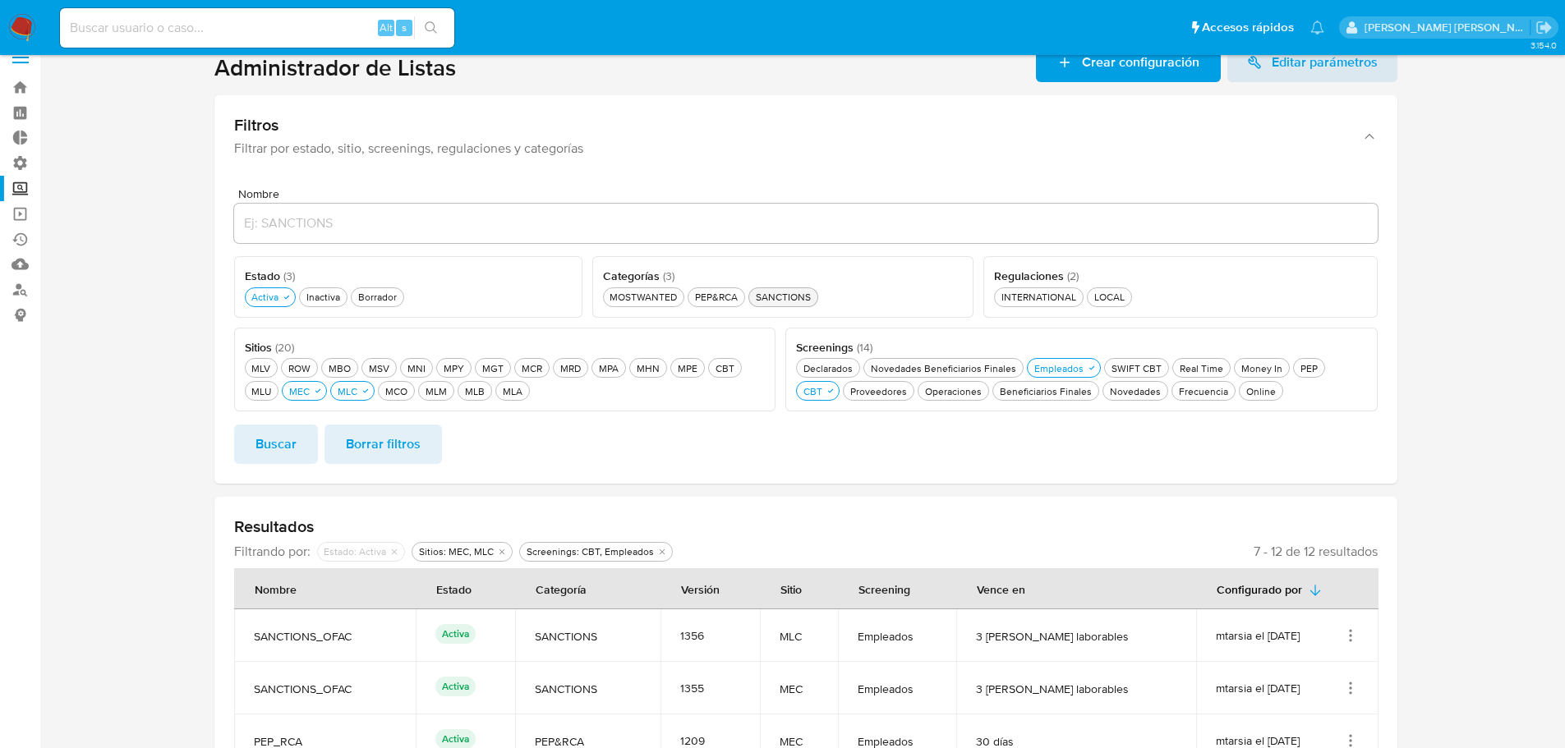
click at [772, 299] on div "SANCTIONS SANCTIONS" at bounding box center [783, 297] width 62 height 14
click at [296, 438] on button "Buscar" at bounding box center [276, 444] width 84 height 39
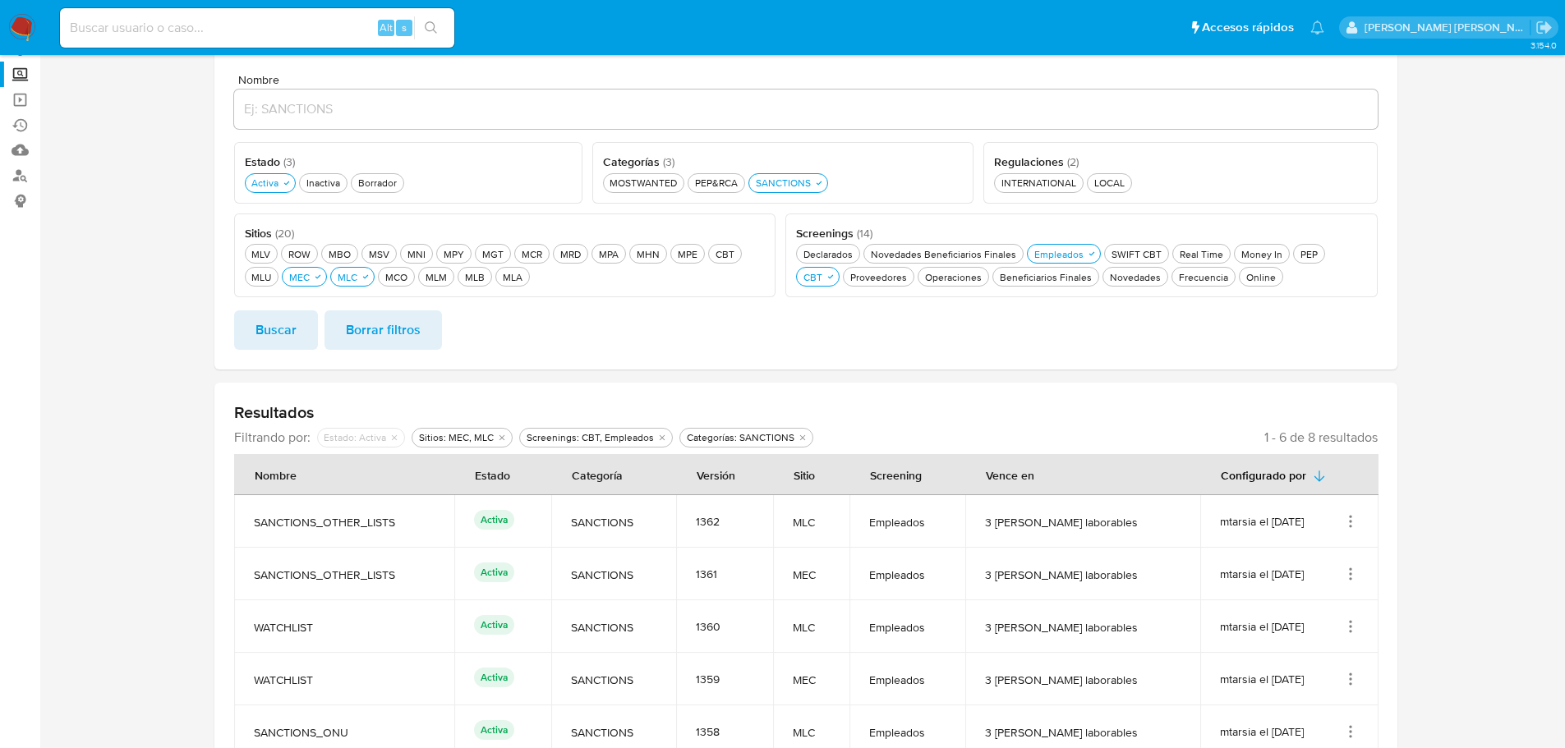
scroll to position [269, 0]
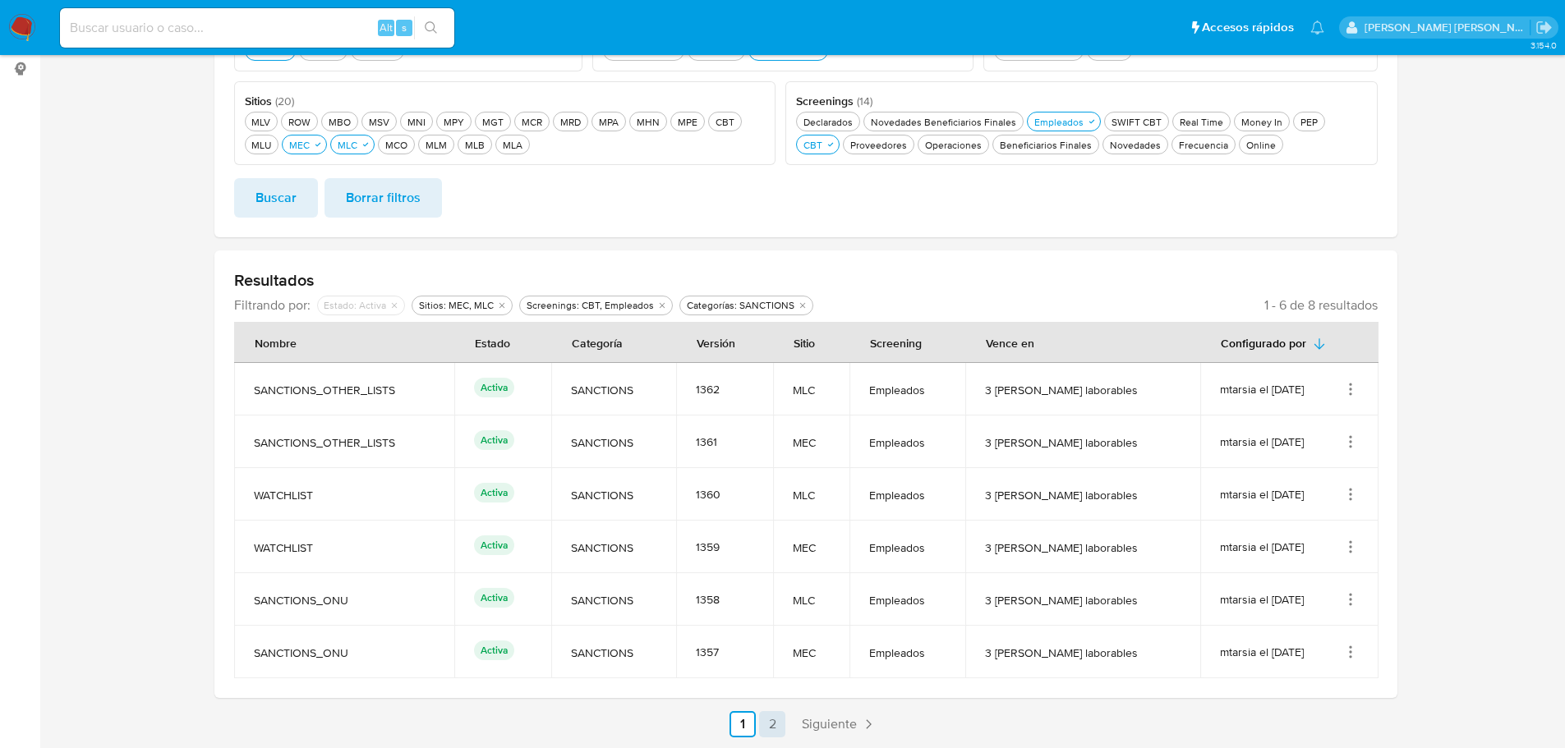
click at [769, 721] on link "2" at bounding box center [772, 724] width 26 height 26
